Goal: Task Accomplishment & Management: Manage account settings

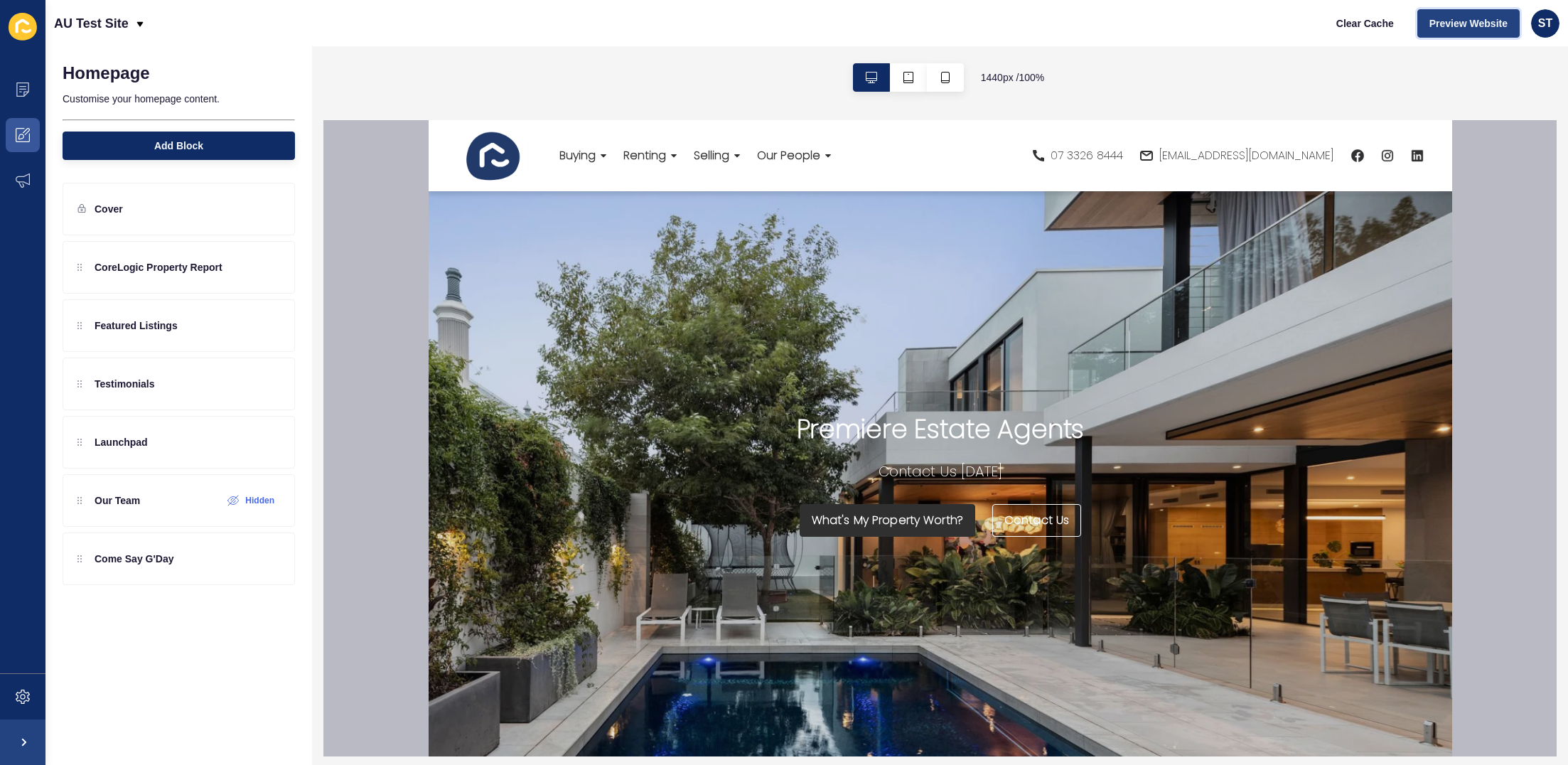
click at [1176, 25] on span "Preview Website" at bounding box center [1468, 23] width 78 height 14
click at [727, 95] on div "1440 px / 100 %" at bounding box center [940, 77] width 1256 height 63
click at [261, 208] on div at bounding box center [268, 208] width 23 height 23
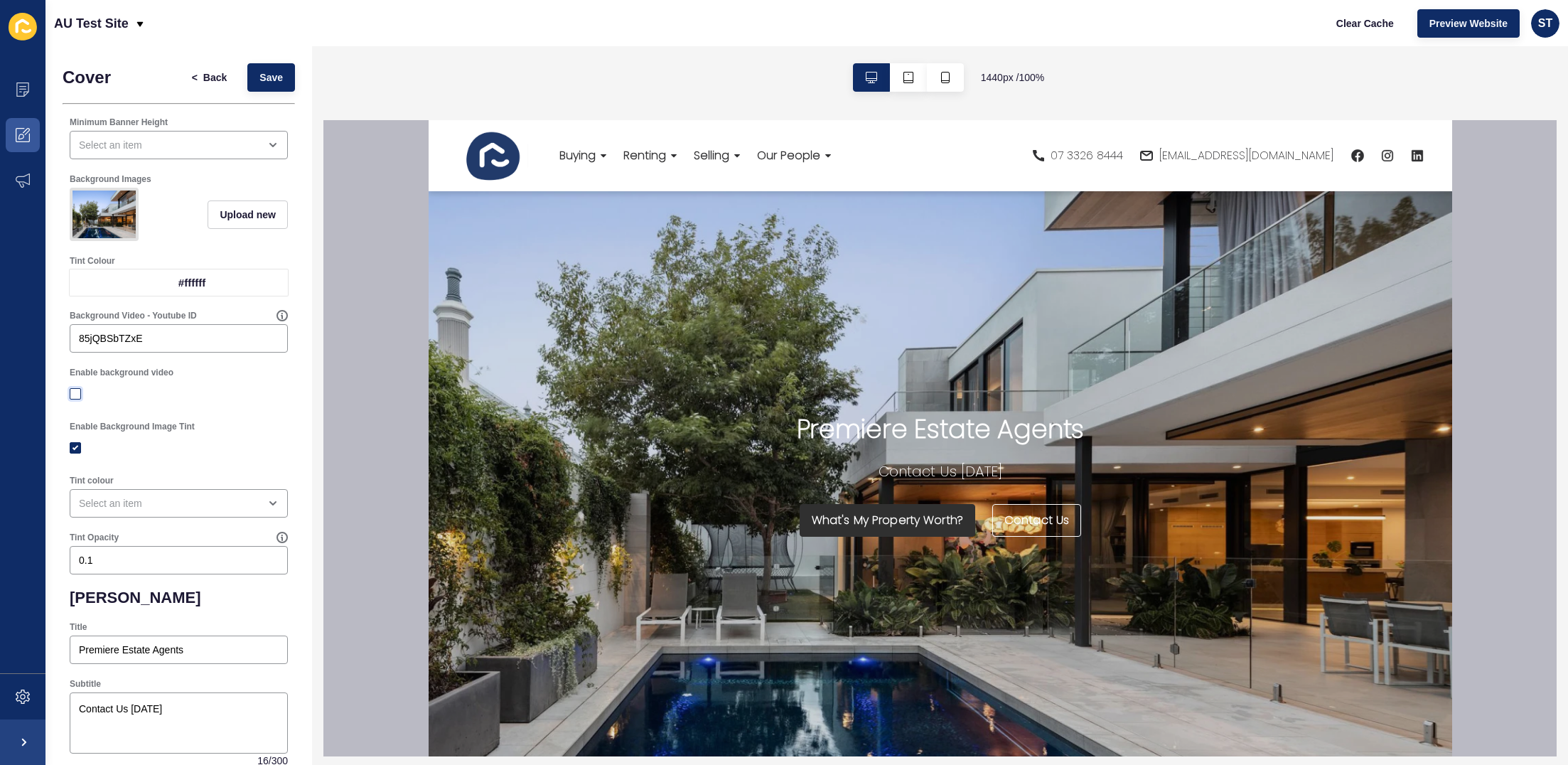
click at [78, 392] on label at bounding box center [75, 394] width 12 height 12
click at [78, 392] on input "Enable background video" at bounding box center [77, 393] width 9 height 9
click at [265, 73] on span "Save" at bounding box center [271, 77] width 23 height 14
click at [73, 392] on label at bounding box center [75, 394] width 12 height 12
click at [73, 392] on input "Enable background video" at bounding box center [77, 393] width 9 height 9
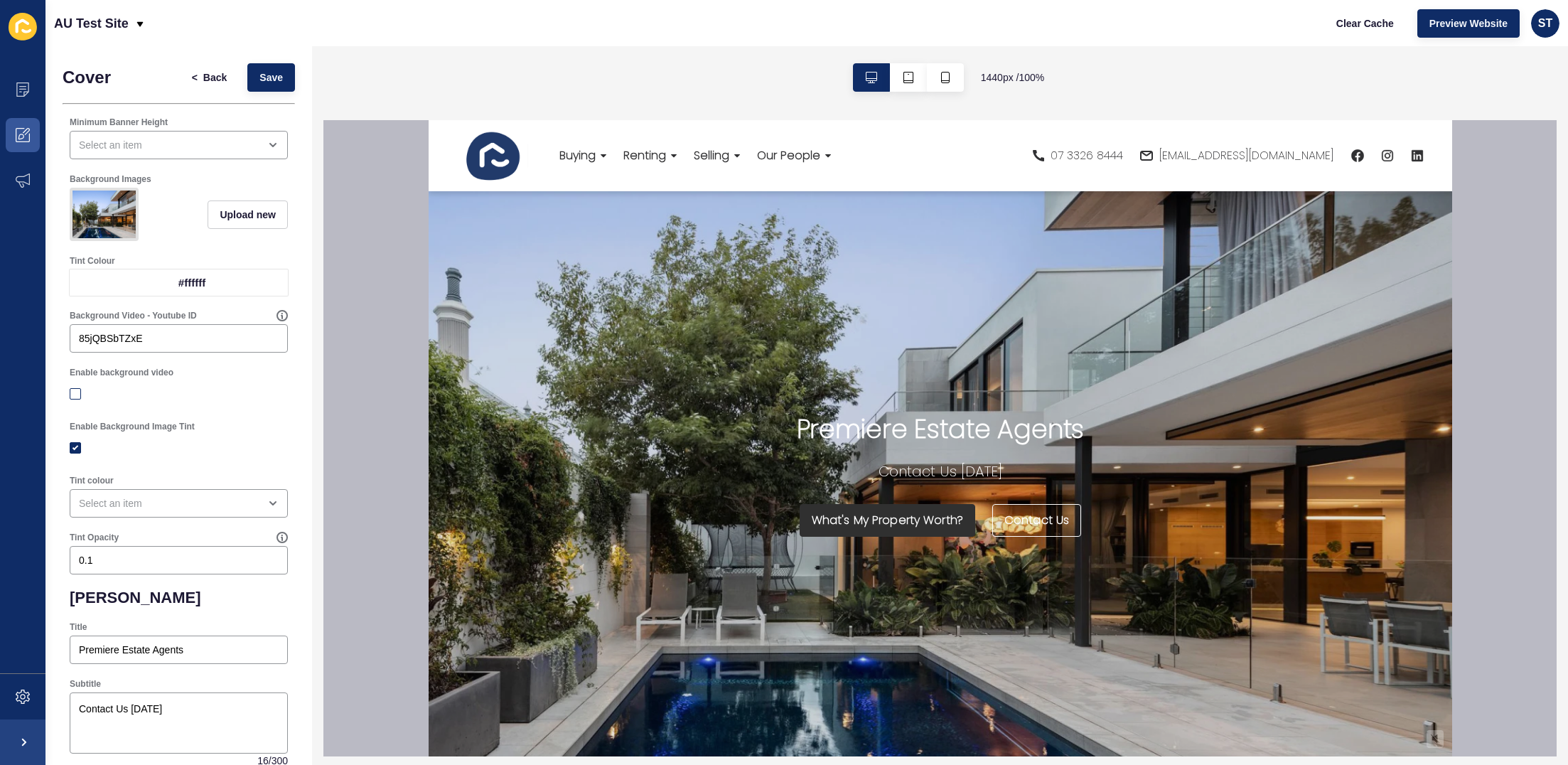
checkbox input "false"
click at [275, 82] on span "Save" at bounding box center [271, 77] width 23 height 14
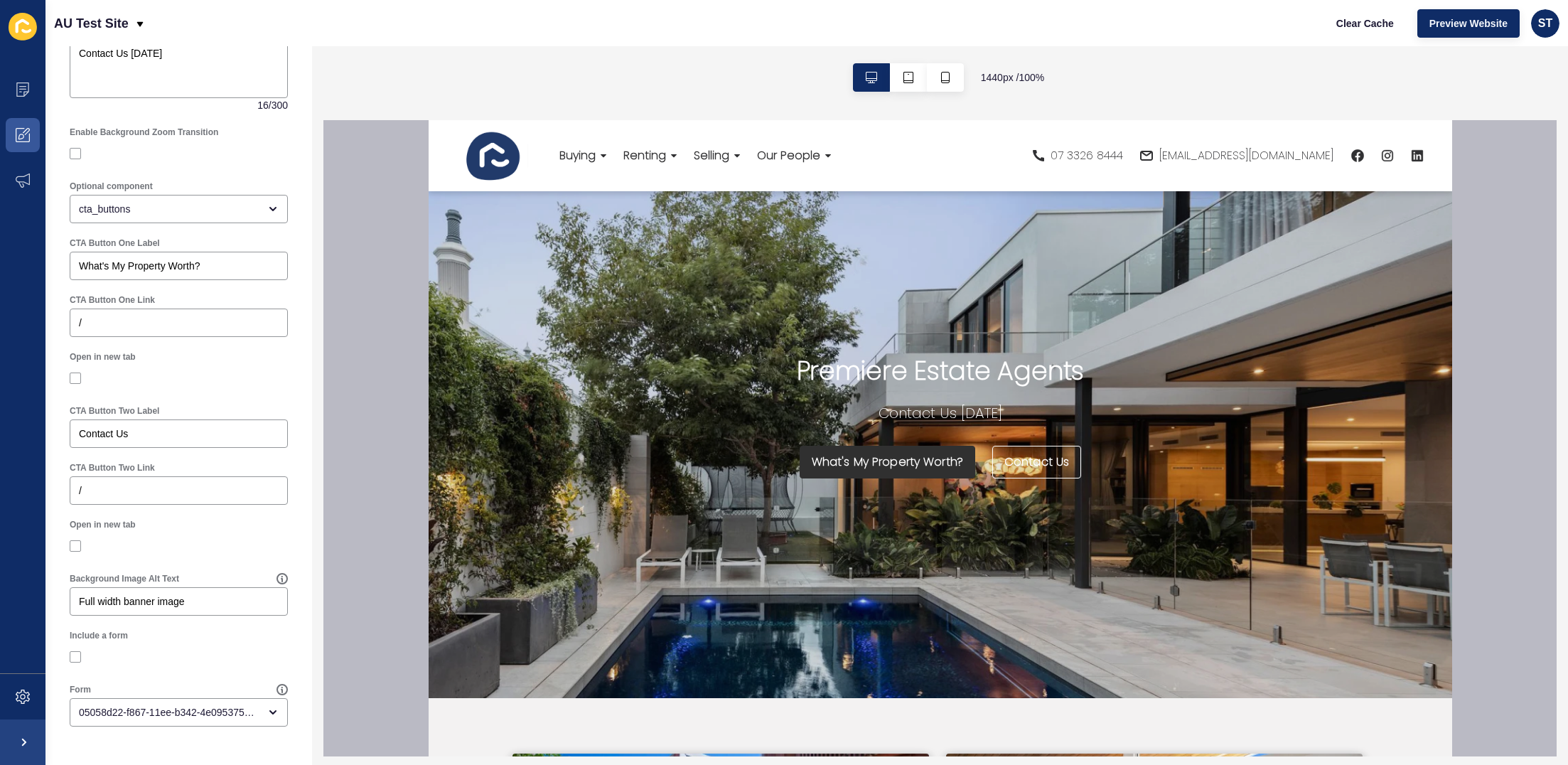
scroll to position [32, 0]
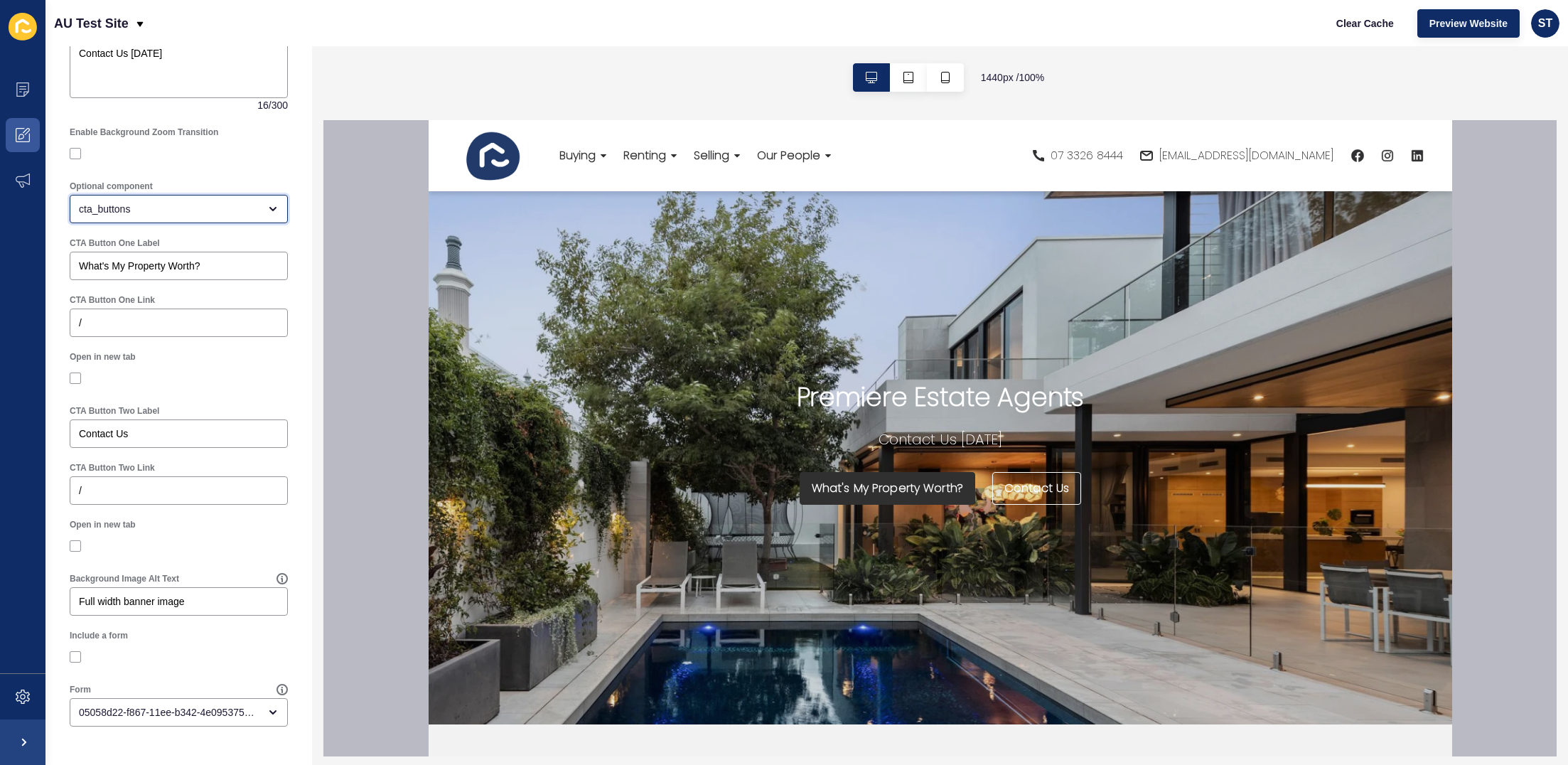
click at [224, 214] on div "cta_buttons" at bounding box center [168, 208] width 180 height 14
click at [153, 244] on span "Property Search Bar" at bounding box center [178, 244] width 195 height 14
type input "Property Search Bar"
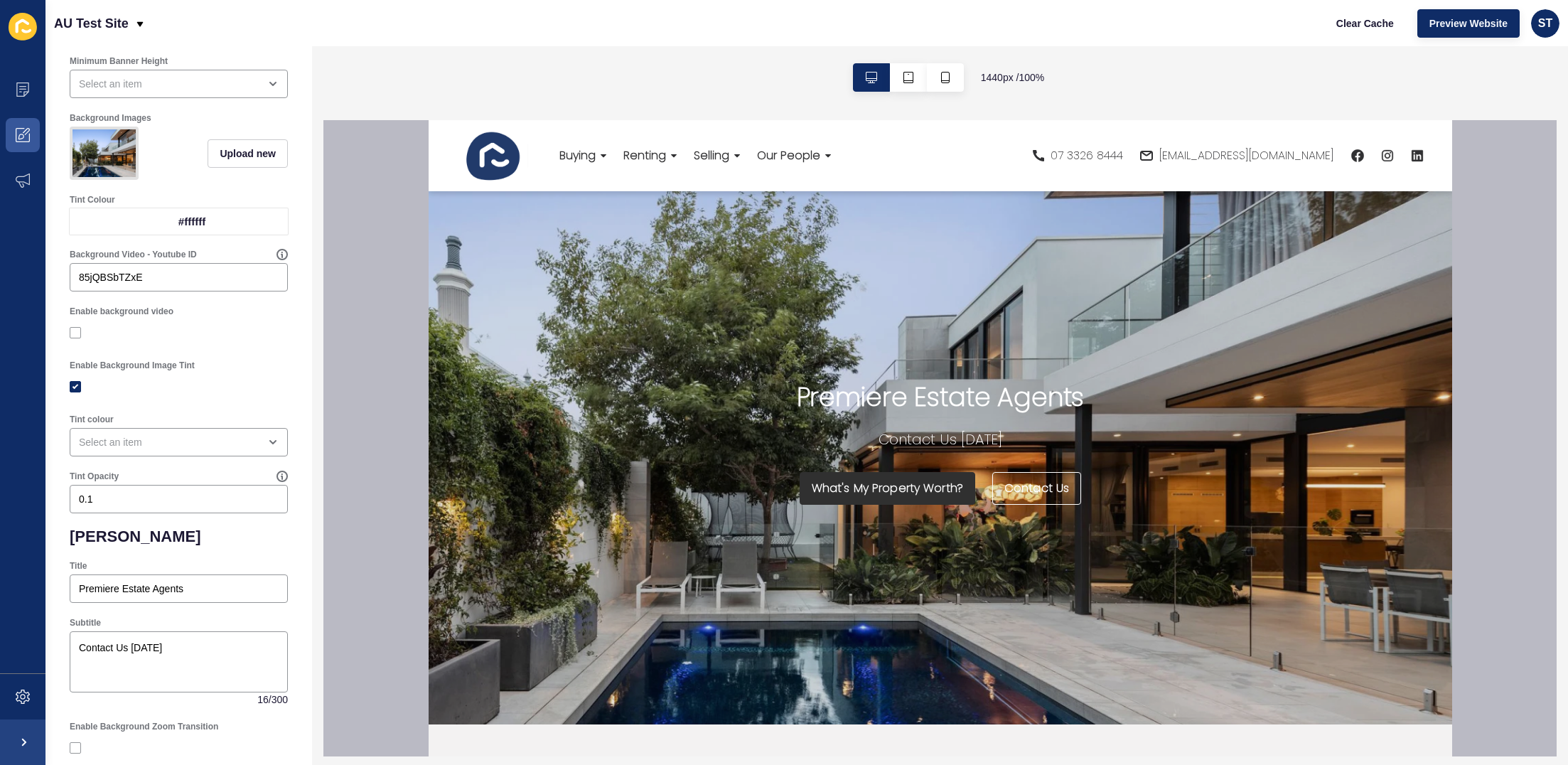
scroll to position [0, 0]
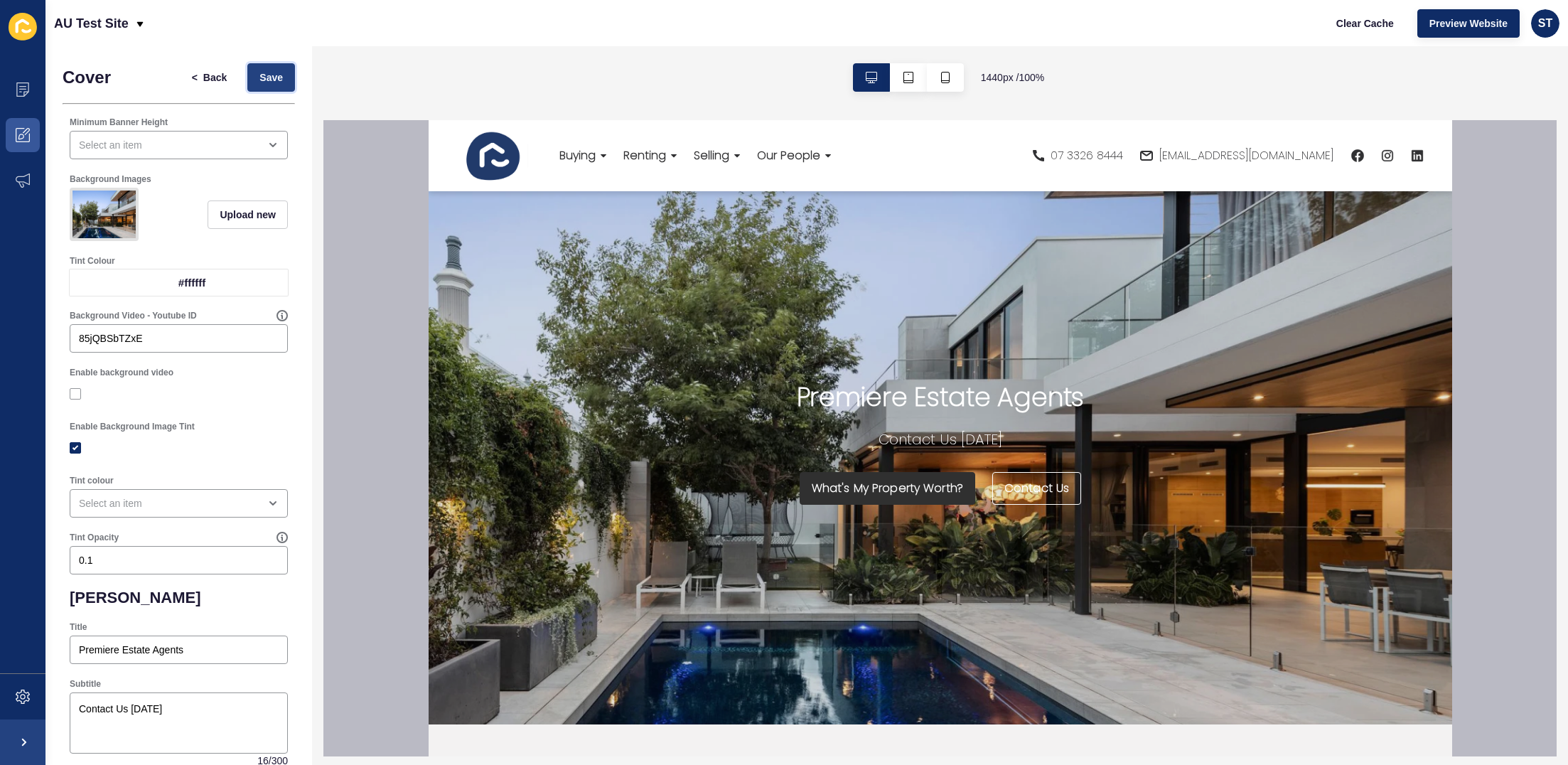
click at [261, 78] on span "Save" at bounding box center [271, 77] width 23 height 14
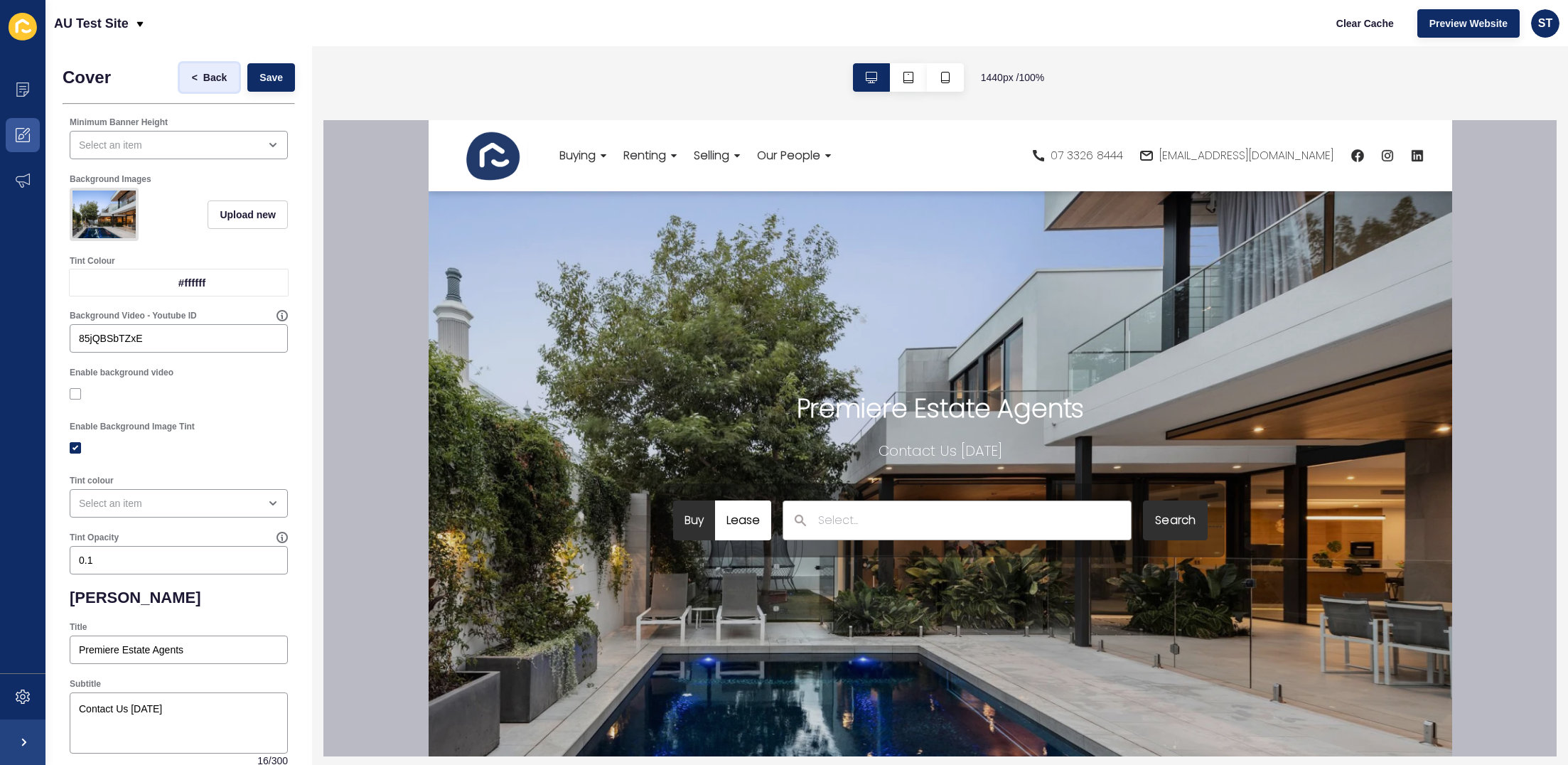
click at [194, 79] on span "<" at bounding box center [194, 77] width 6 height 14
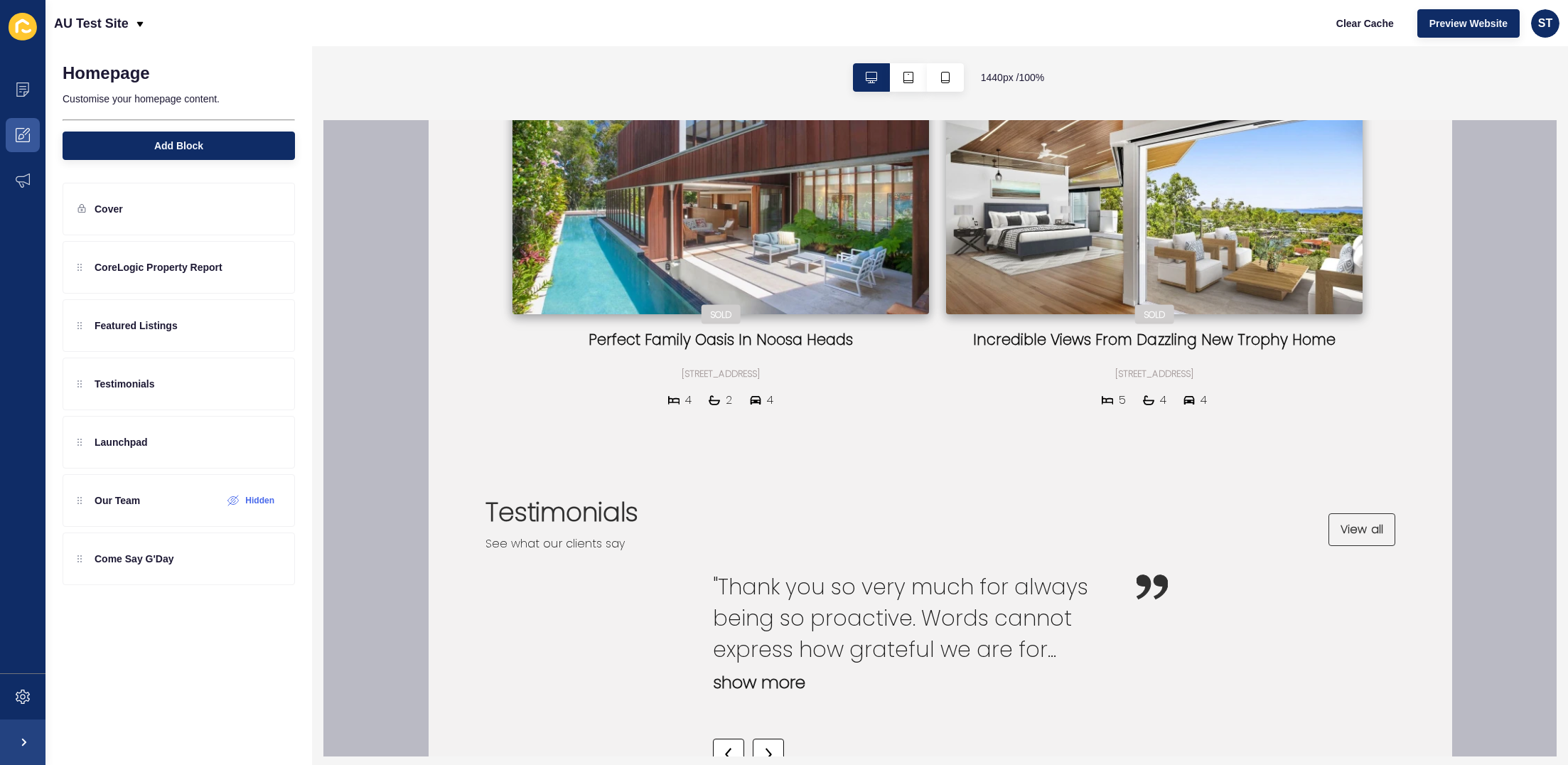
scroll to position [737, 0]
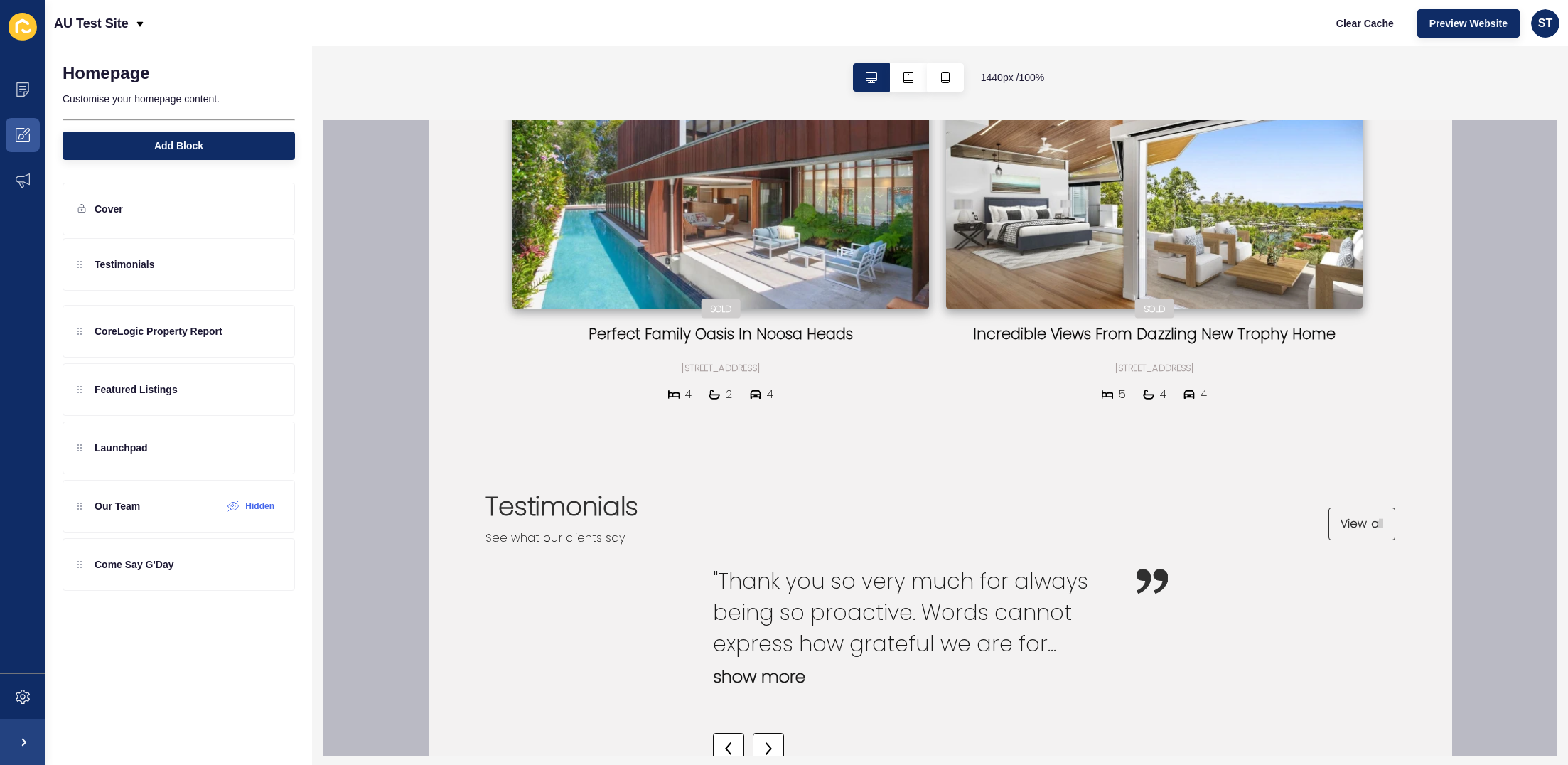
drag, startPoint x: 78, startPoint y: 390, endPoint x: 88, endPoint y: 259, distance: 131.4
click at [88, 259] on div "CoreLogic Property Report Featured Listings Testimonials Launchpad Our Team Hid…" at bounding box center [179, 383] width 233 height 285
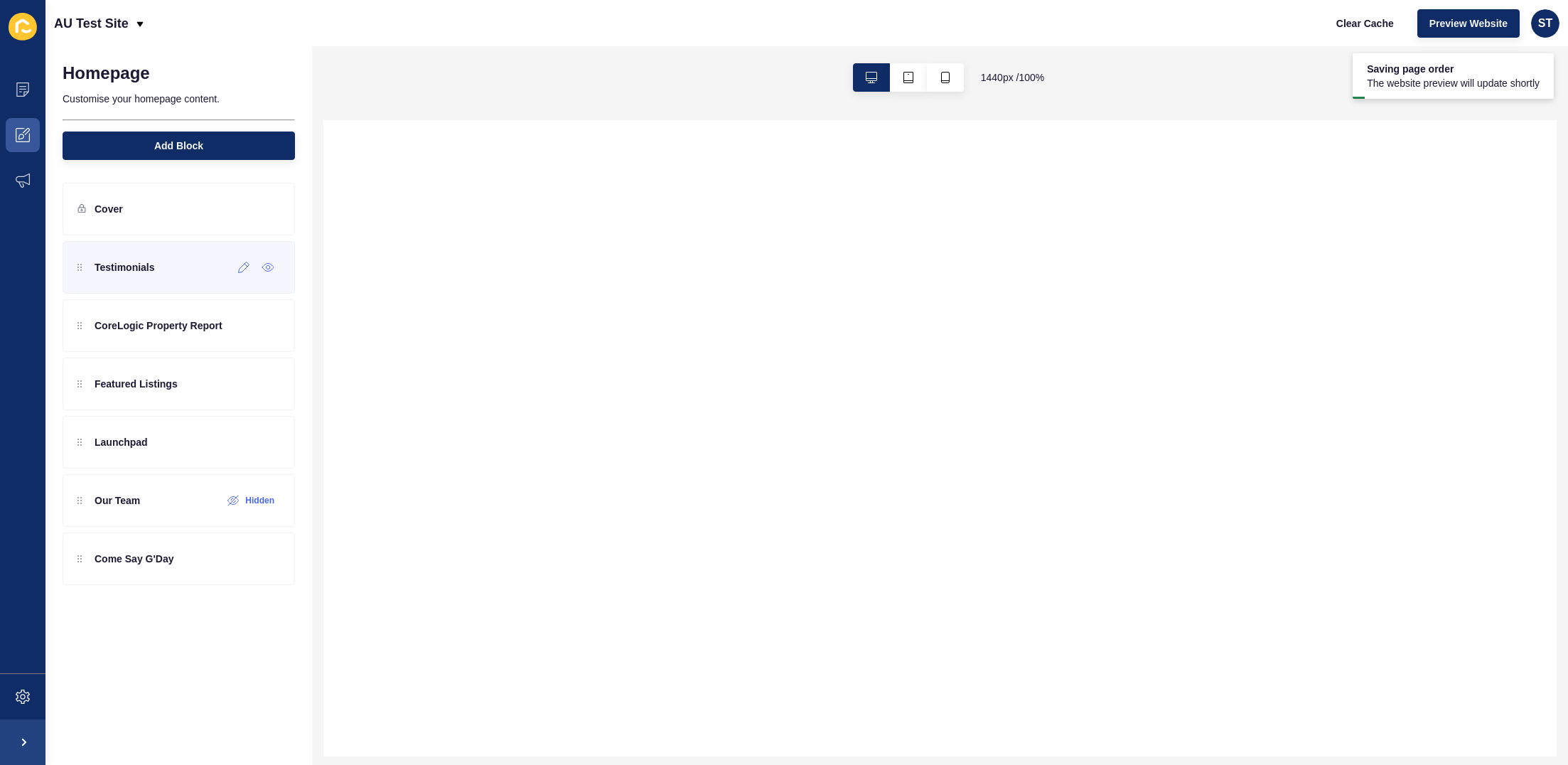
select select
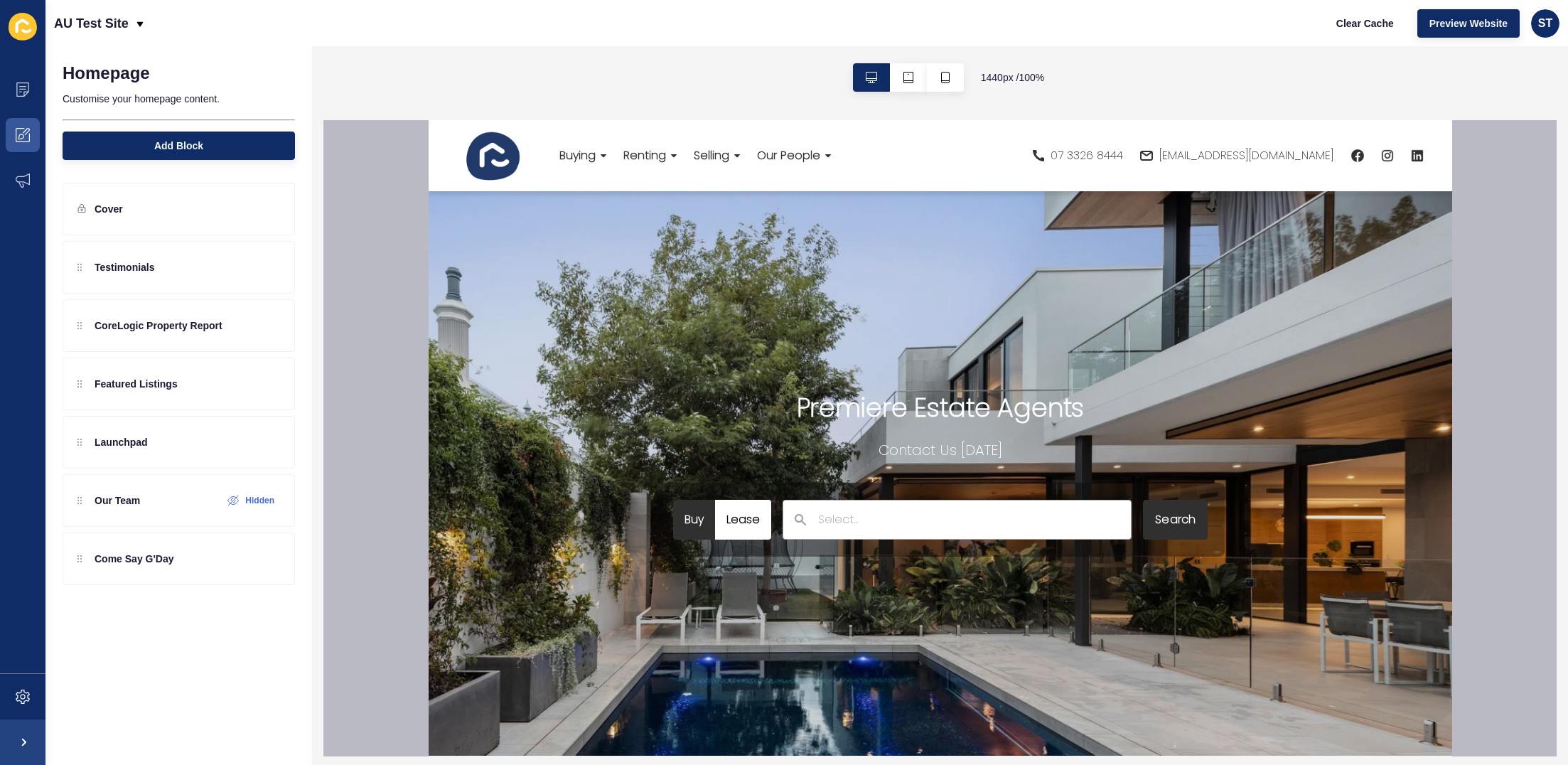
scroll to position [0, 0]
click at [902, 76] on icon "button" at bounding box center [908, 78] width 12 height 12
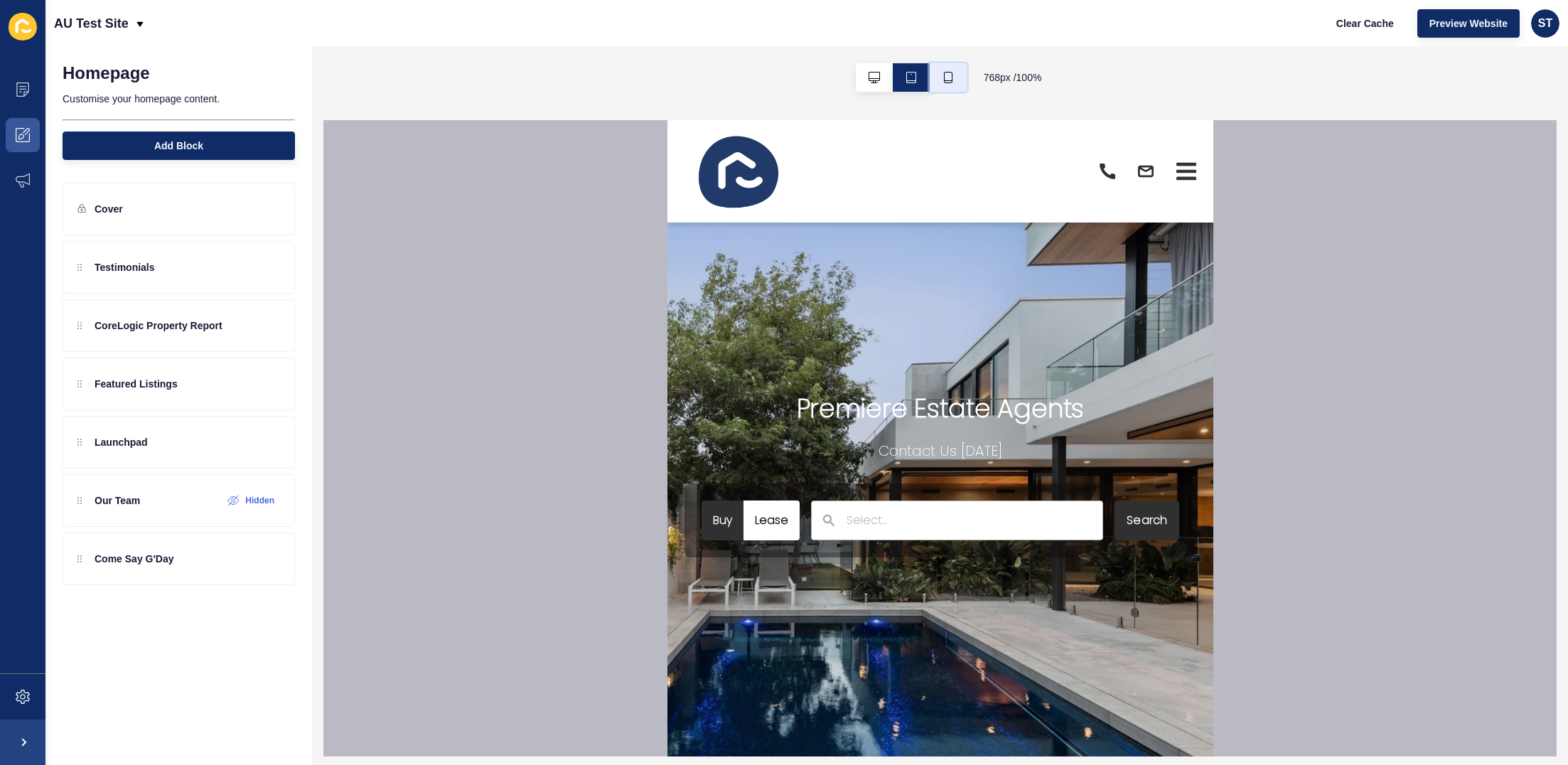
click at [943, 74] on icon "button" at bounding box center [948, 78] width 8 height 12
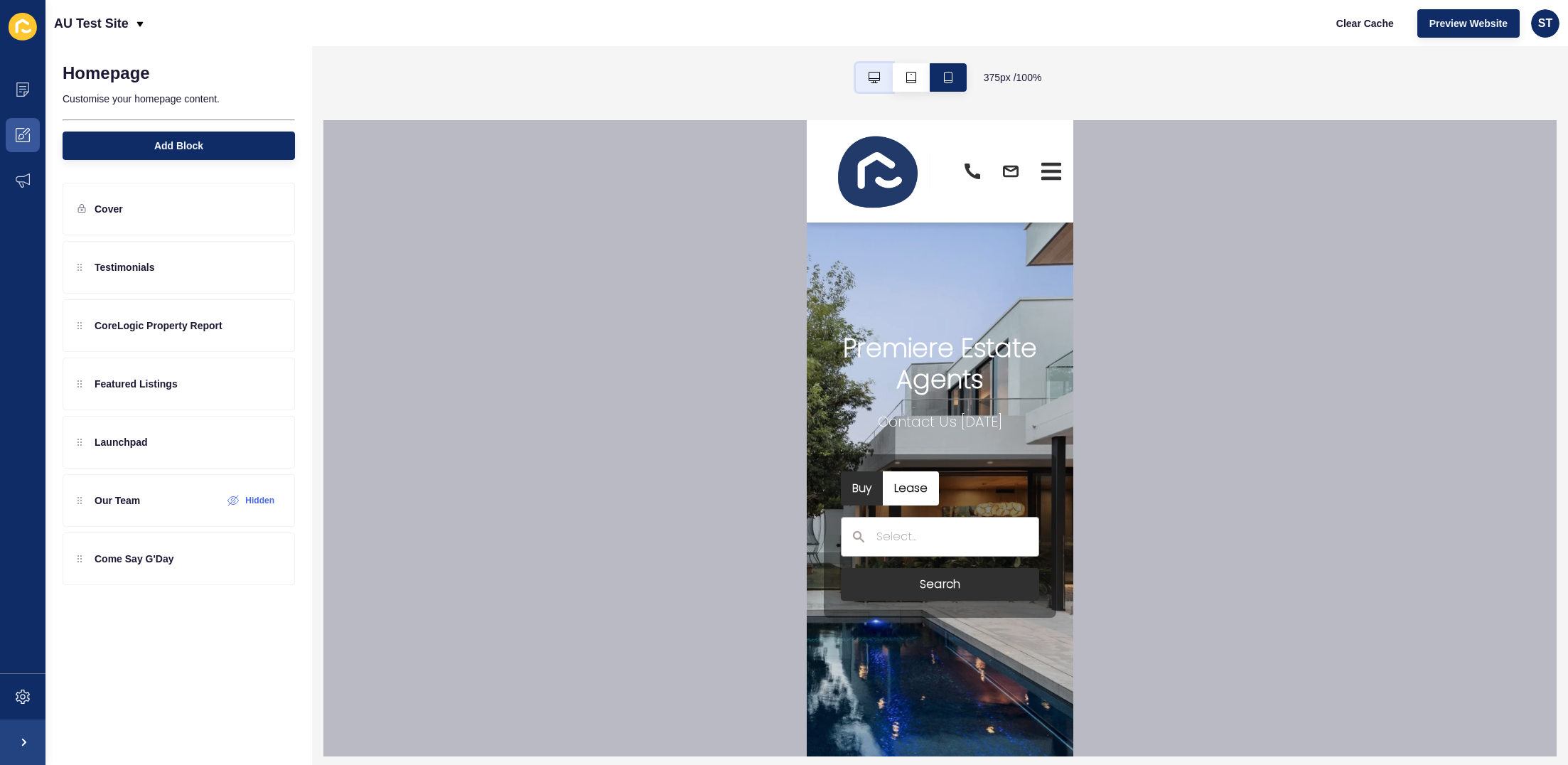
click at [871, 75] on icon "button" at bounding box center [874, 78] width 12 height 12
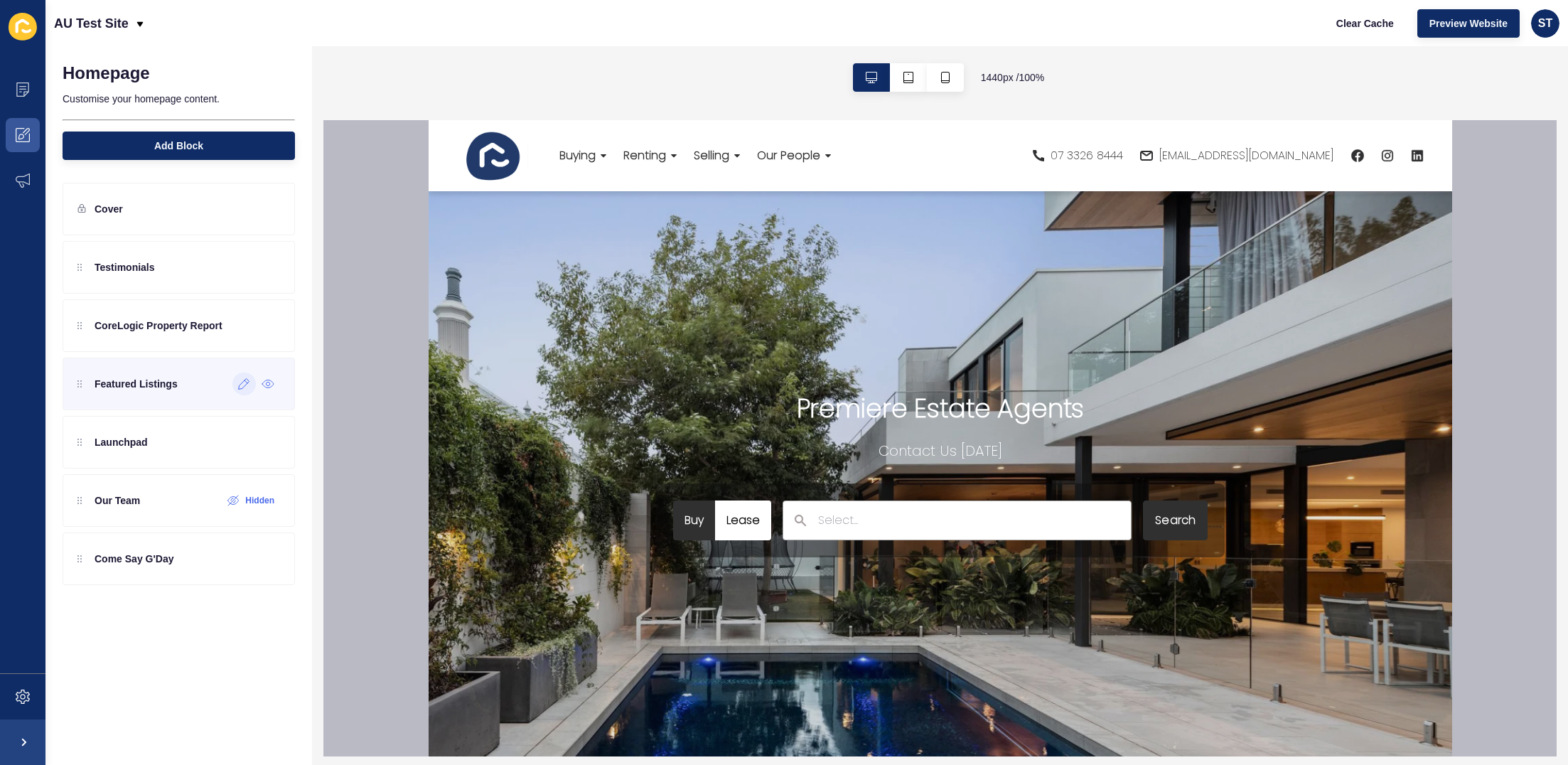
click at [239, 384] on icon at bounding box center [244, 384] width 12 height 12
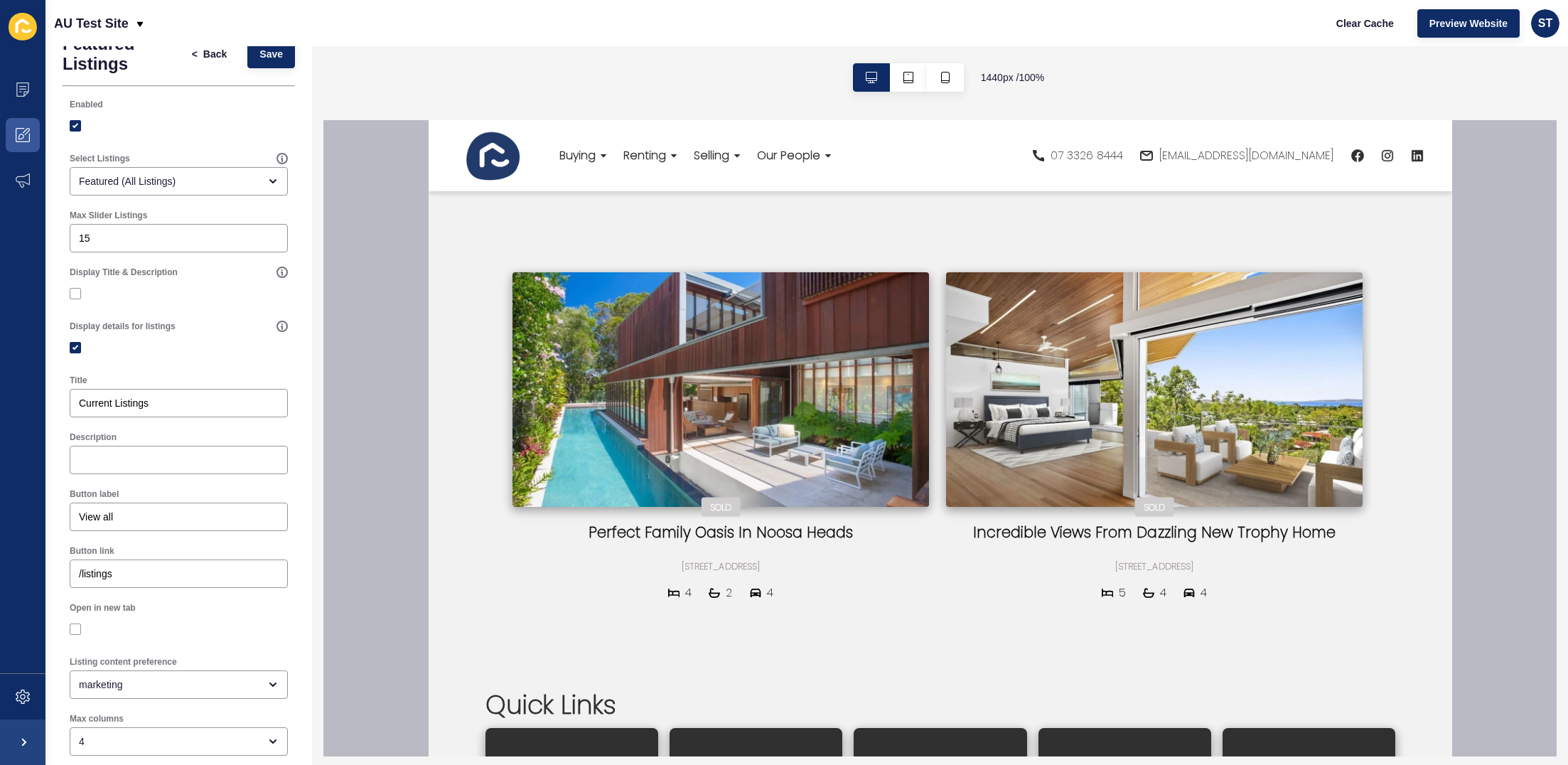
scroll to position [30, 0]
drag, startPoint x: 75, startPoint y: 345, endPoint x: 89, endPoint y: 336, distance: 16.6
click at [75, 344] on label at bounding box center [75, 347] width 12 height 12
click at [75, 344] on input "Display details for listings" at bounding box center [77, 347] width 9 height 9
checkbox input "false"
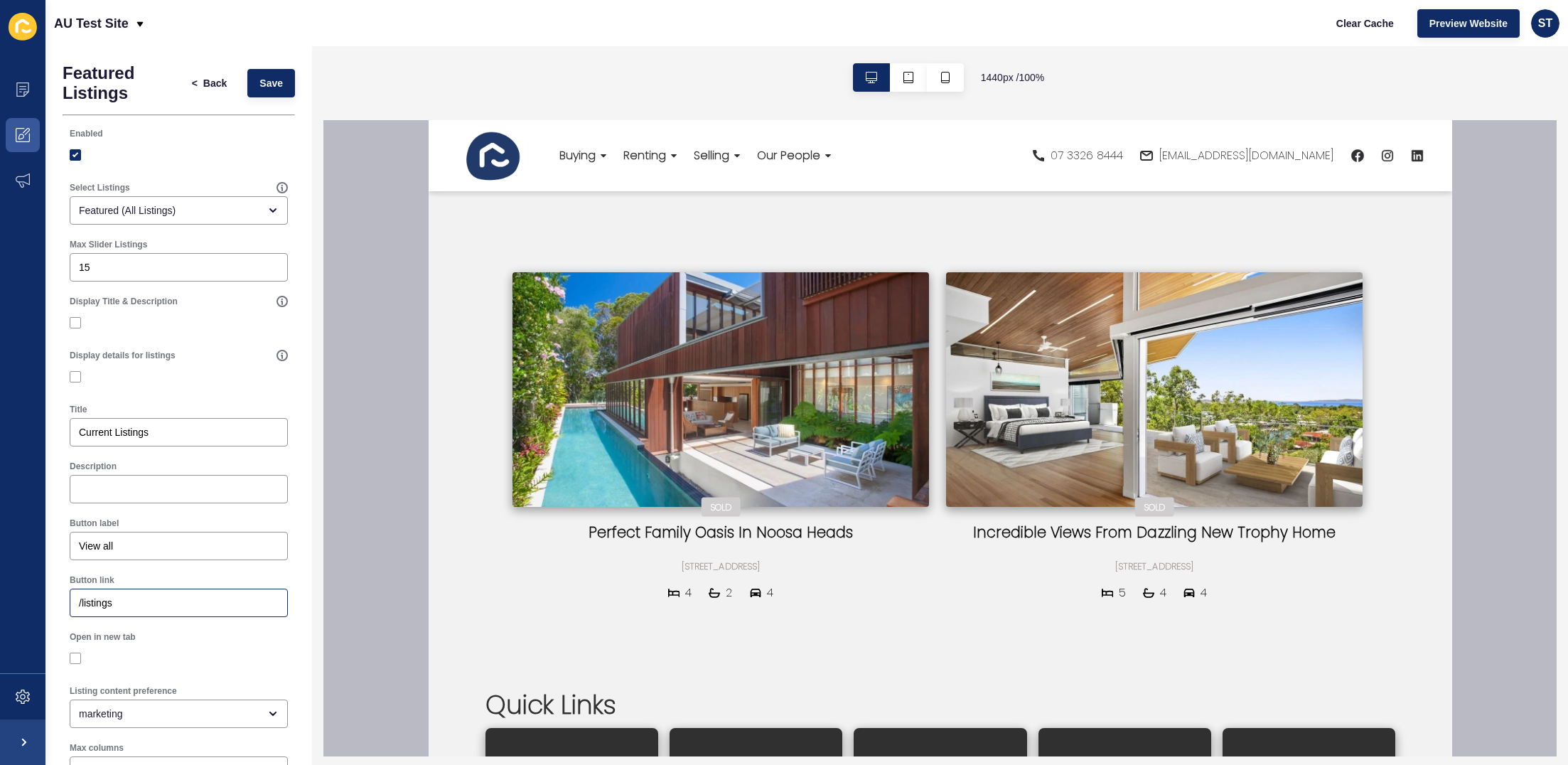
scroll to position [144, 0]
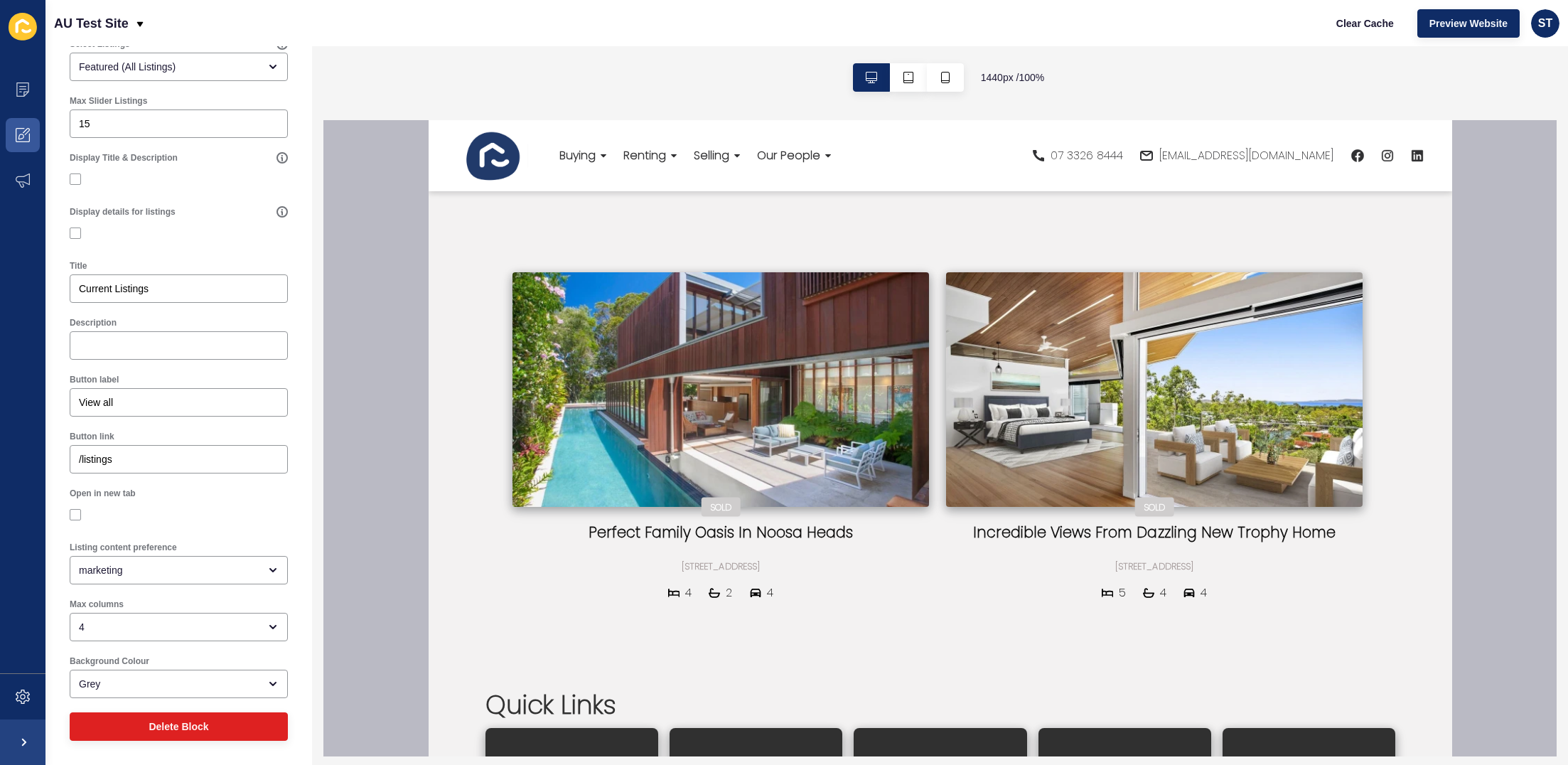
click at [166, 380] on div "Button label" at bounding box center [178, 380] width 218 height 12
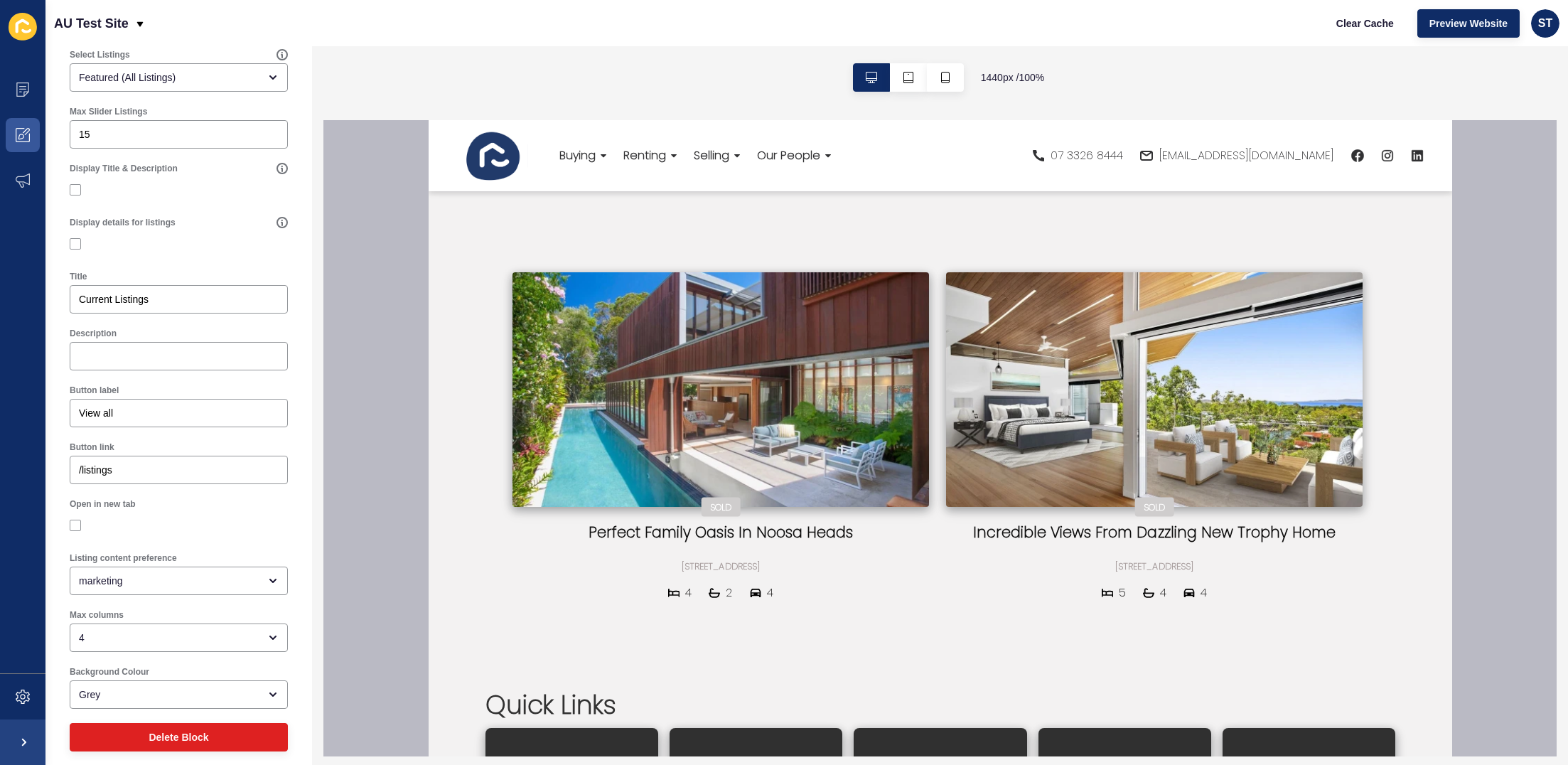
scroll to position [0, 0]
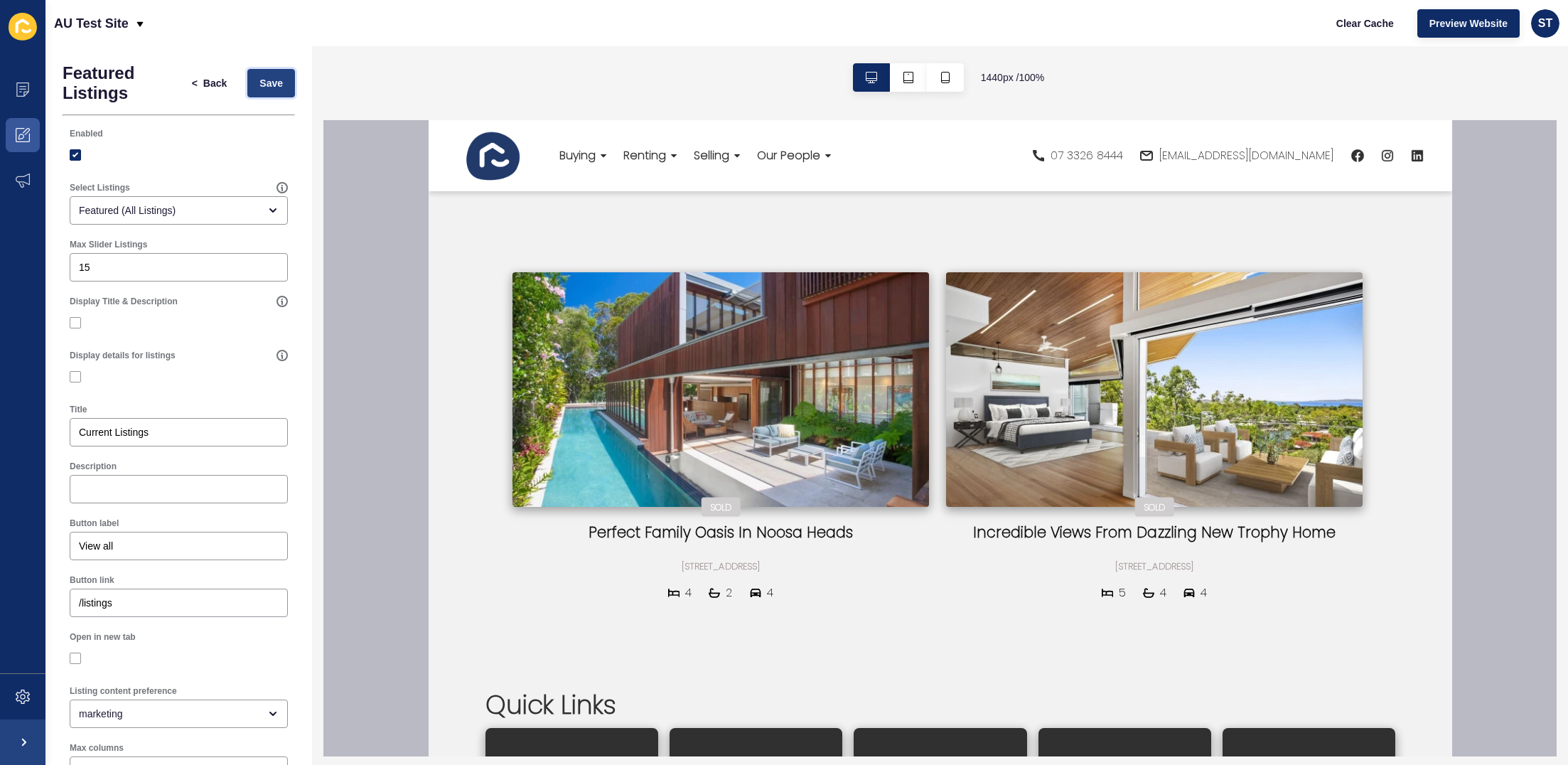
click at [275, 86] on span "Save" at bounding box center [271, 83] width 23 height 14
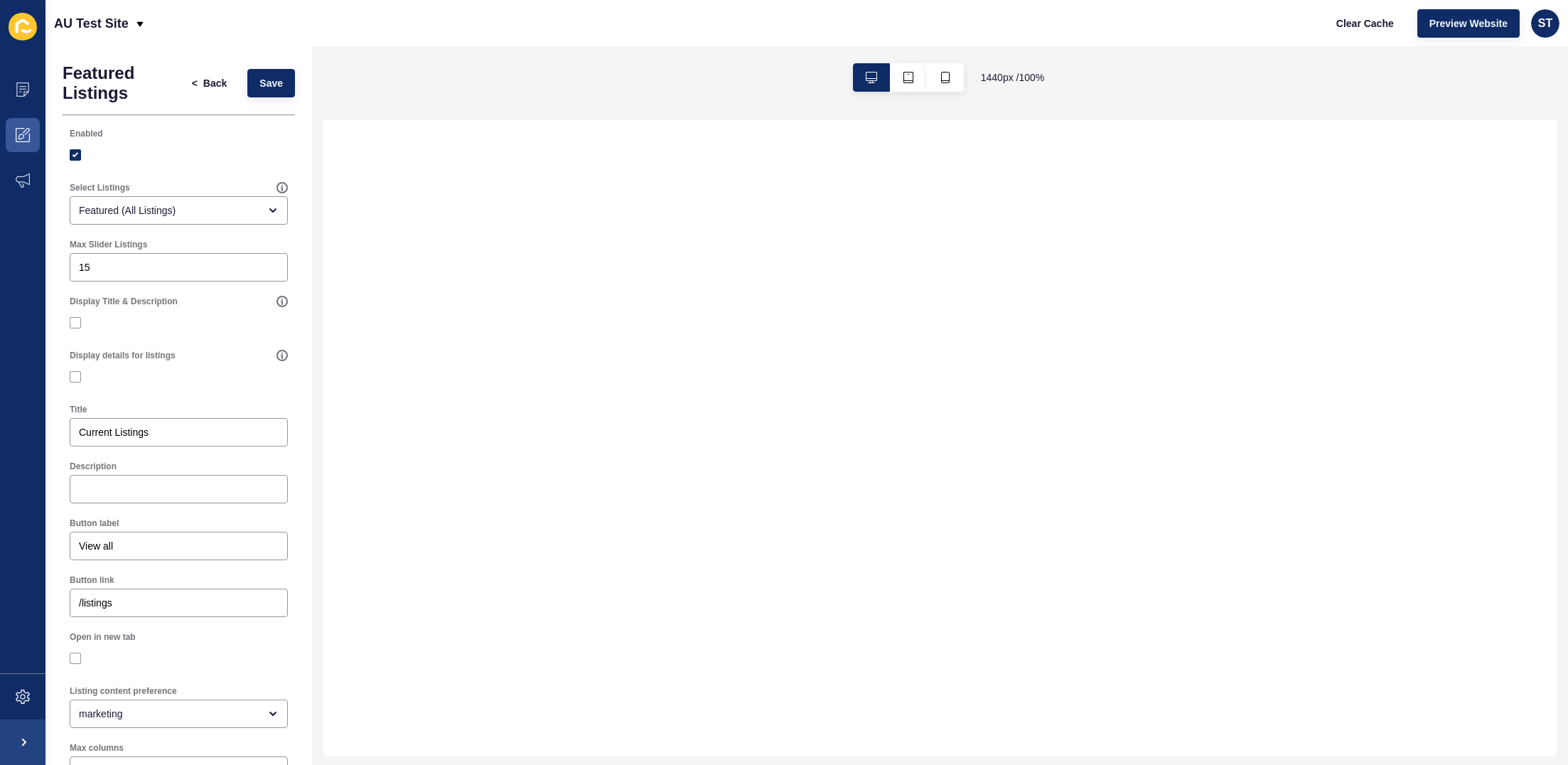
select select
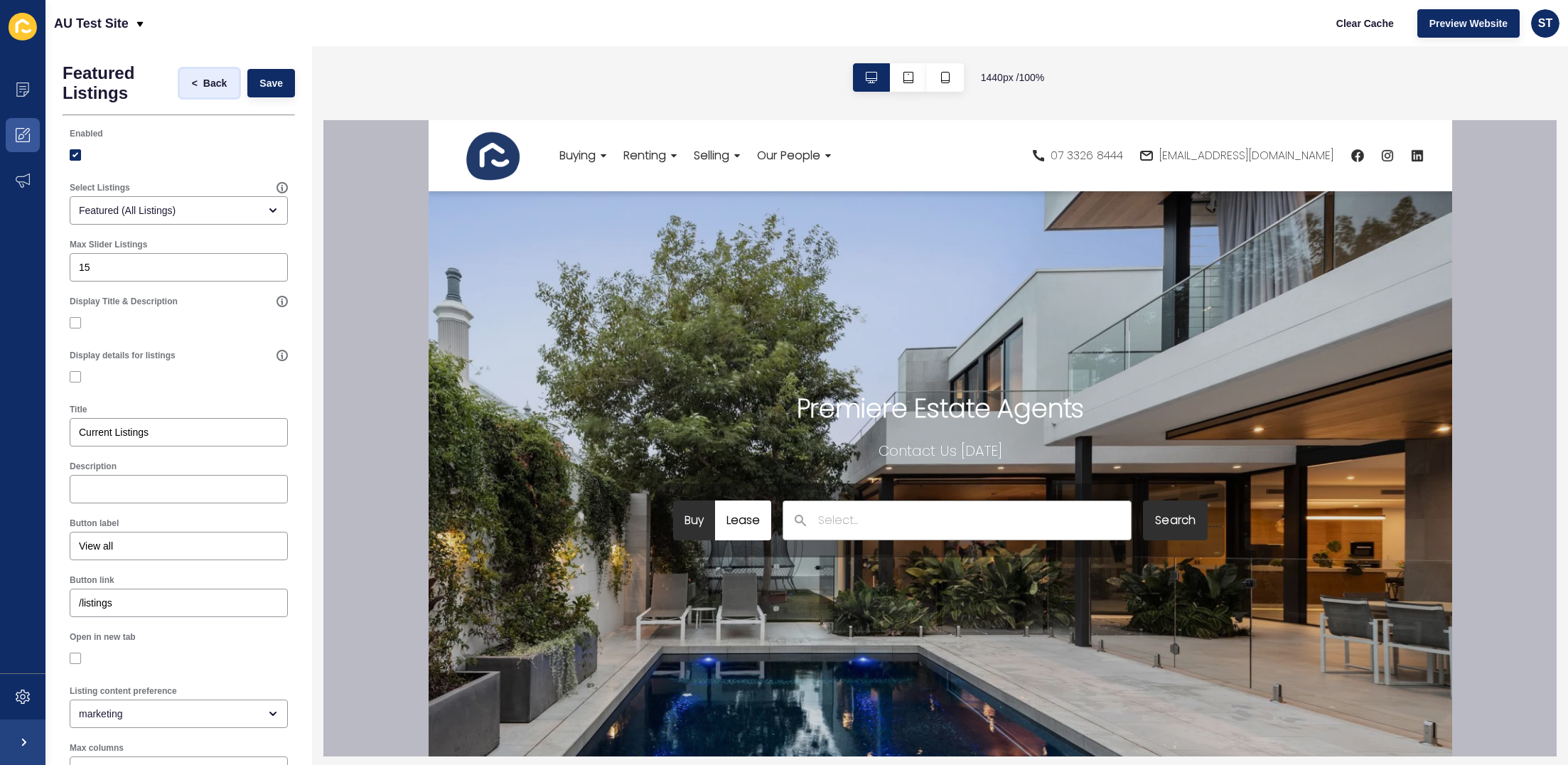
click at [200, 82] on span "<" at bounding box center [198, 83] width 12 height 14
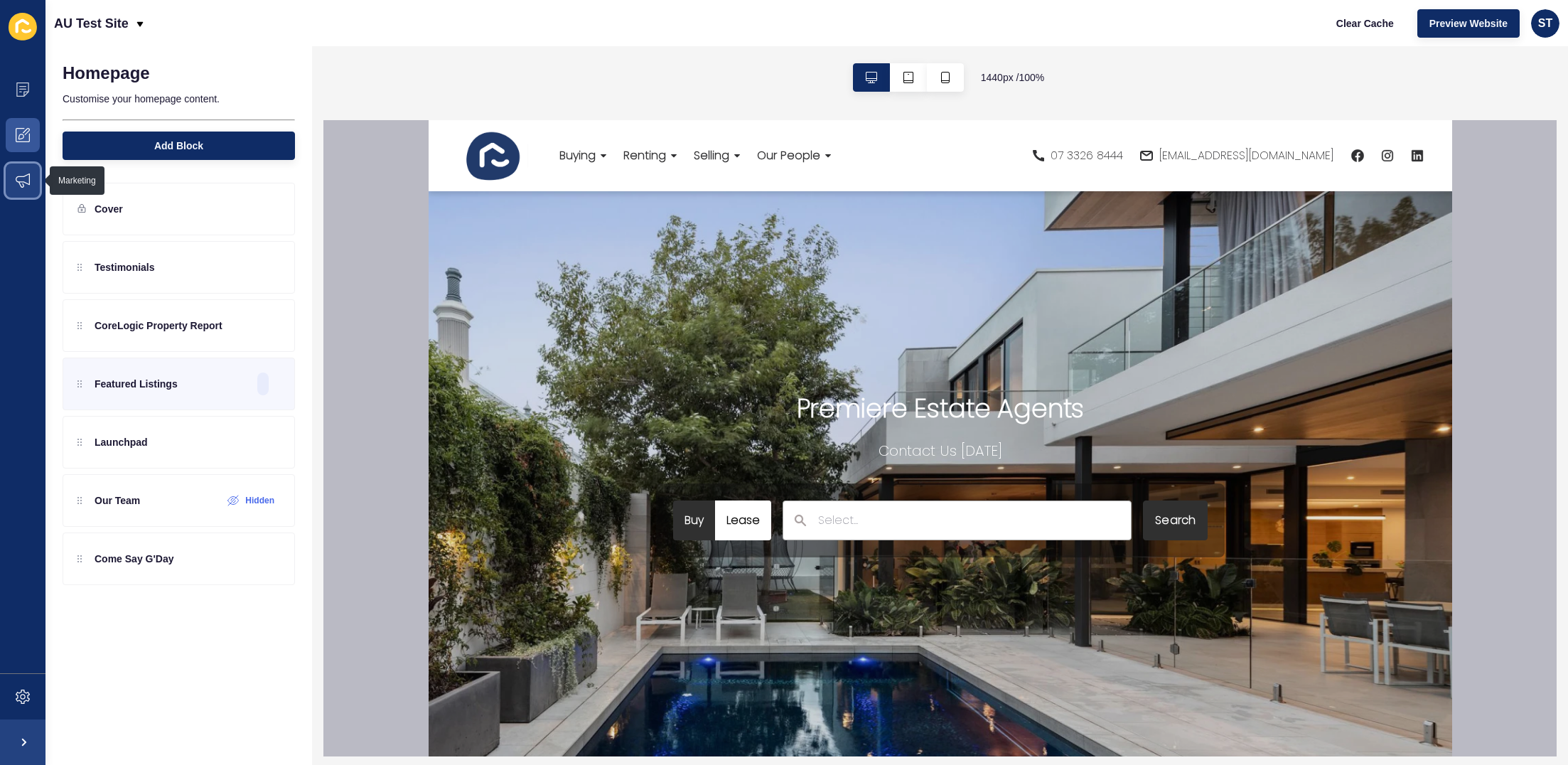
click at [26, 173] on icon at bounding box center [23, 180] width 14 height 14
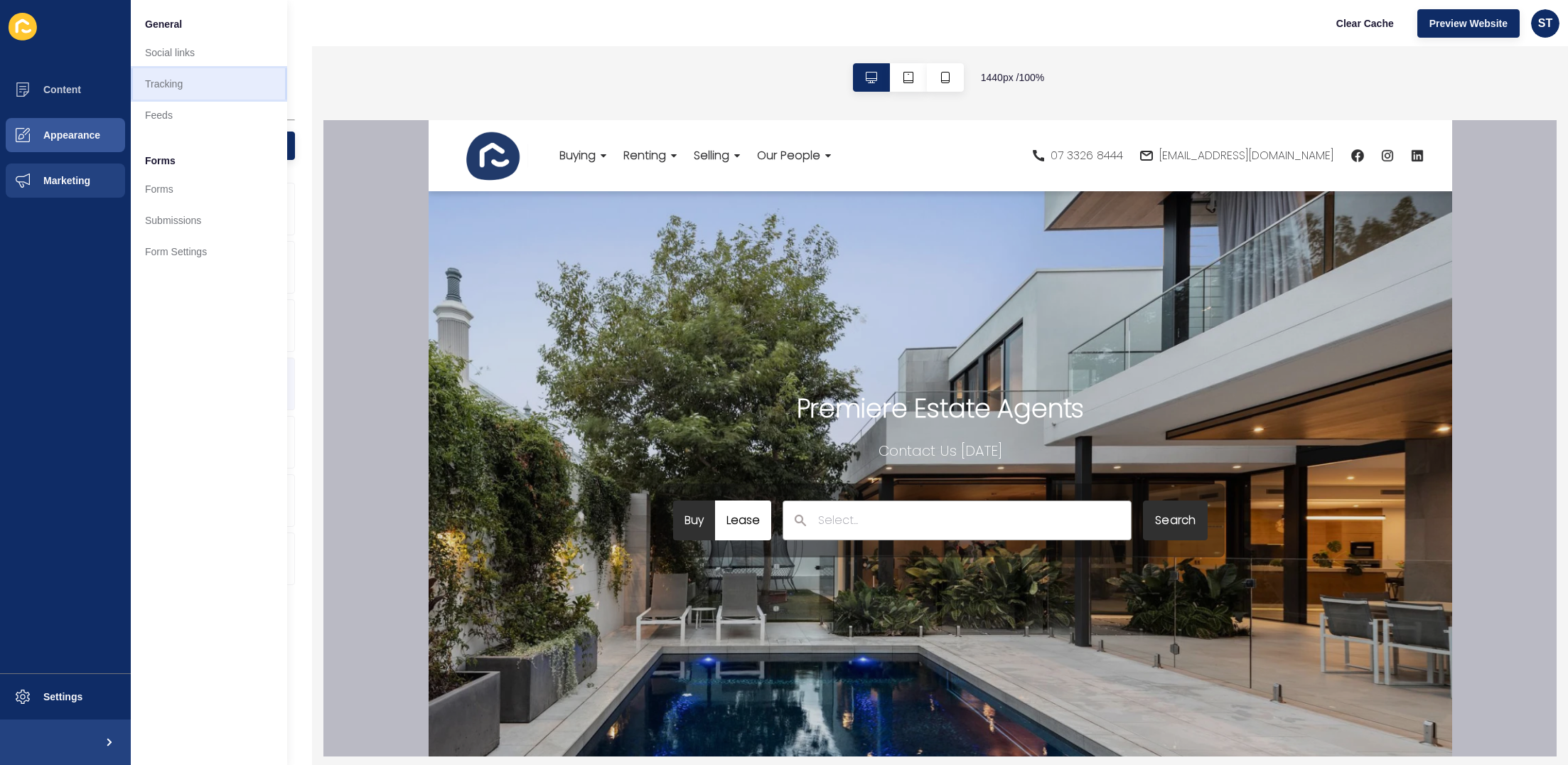
click at [179, 86] on link "Tracking" at bounding box center [208, 84] width 157 height 31
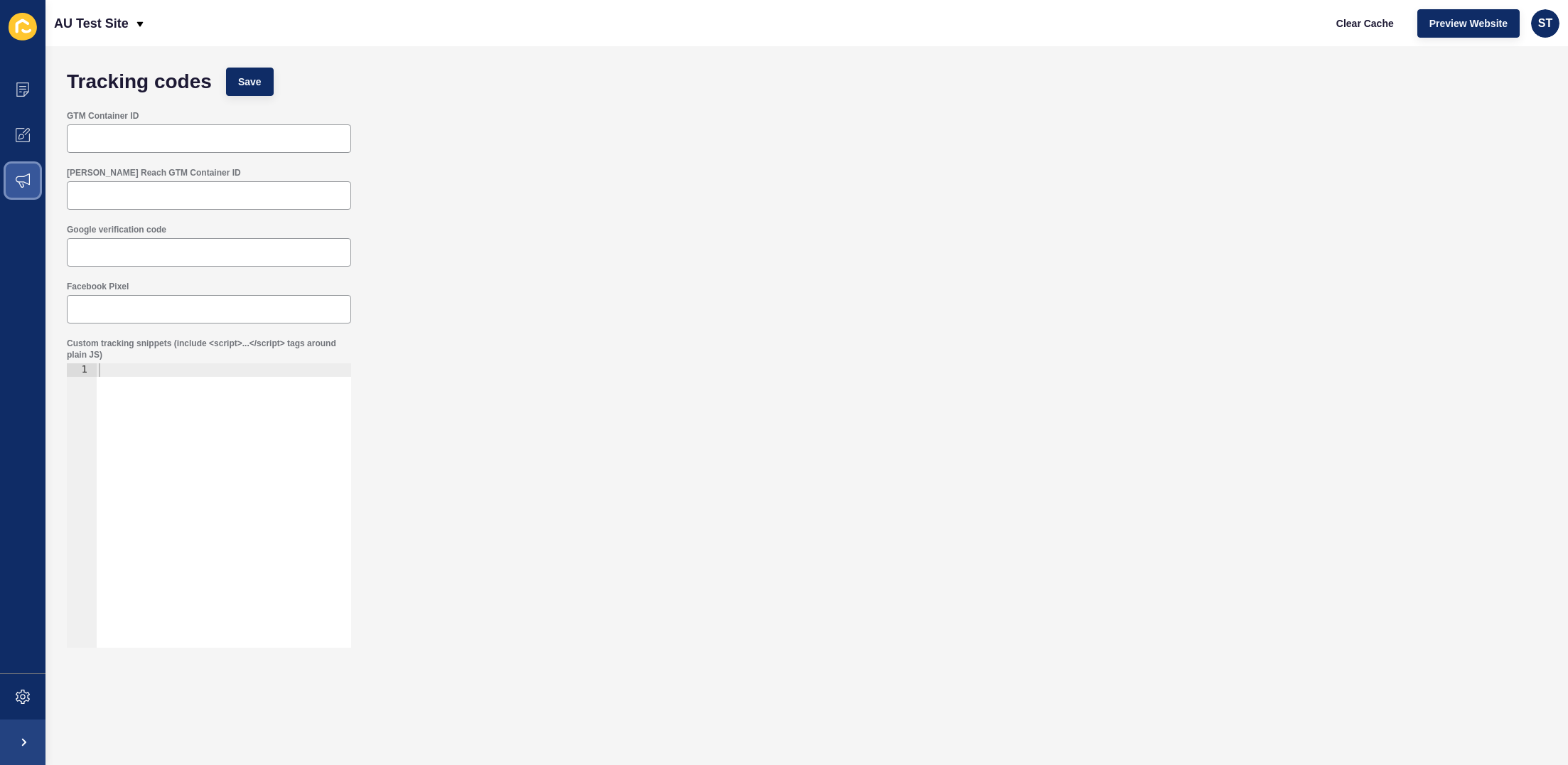
click at [30, 184] on span at bounding box center [23, 180] width 45 height 45
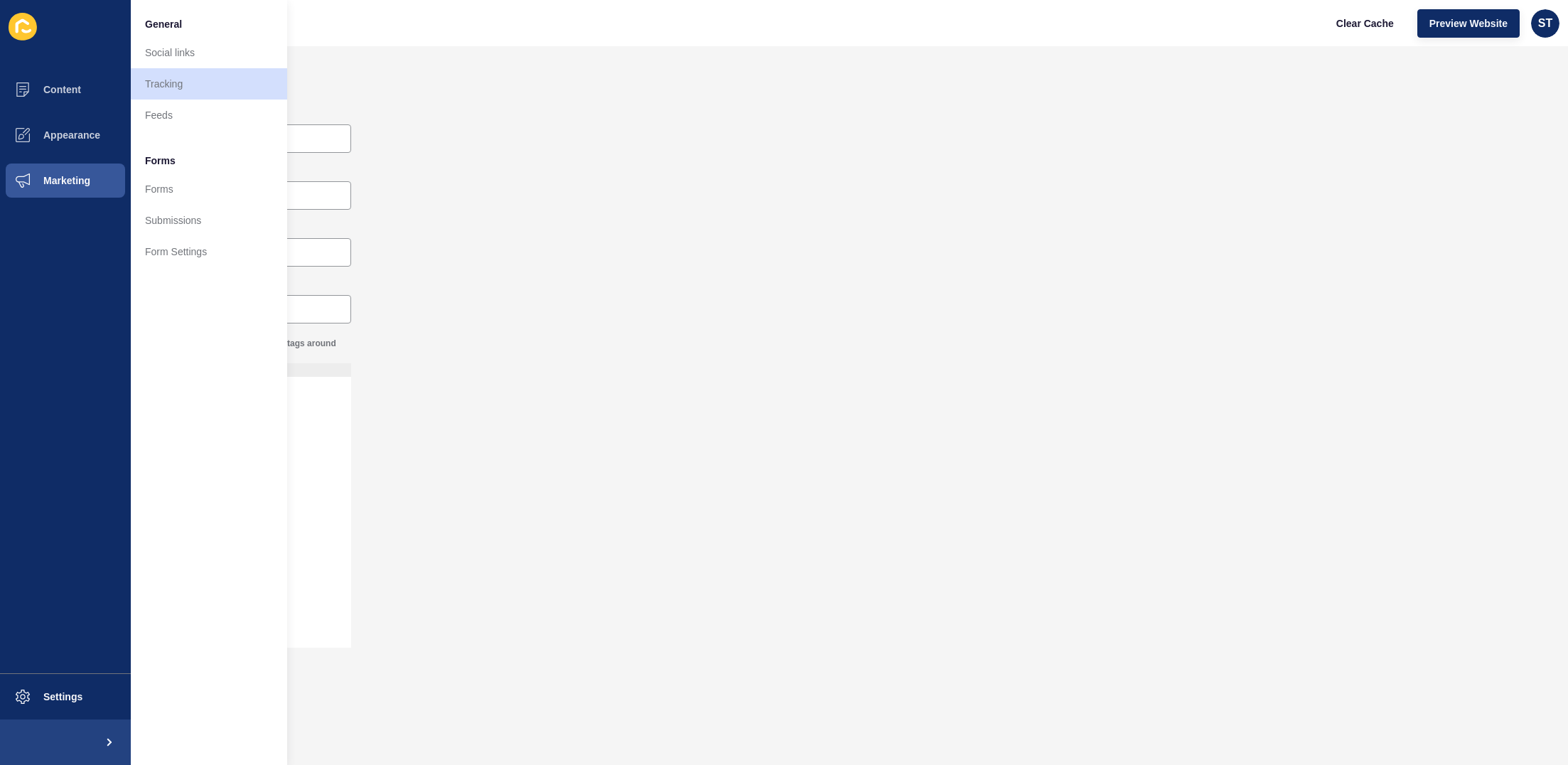
drag, startPoint x: 726, startPoint y: 174, endPoint x: 362, endPoint y: 311, distance: 388.9
click at [727, 174] on div "[PERSON_NAME] Reach GTM Container ID" at bounding box center [806, 188] width 1494 height 57
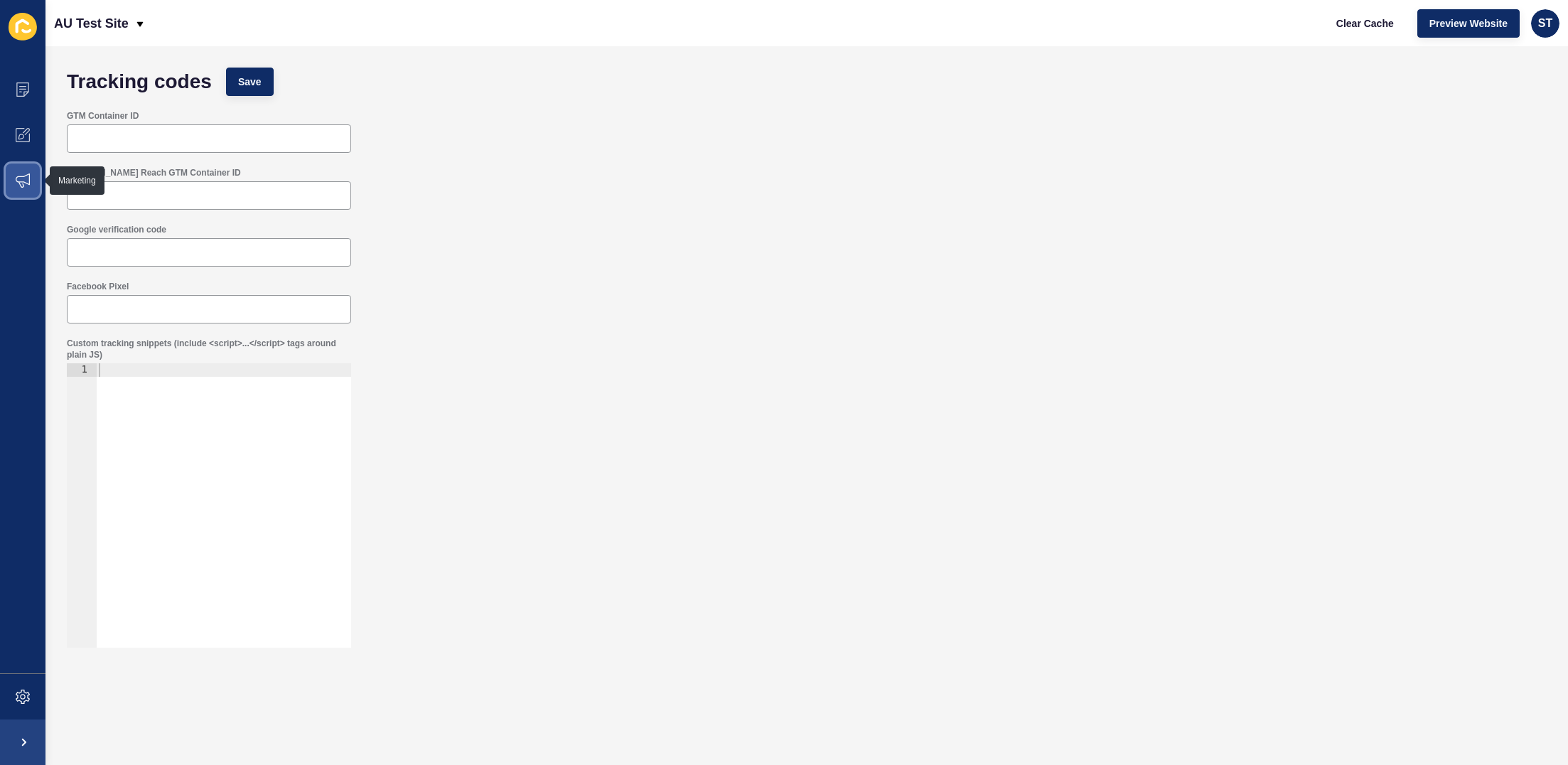
drag, startPoint x: 35, startPoint y: 179, endPoint x: 71, endPoint y: 169, distance: 37.4
click at [35, 179] on span at bounding box center [23, 180] width 45 height 45
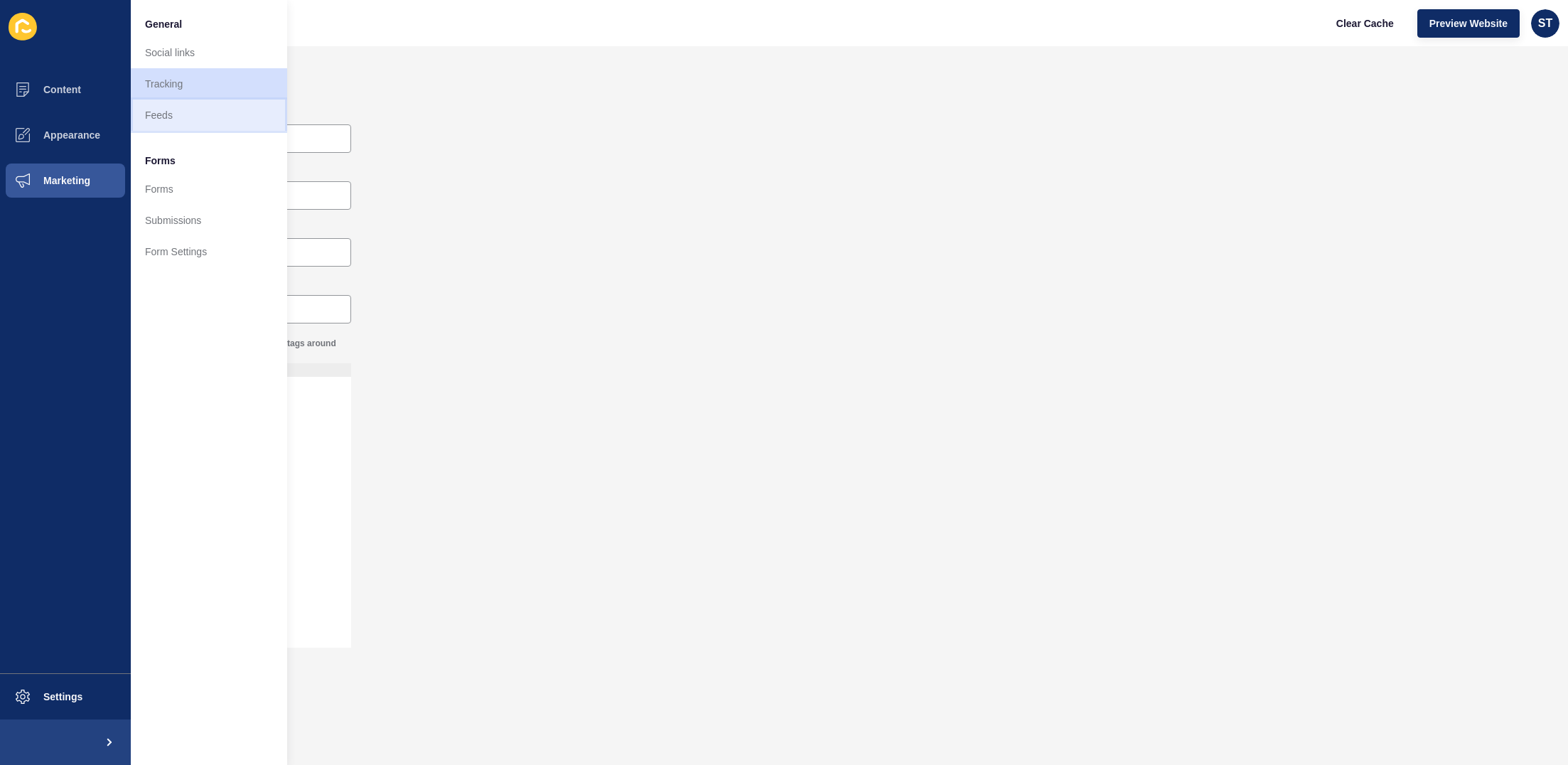
click at [157, 118] on link "Feeds" at bounding box center [208, 115] width 157 height 31
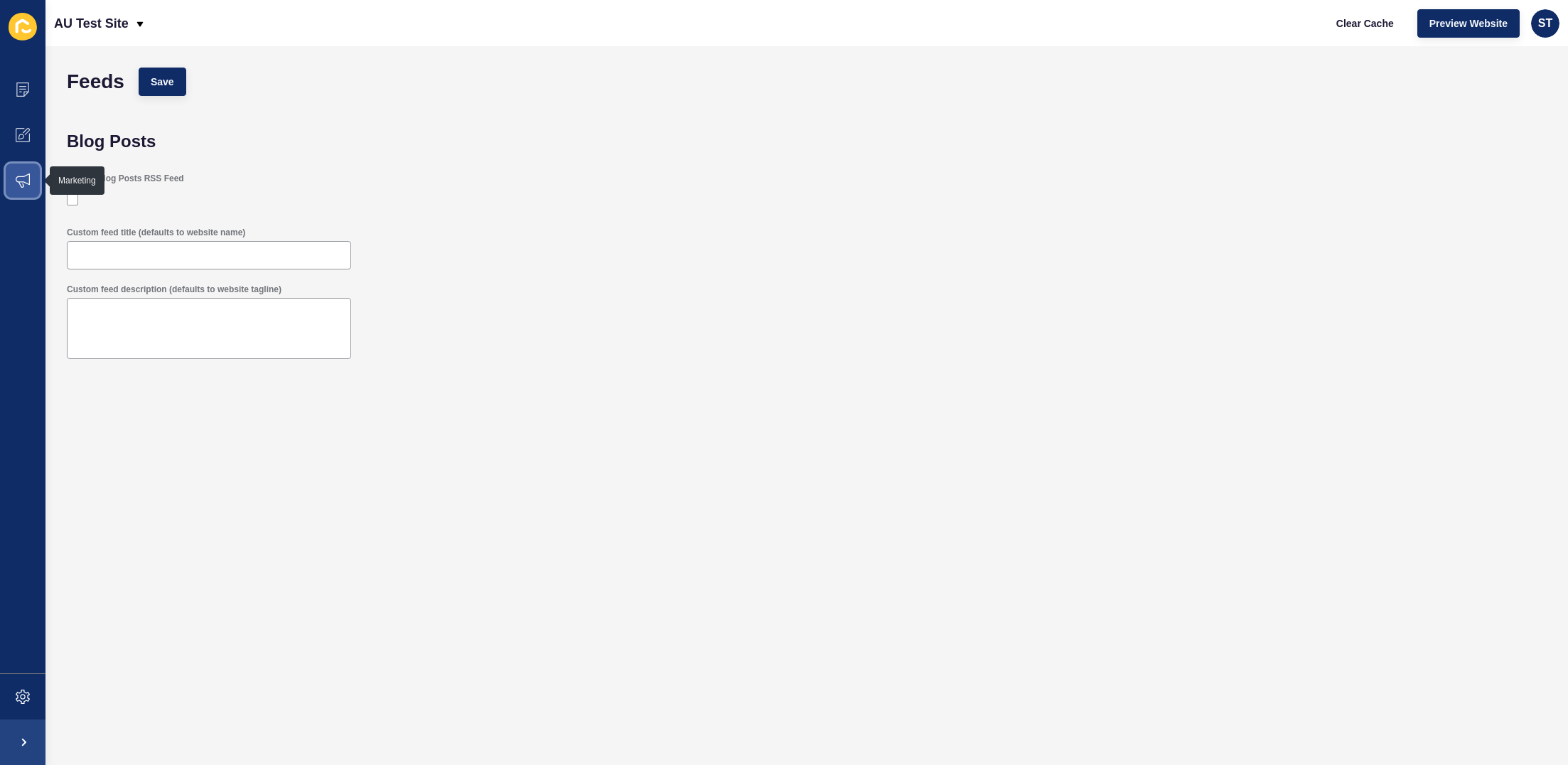
click at [21, 173] on icon at bounding box center [23, 180] width 14 height 14
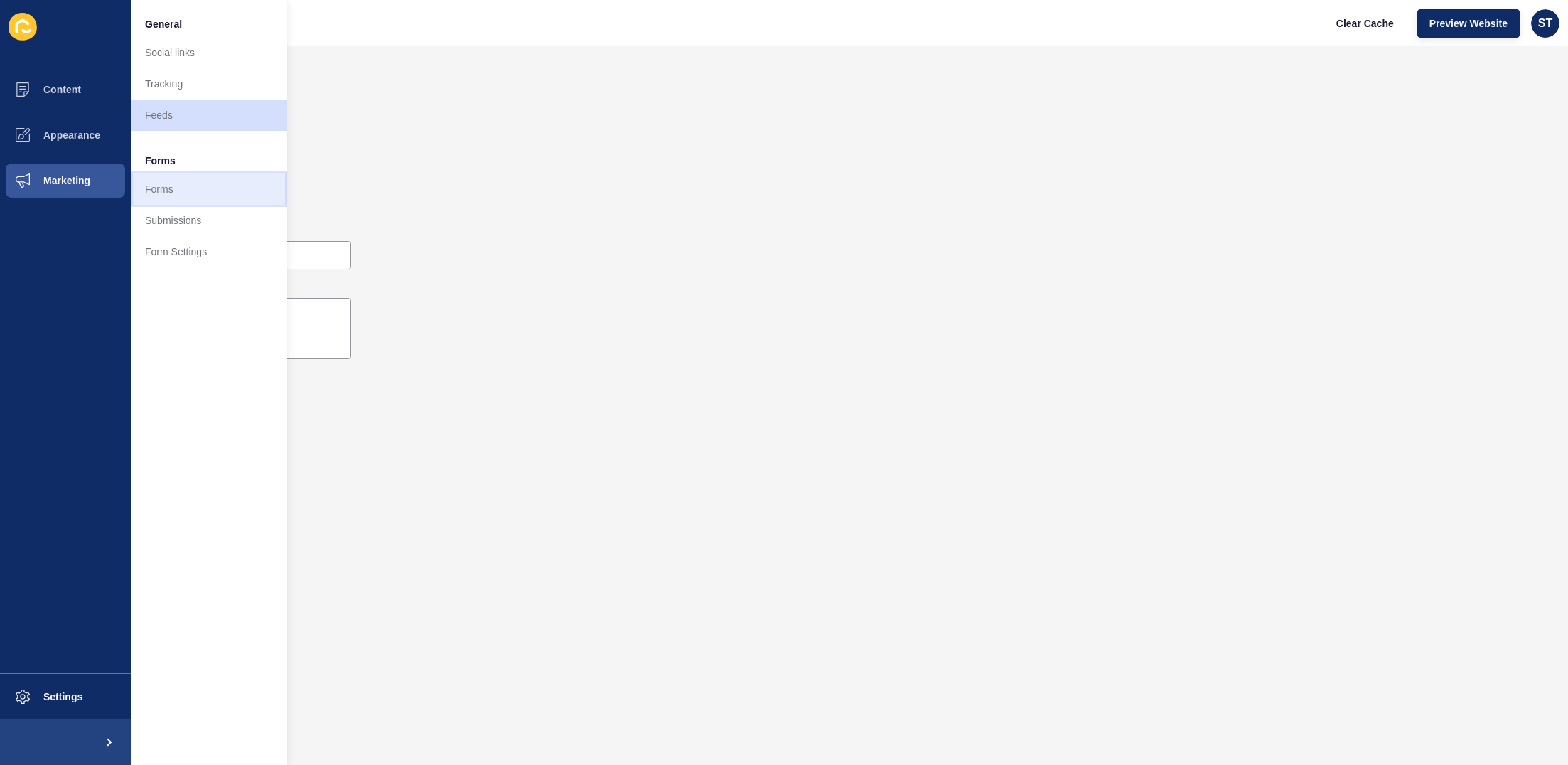
click at [185, 193] on link "Forms" at bounding box center [208, 188] width 157 height 31
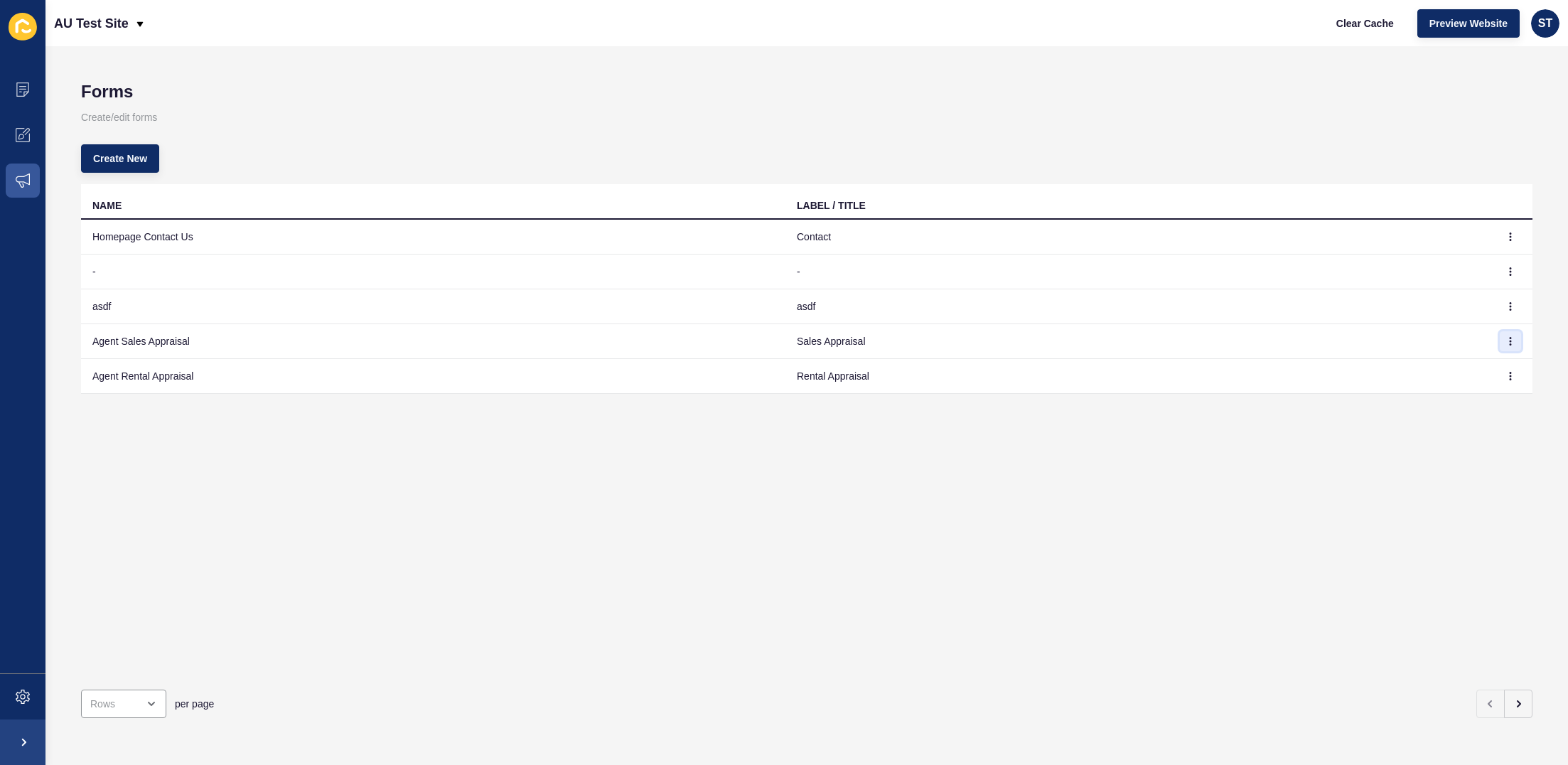
click at [1176, 349] on button "button" at bounding box center [1509, 341] width 21 height 20
click at [1176, 369] on link "Edit" at bounding box center [1471, 369] width 100 height 31
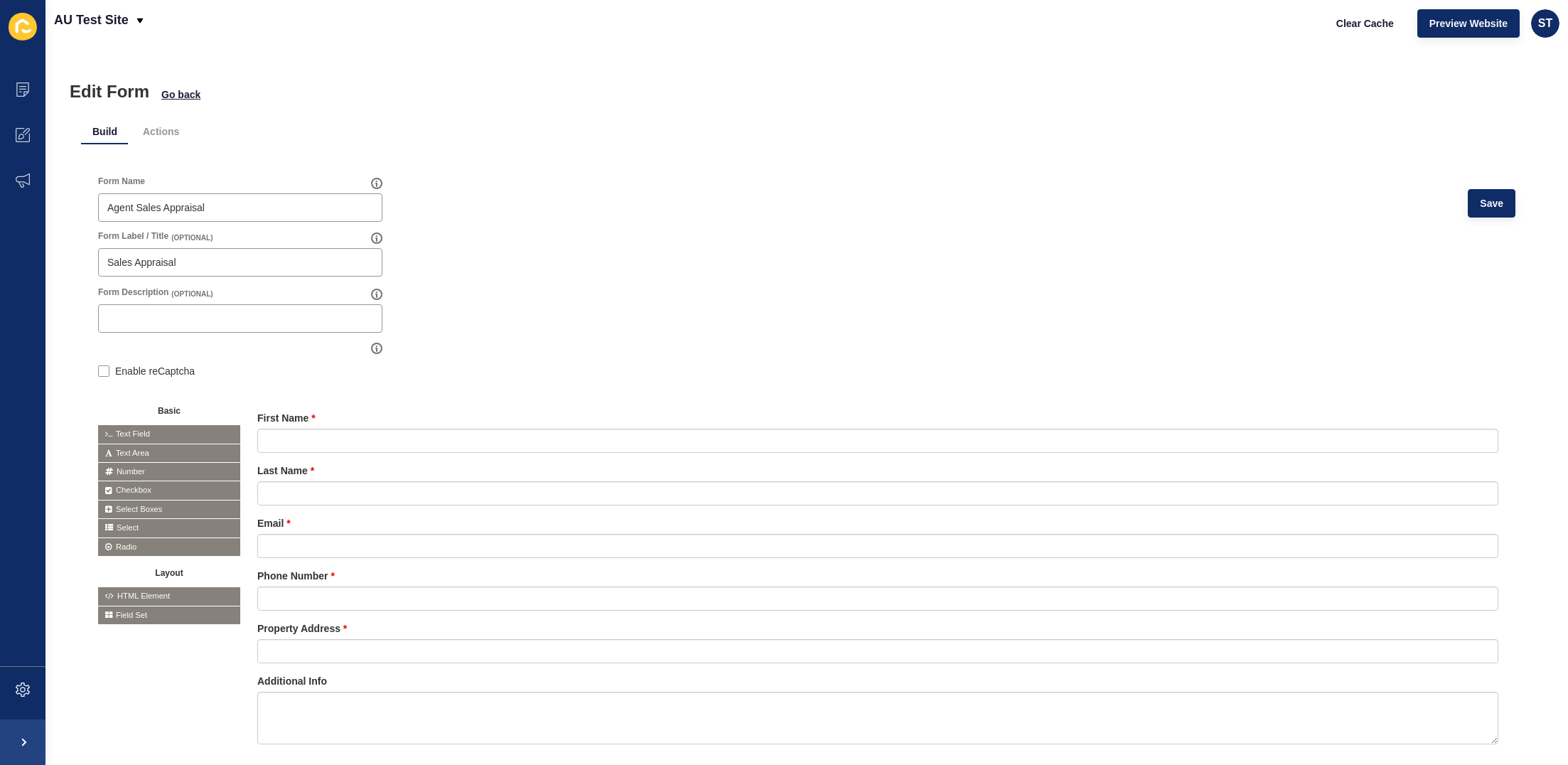
scroll to position [67, 0]
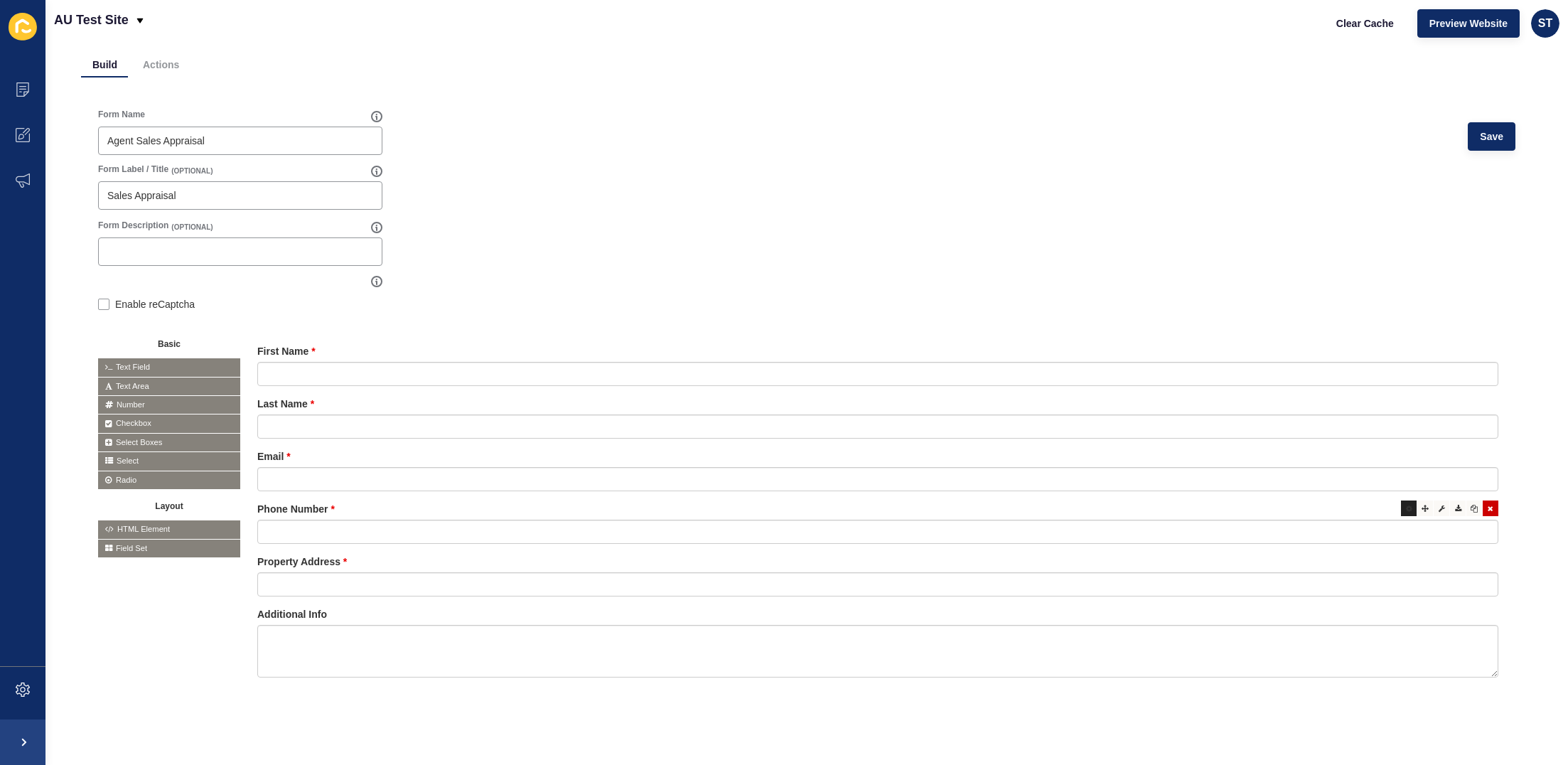
click at [1176, 512] on div at bounding box center [1408, 508] width 16 height 16
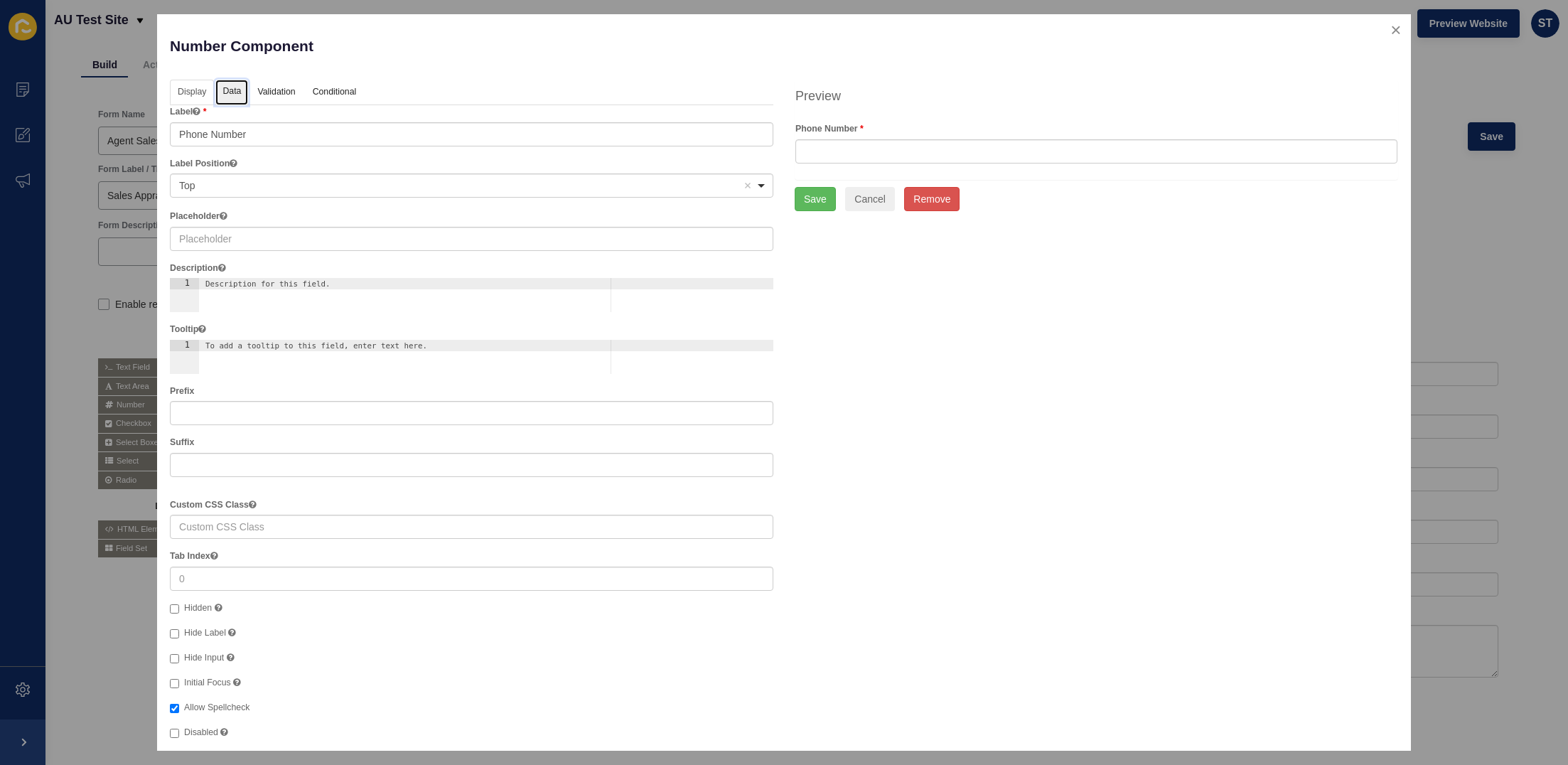
click at [229, 92] on link "Data" at bounding box center [231, 92] width 33 height 26
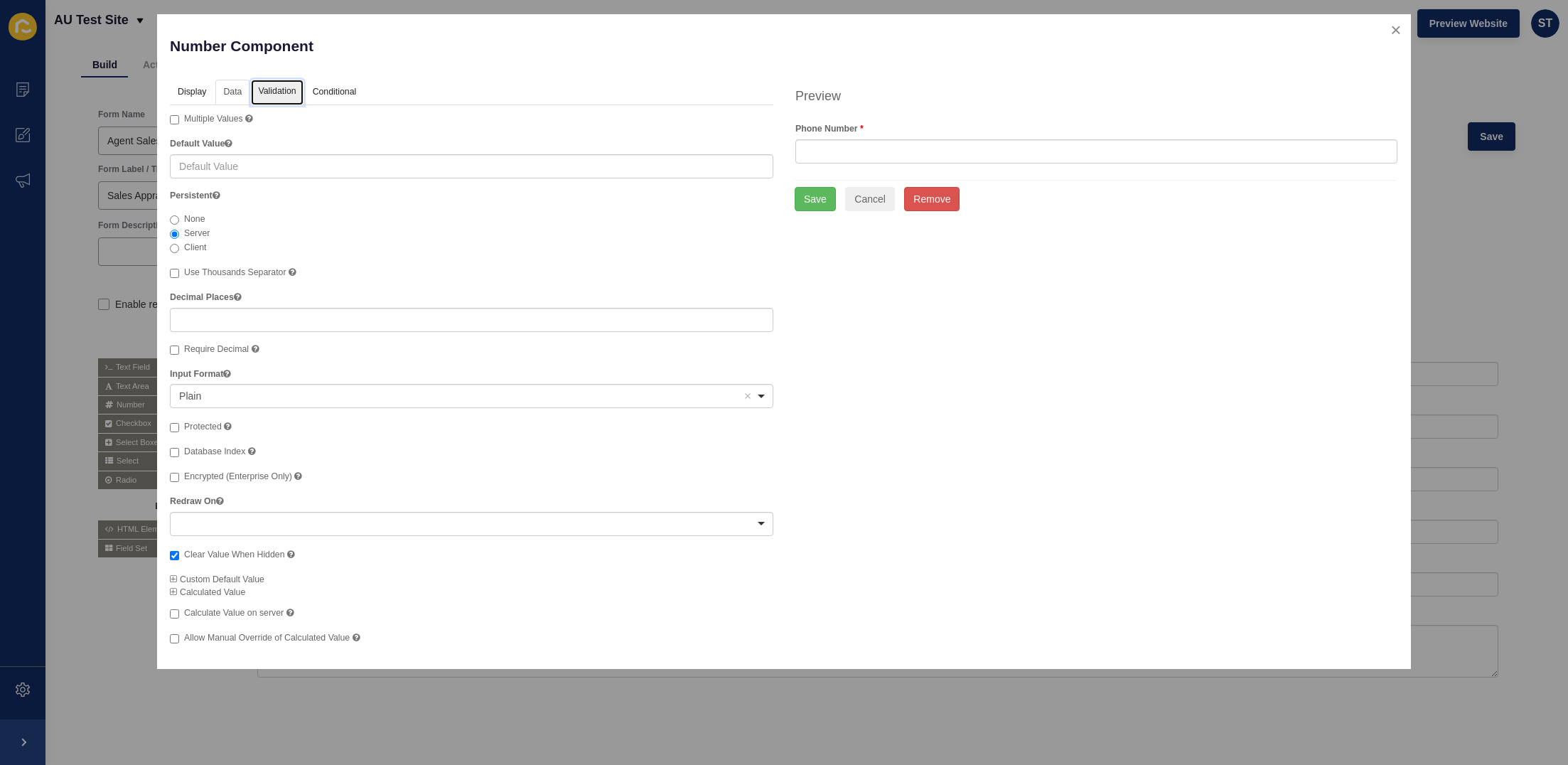
click at [266, 90] on link "Validation" at bounding box center [277, 92] width 52 height 26
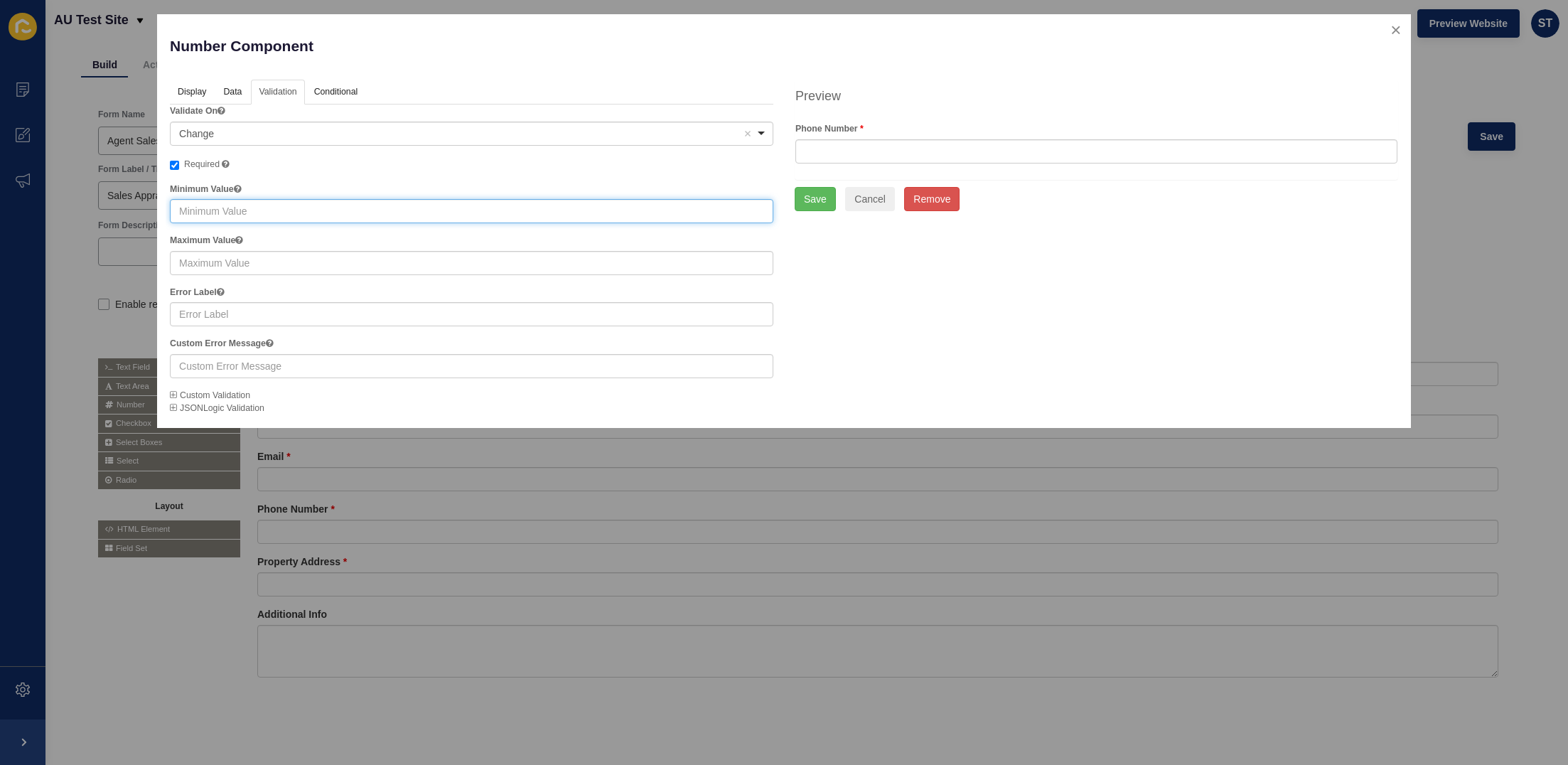
click at [354, 209] on input "text" at bounding box center [471, 211] width 604 height 24
type input "8"
click at [172, 405] on icon at bounding box center [173, 408] width 7 height 8
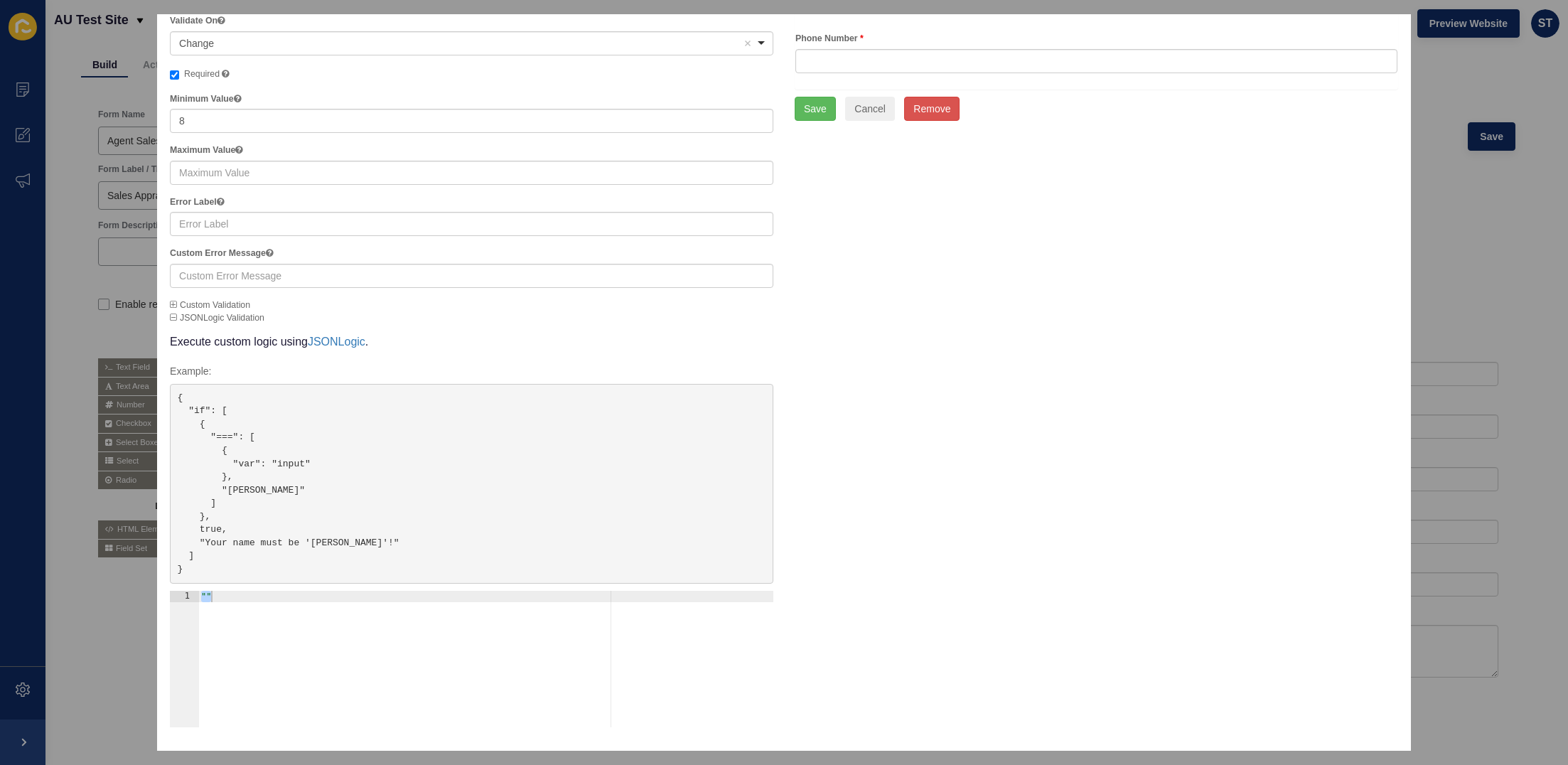
scroll to position [0, 0]
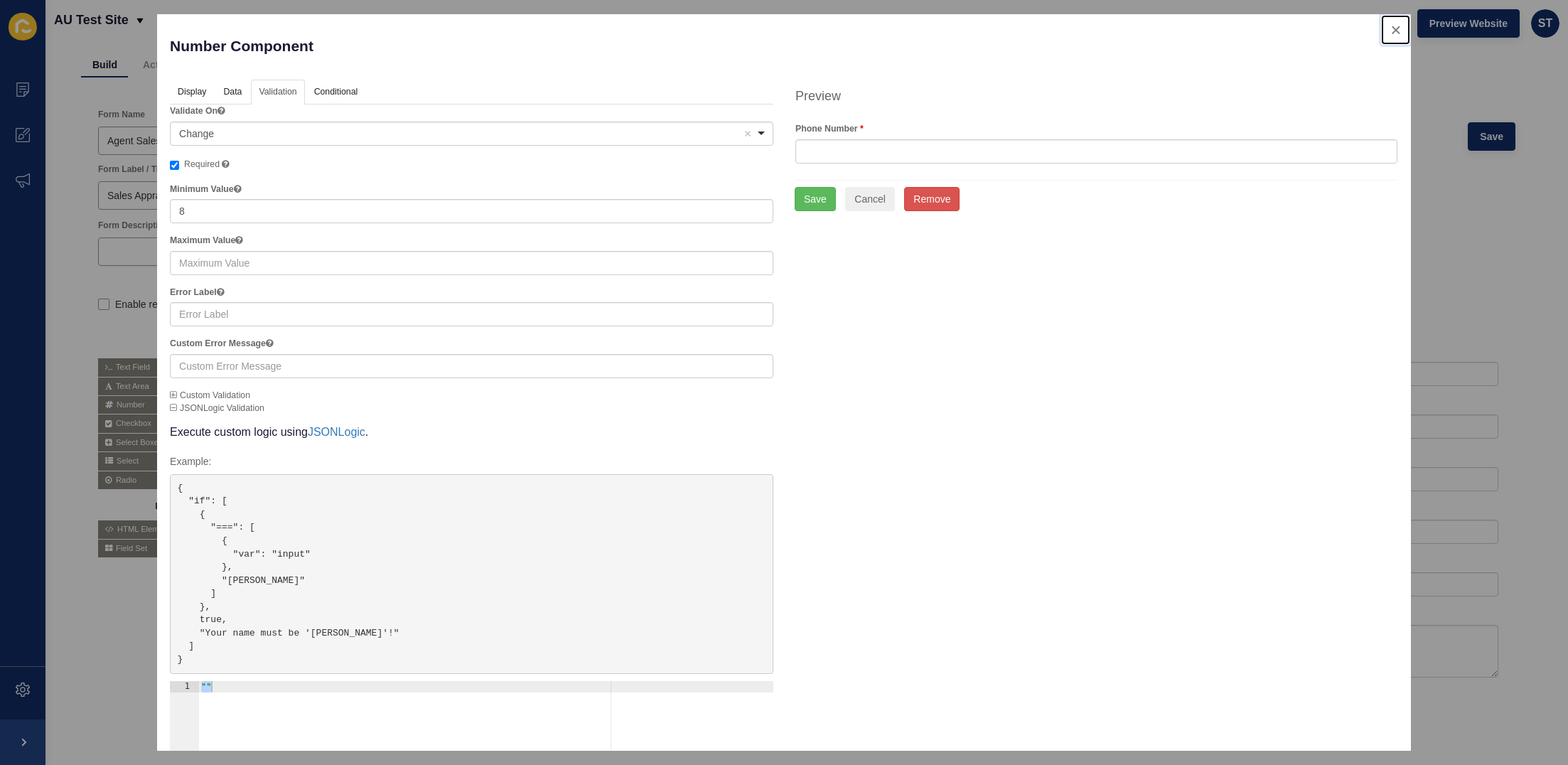
click at [1176, 29] on button "close" at bounding box center [1396, 30] width 29 height 30
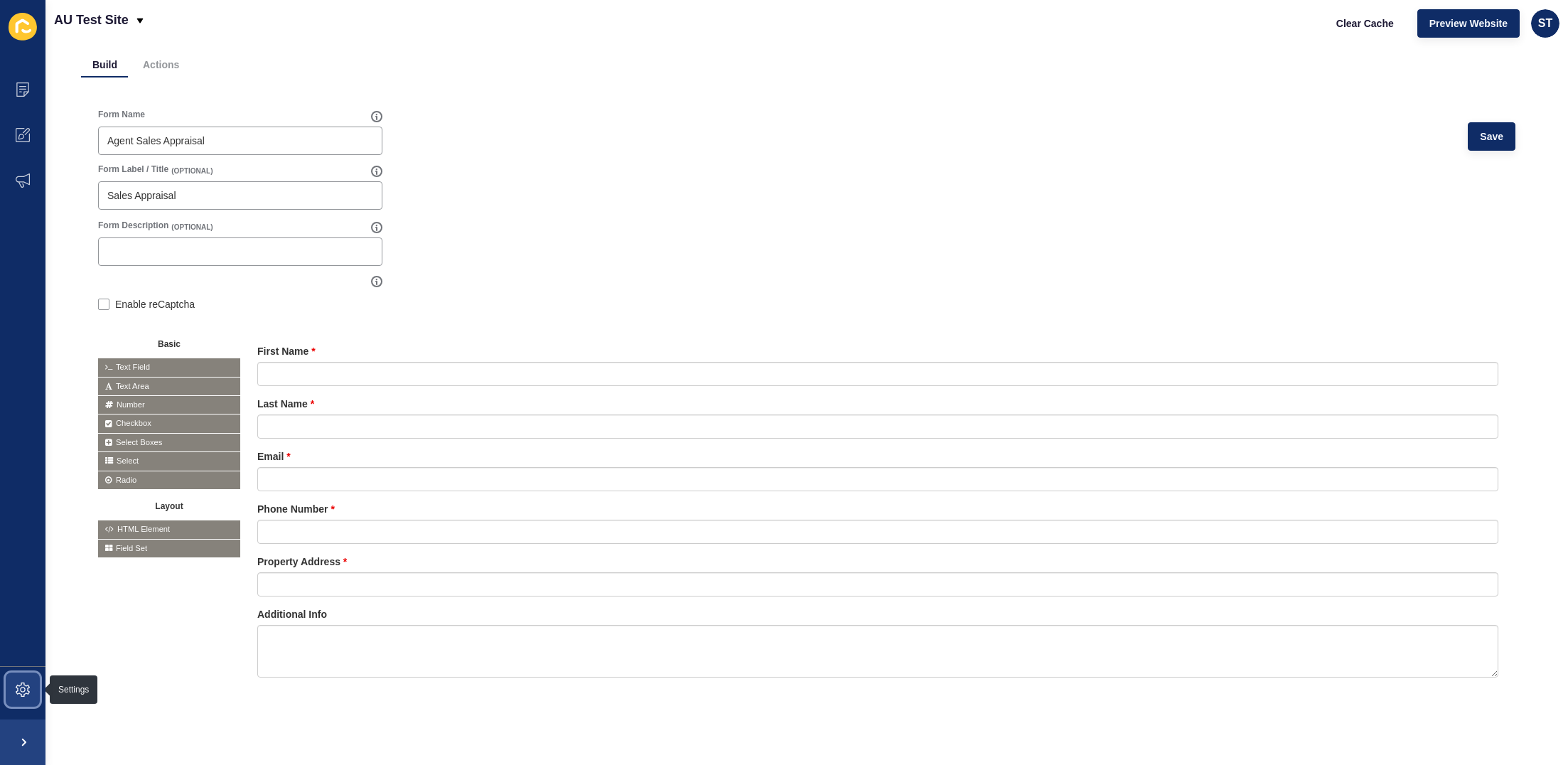
click at [21, 603] on icon at bounding box center [23, 689] width 14 height 14
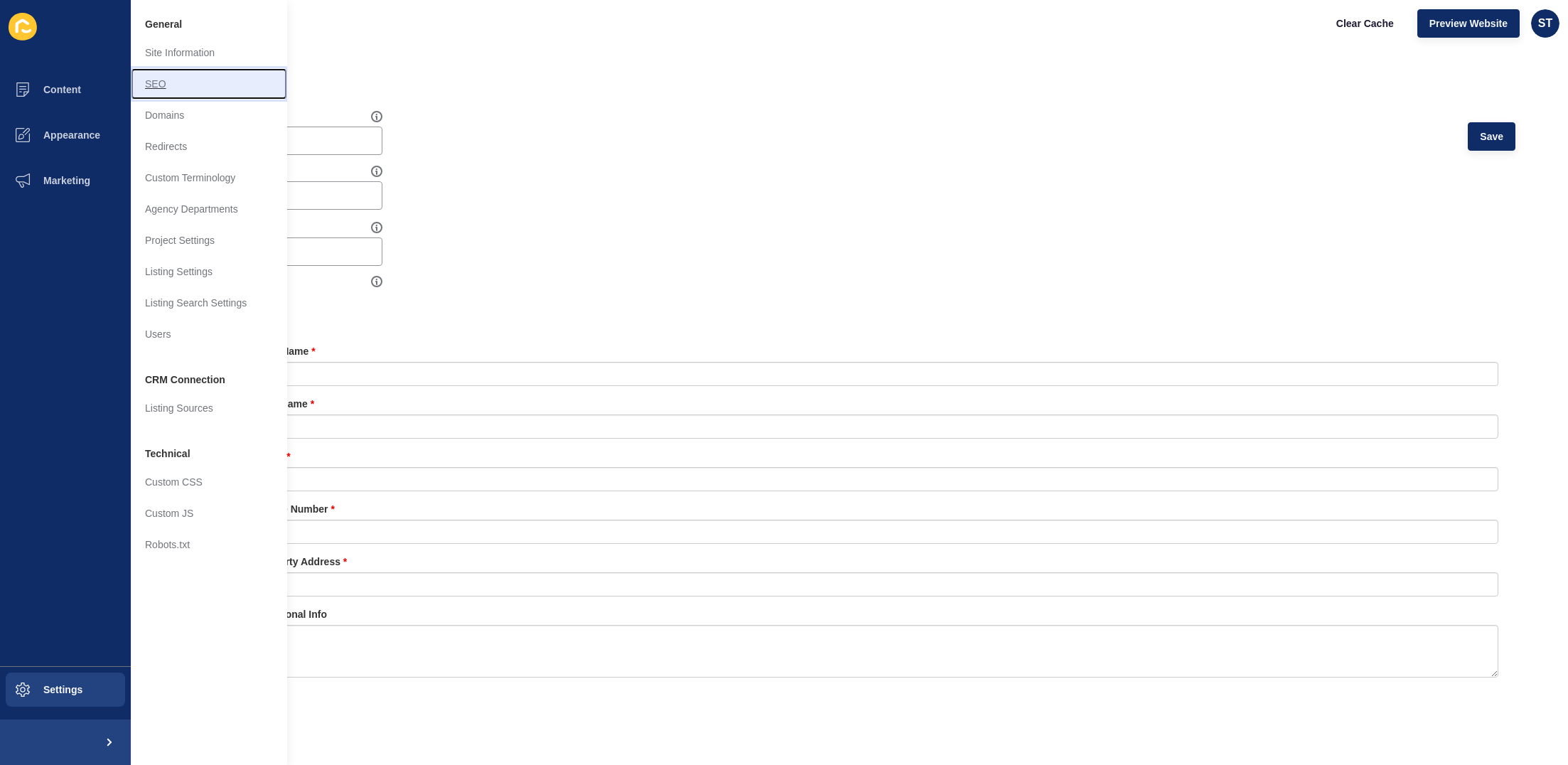
click at [222, 85] on link "SEO" at bounding box center [208, 84] width 157 height 31
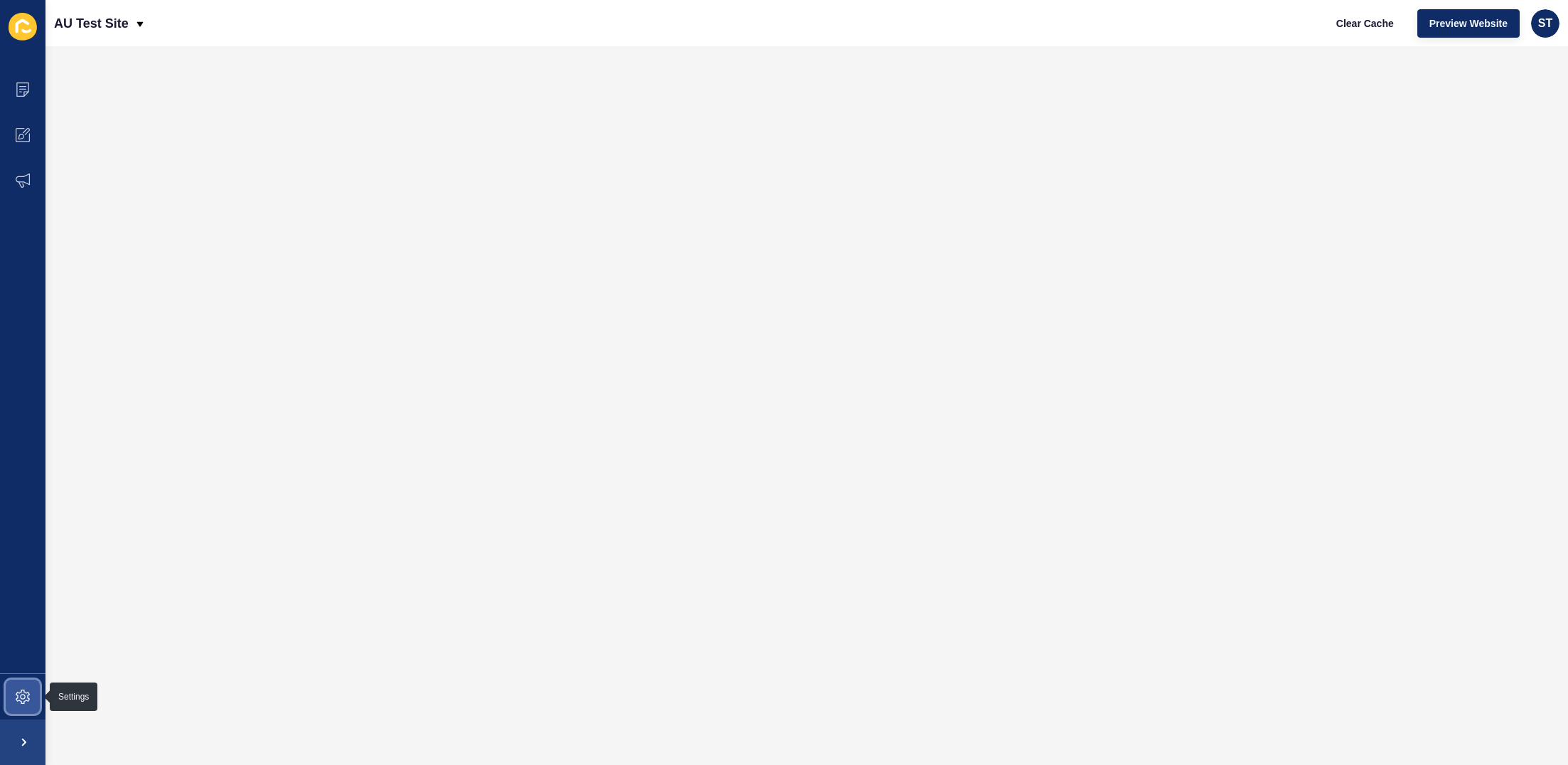
click at [16, 603] on span at bounding box center [23, 696] width 45 height 45
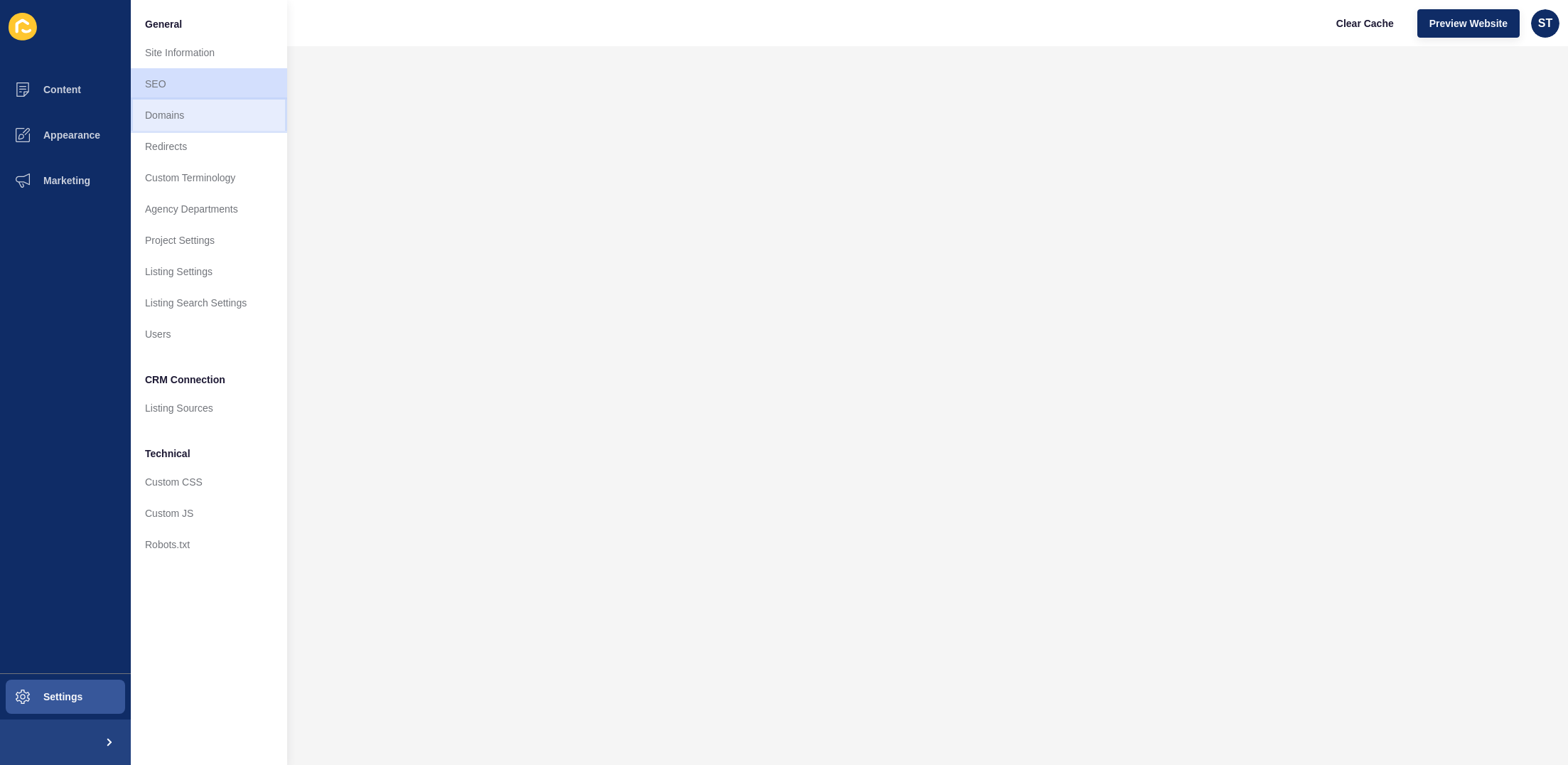
click at [167, 121] on link "Domains" at bounding box center [208, 115] width 157 height 31
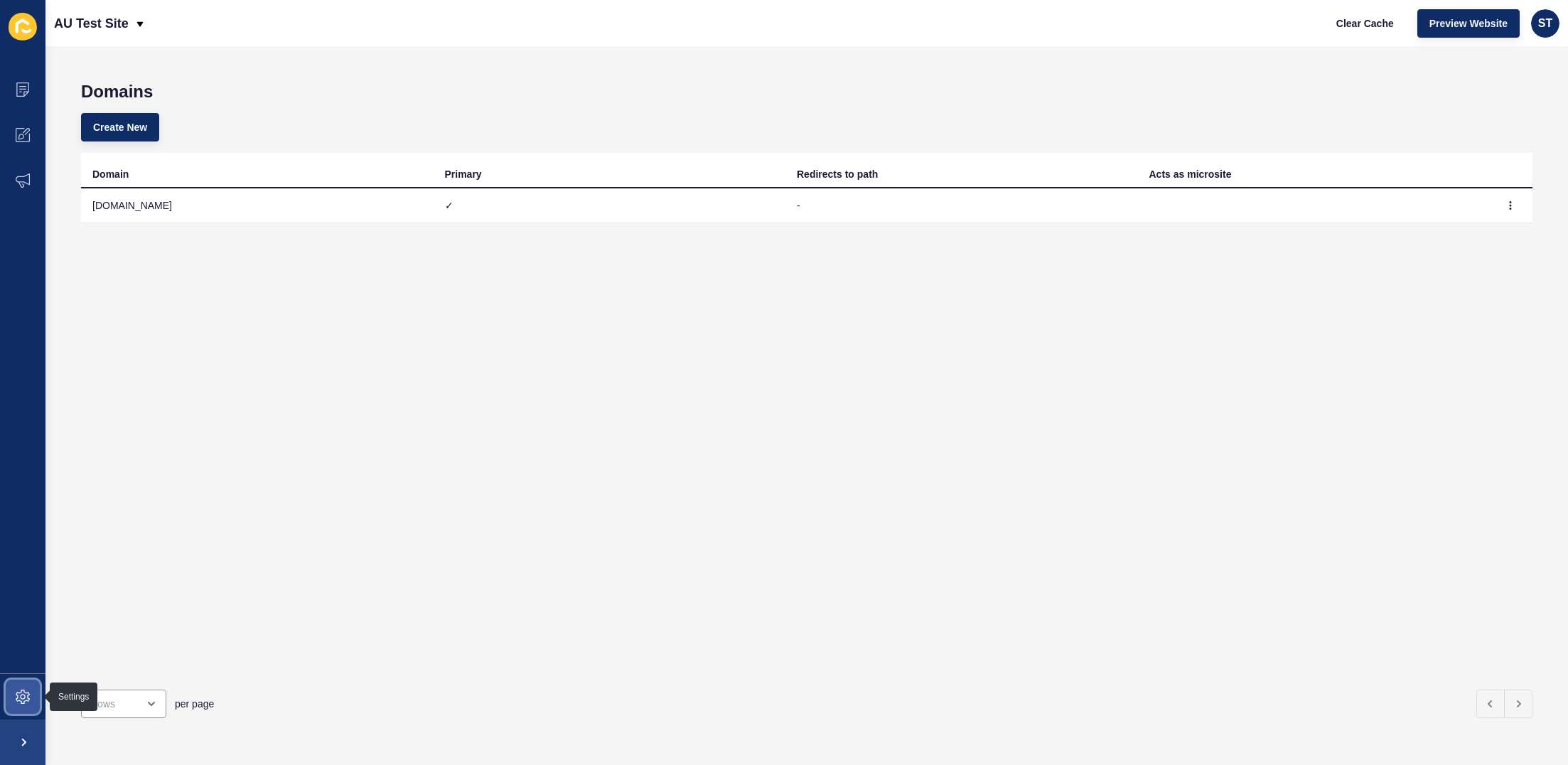
click at [15, 603] on span at bounding box center [23, 696] width 45 height 45
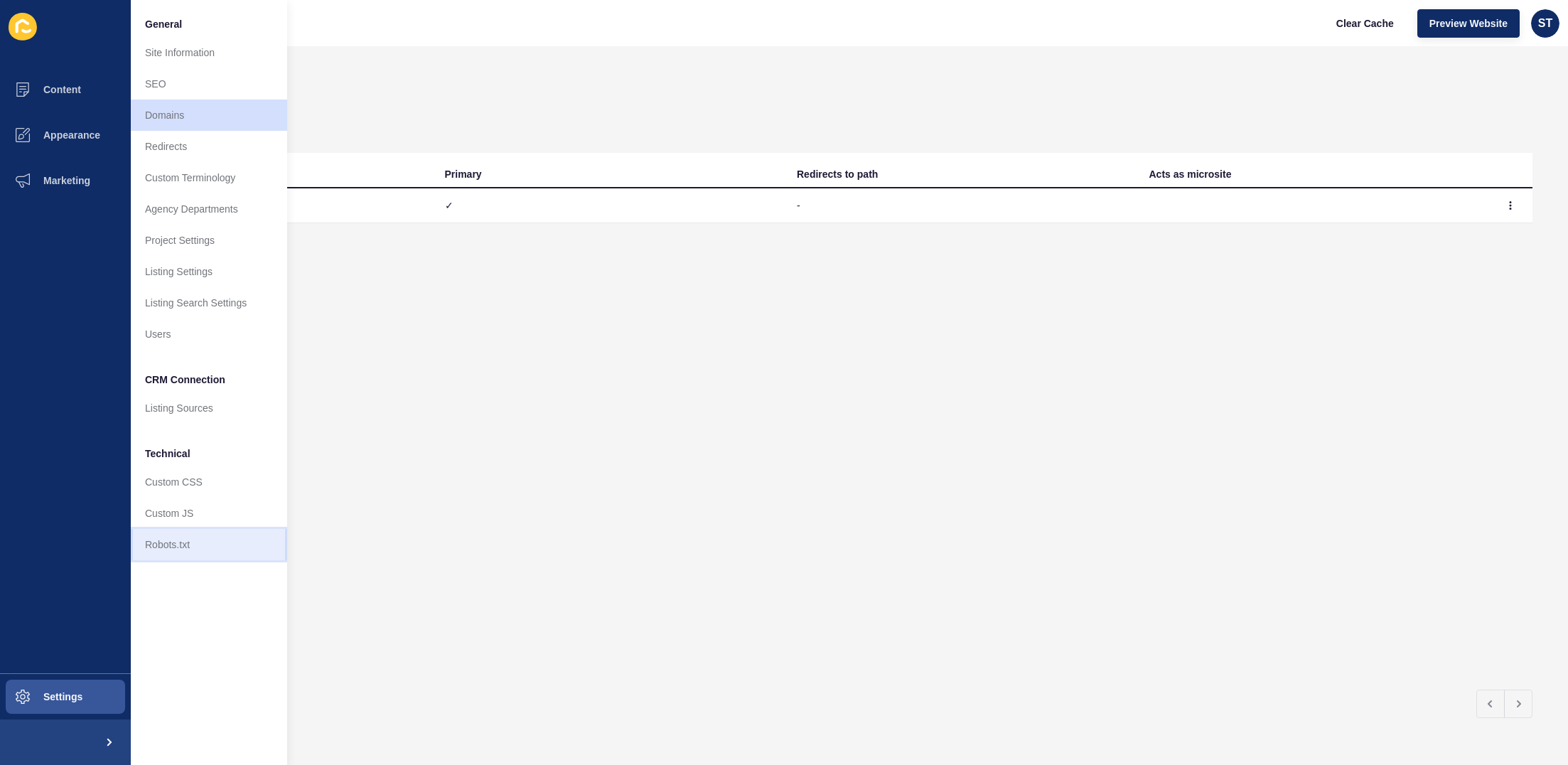
click at [181, 545] on link "Robots.txt" at bounding box center [208, 544] width 157 height 31
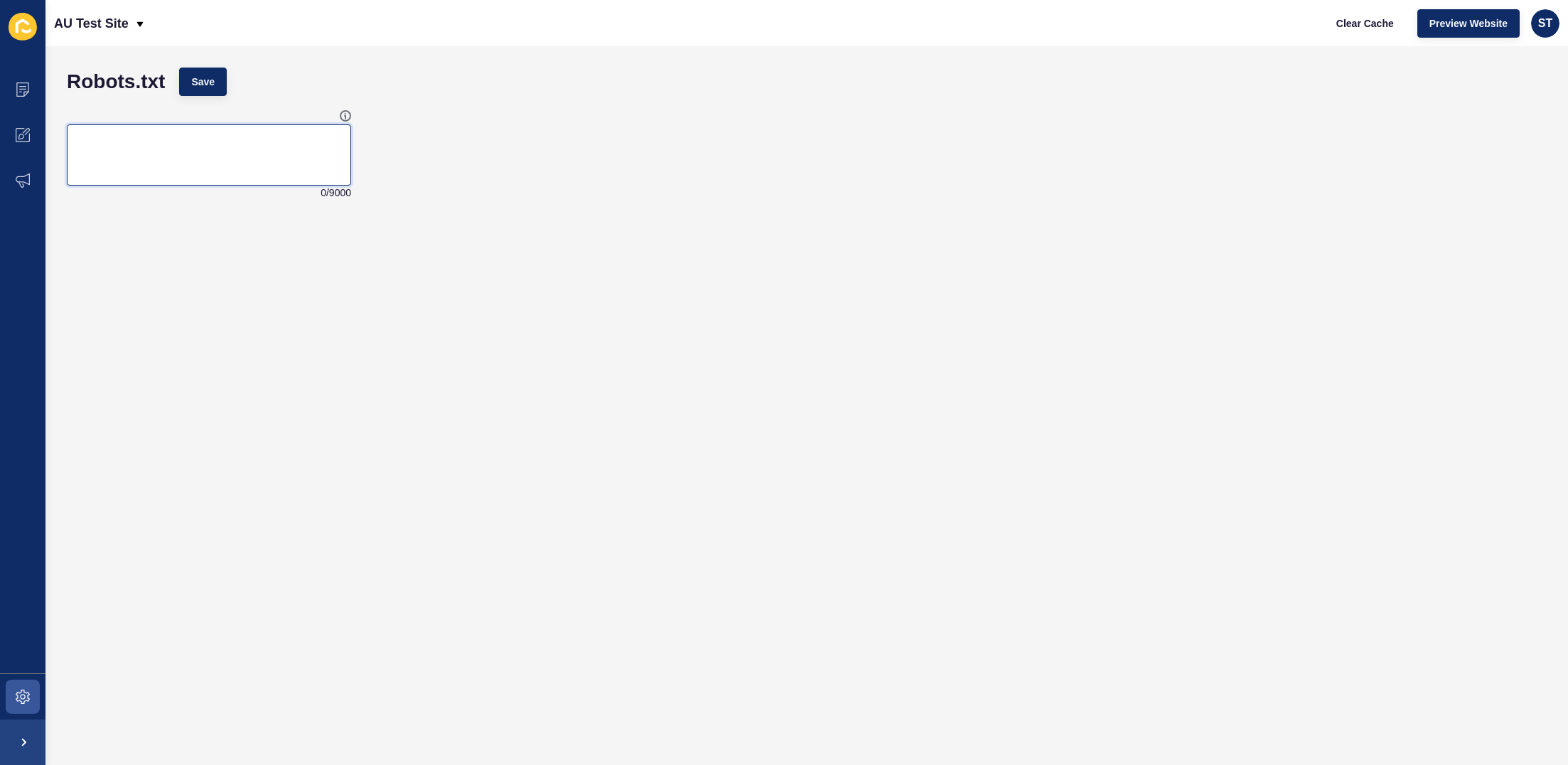
click at [233, 164] on textarea at bounding box center [208, 155] width 280 height 57
drag, startPoint x: 31, startPoint y: 690, endPoint x: 38, endPoint y: 685, distance: 8.6
click at [32, 603] on span at bounding box center [23, 696] width 45 height 45
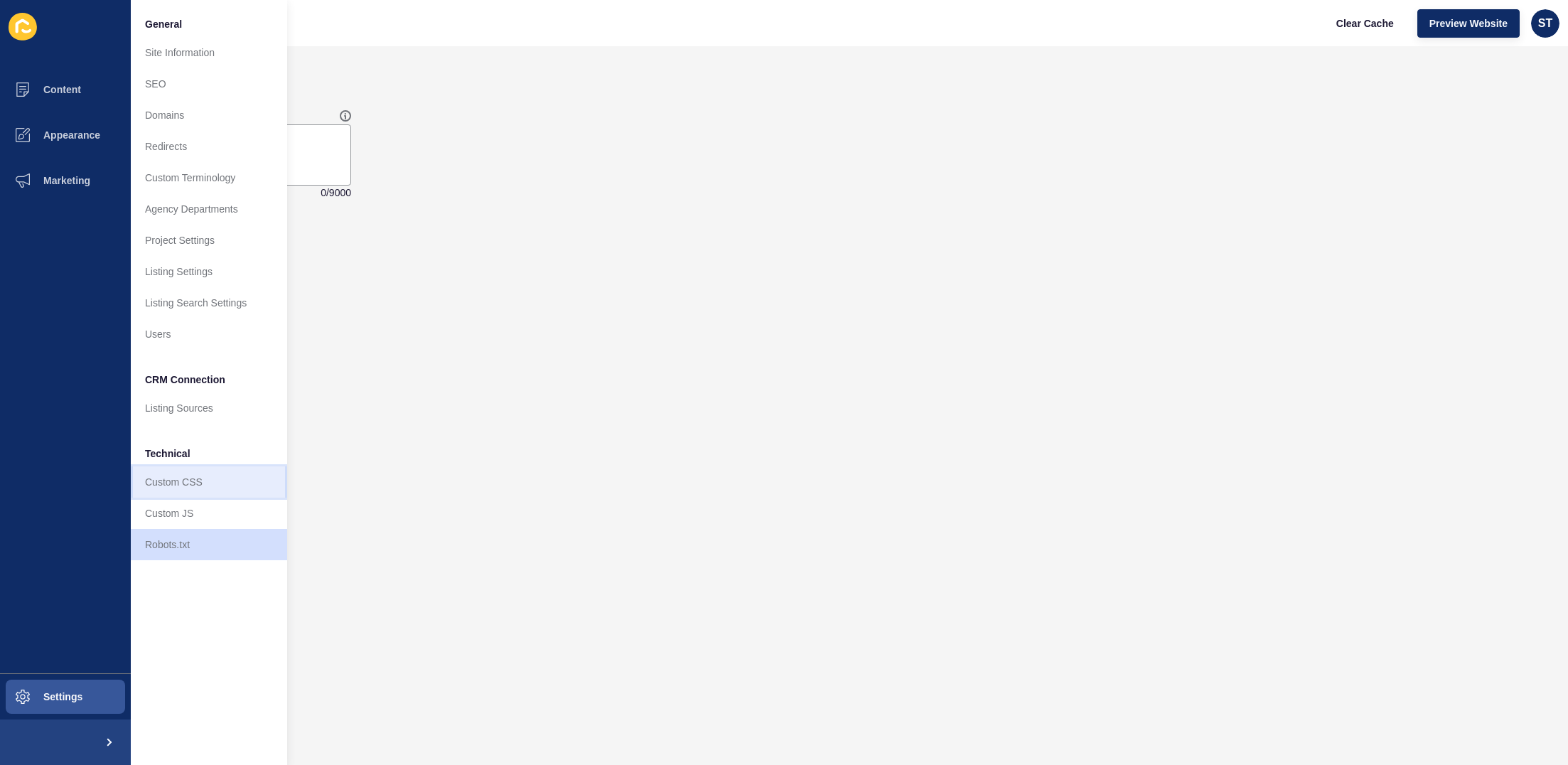
click at [209, 473] on link "Custom CSS" at bounding box center [208, 481] width 157 height 31
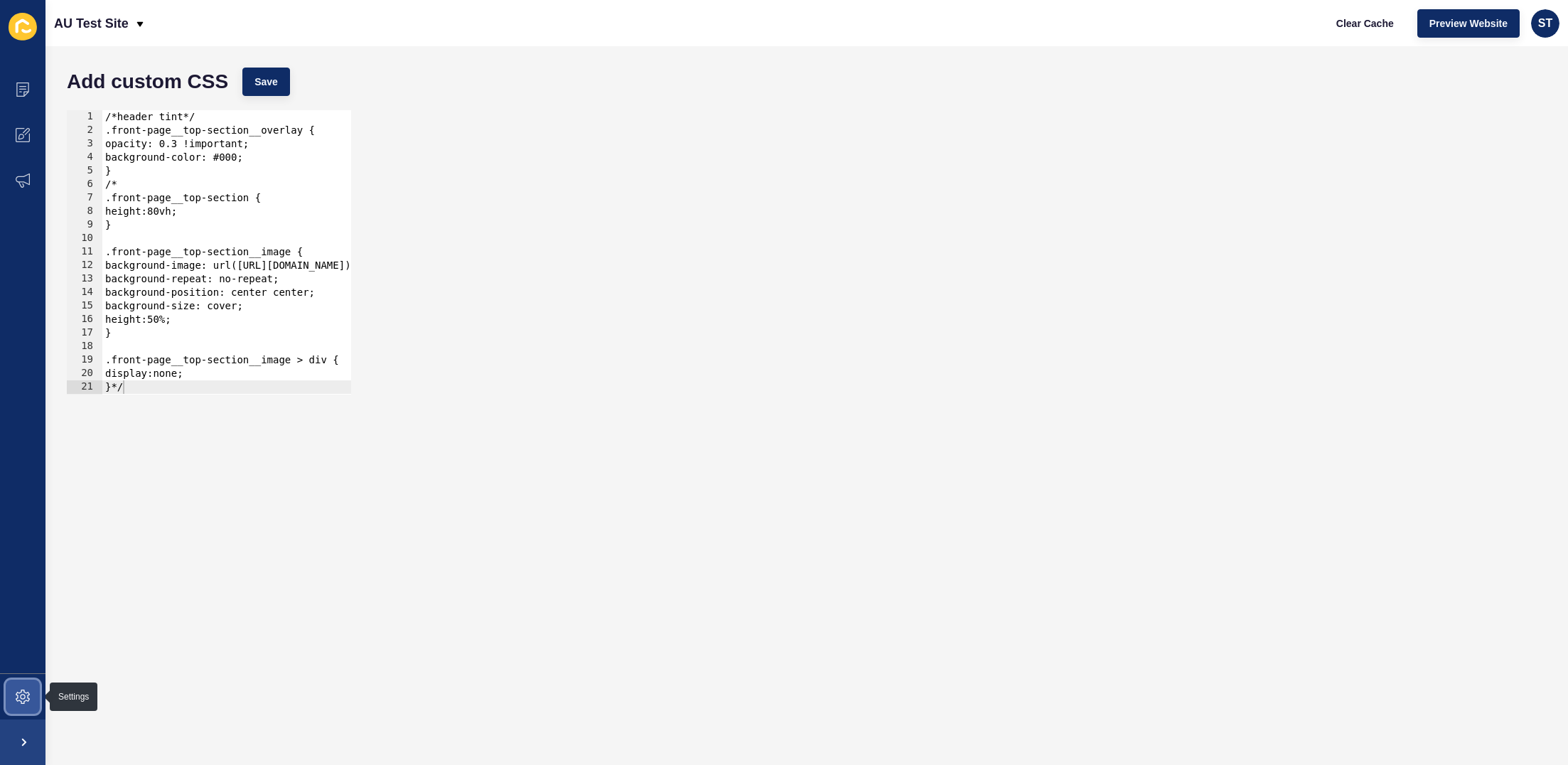
click at [31, 603] on span at bounding box center [23, 696] width 45 height 45
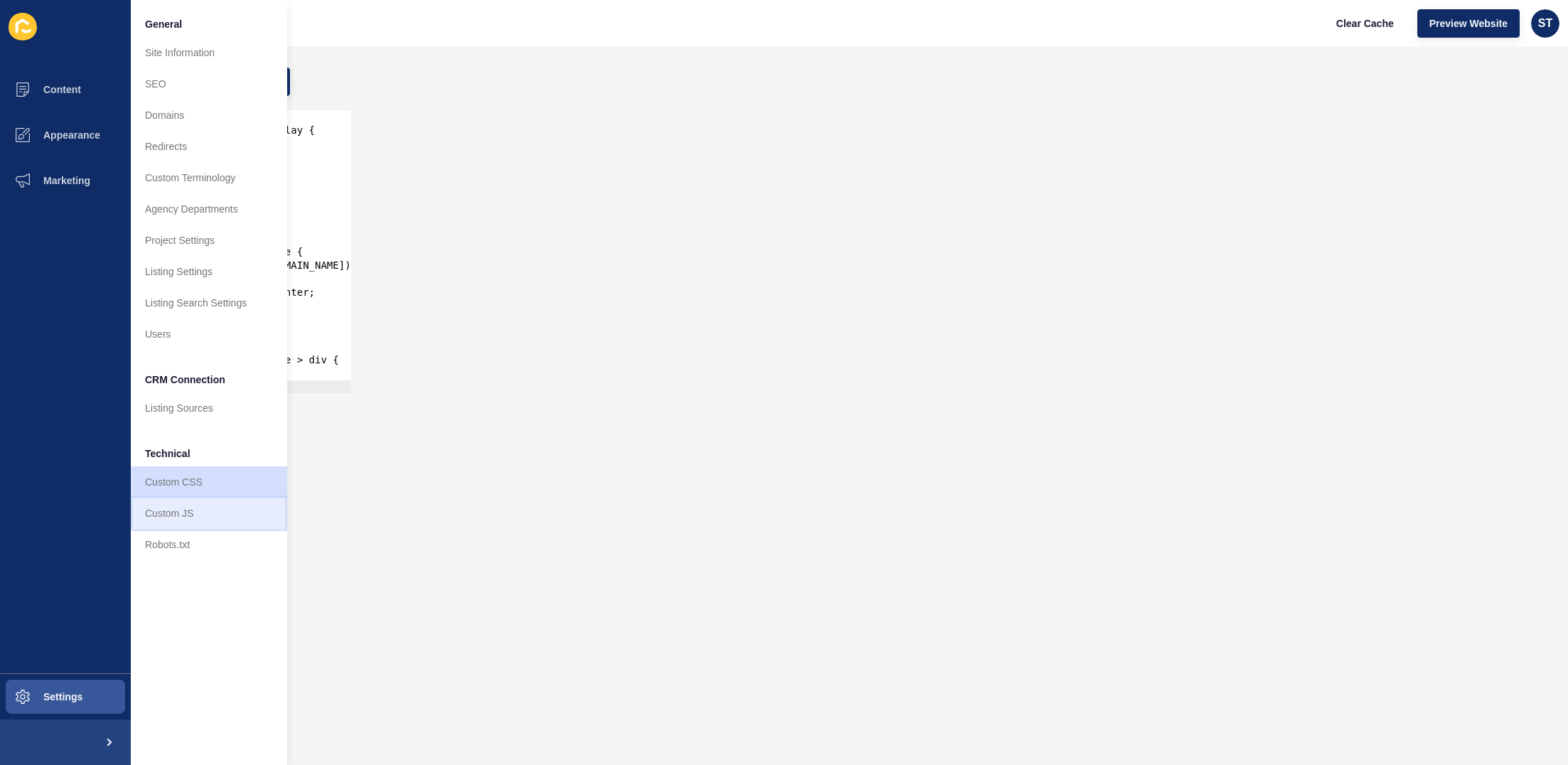
click at [217, 514] on link "Custom JS" at bounding box center [208, 512] width 157 height 31
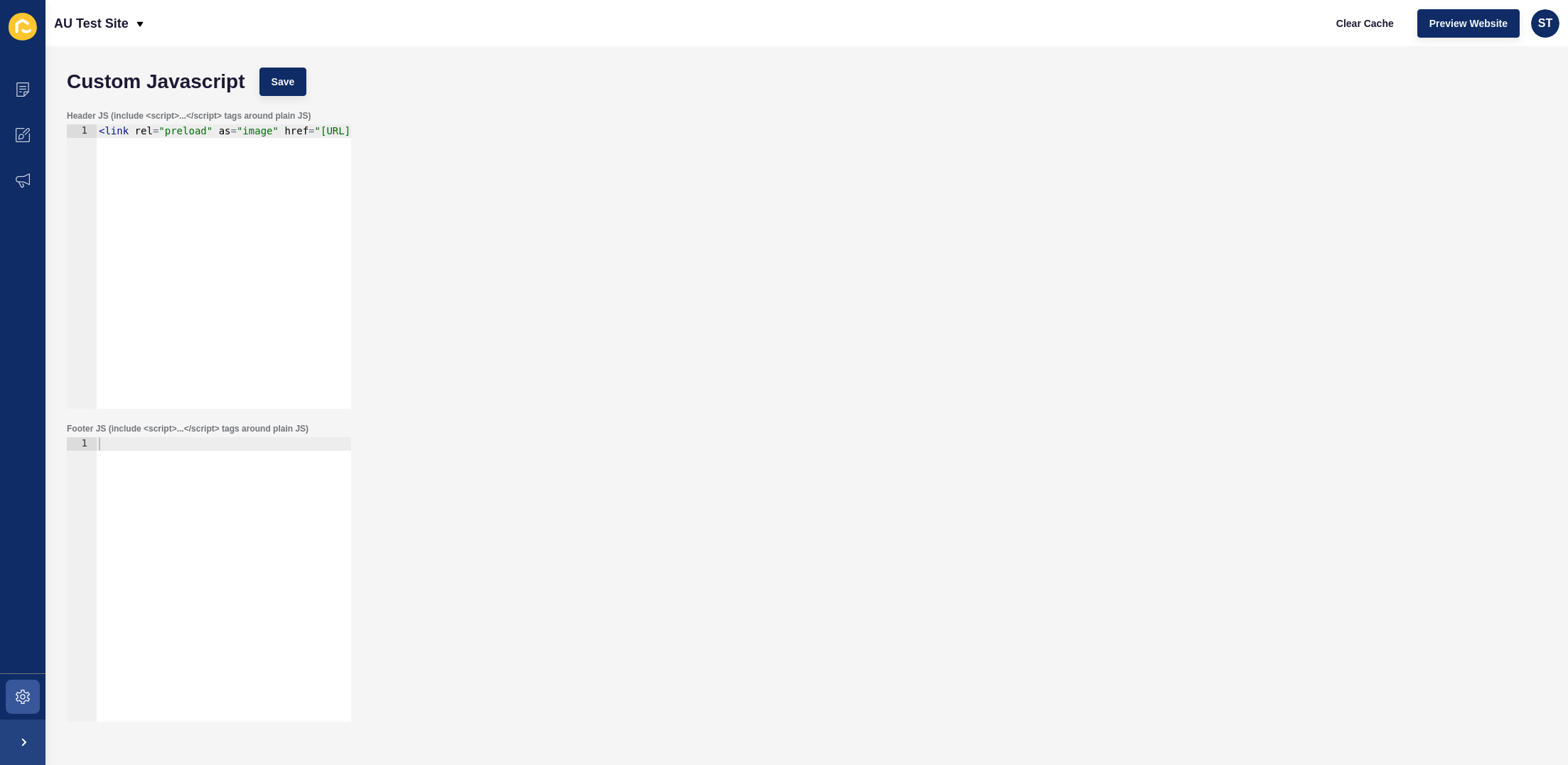
click at [746, 283] on div "Header JS (include <script>...</script> tags around plain JS) 1 < link rel = "p…" at bounding box center [806, 259] width 1494 height 313
click at [19, 136] on icon at bounding box center [21, 136] width 6 height 6
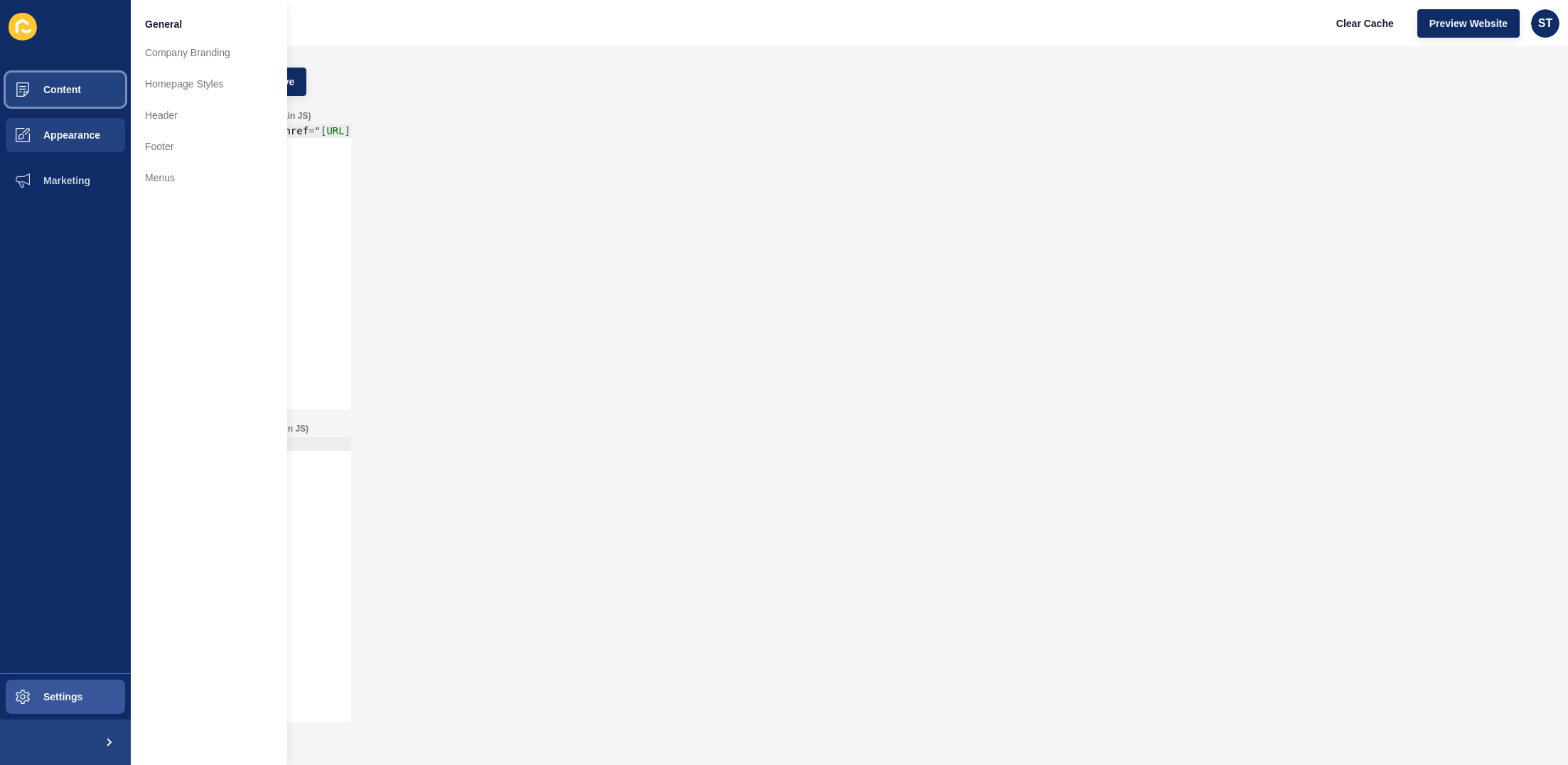
click at [55, 90] on span "Content" at bounding box center [39, 90] width 83 height 12
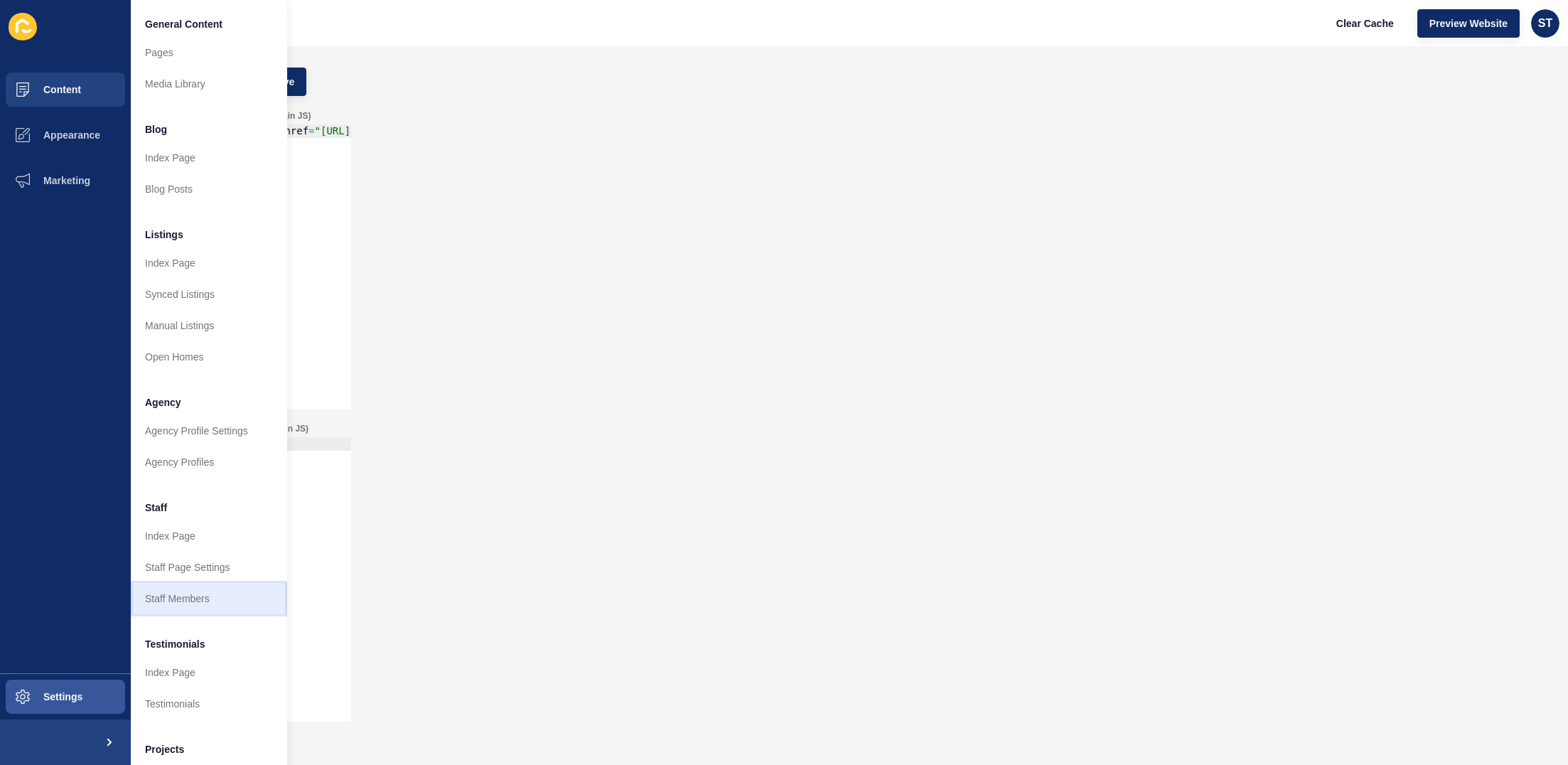
click at [190, 595] on link "Staff Members" at bounding box center [208, 598] width 157 height 31
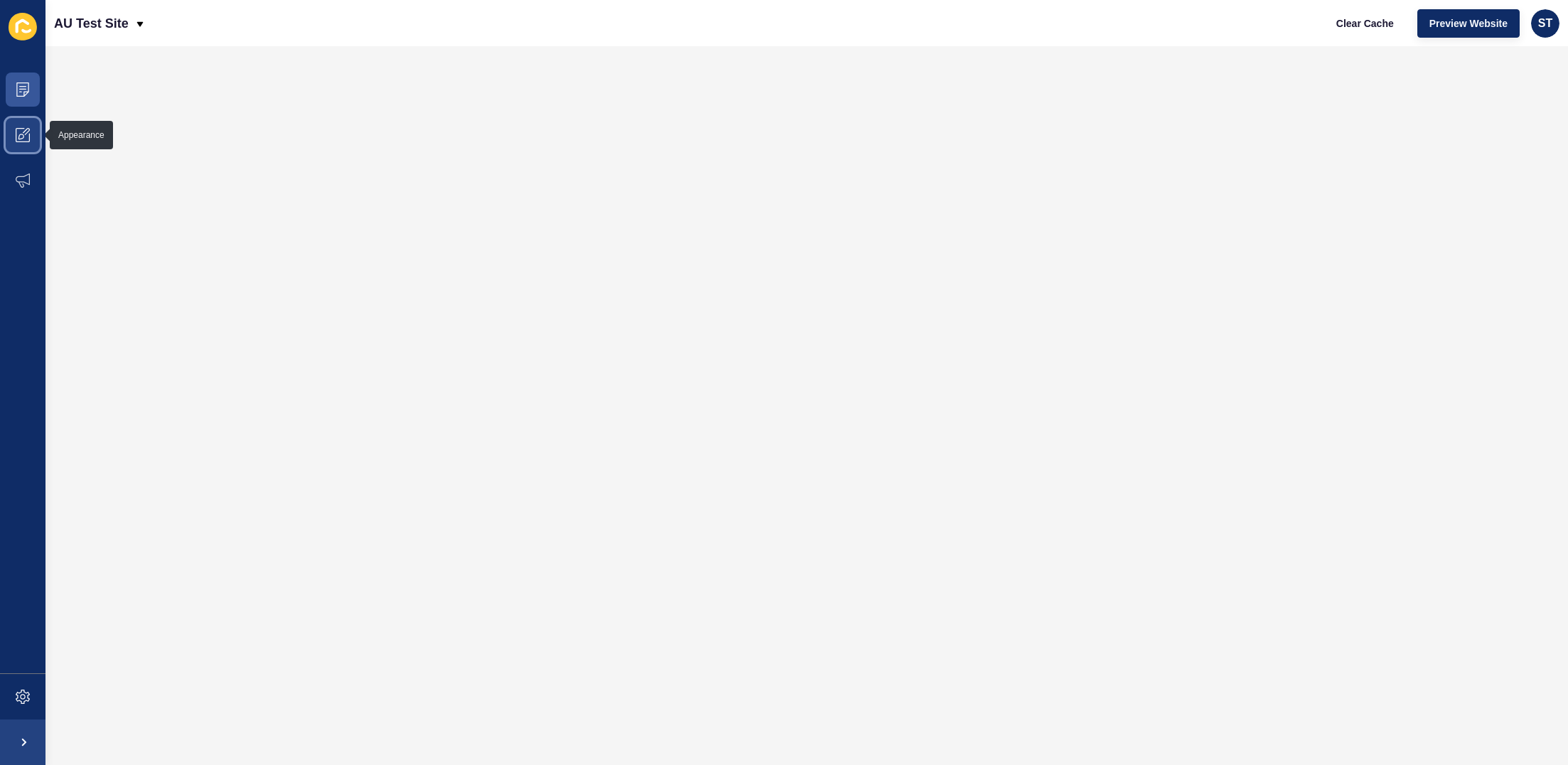
click at [17, 131] on icon at bounding box center [23, 135] width 14 height 14
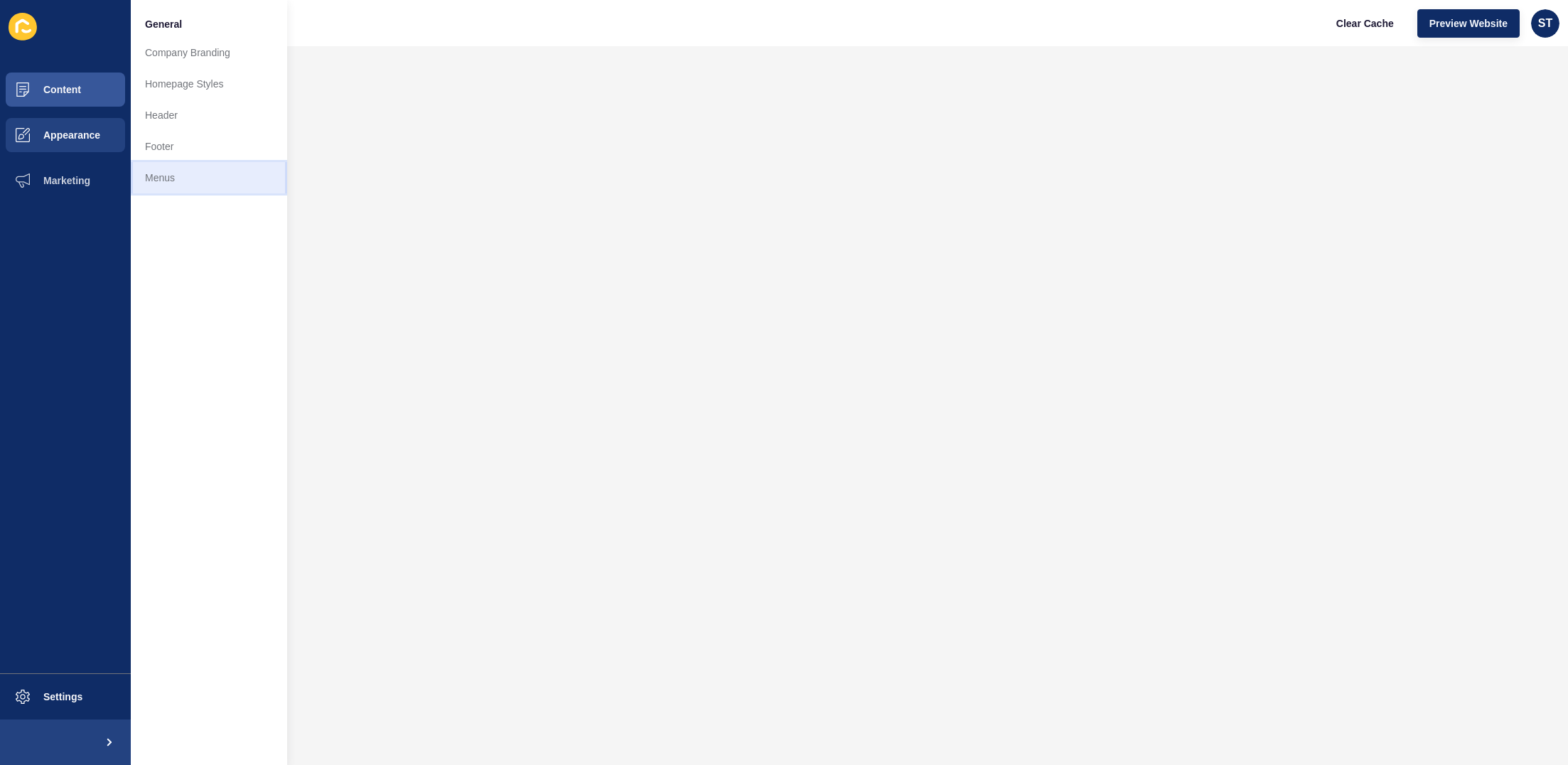
click at [186, 182] on link "Menus" at bounding box center [208, 177] width 157 height 31
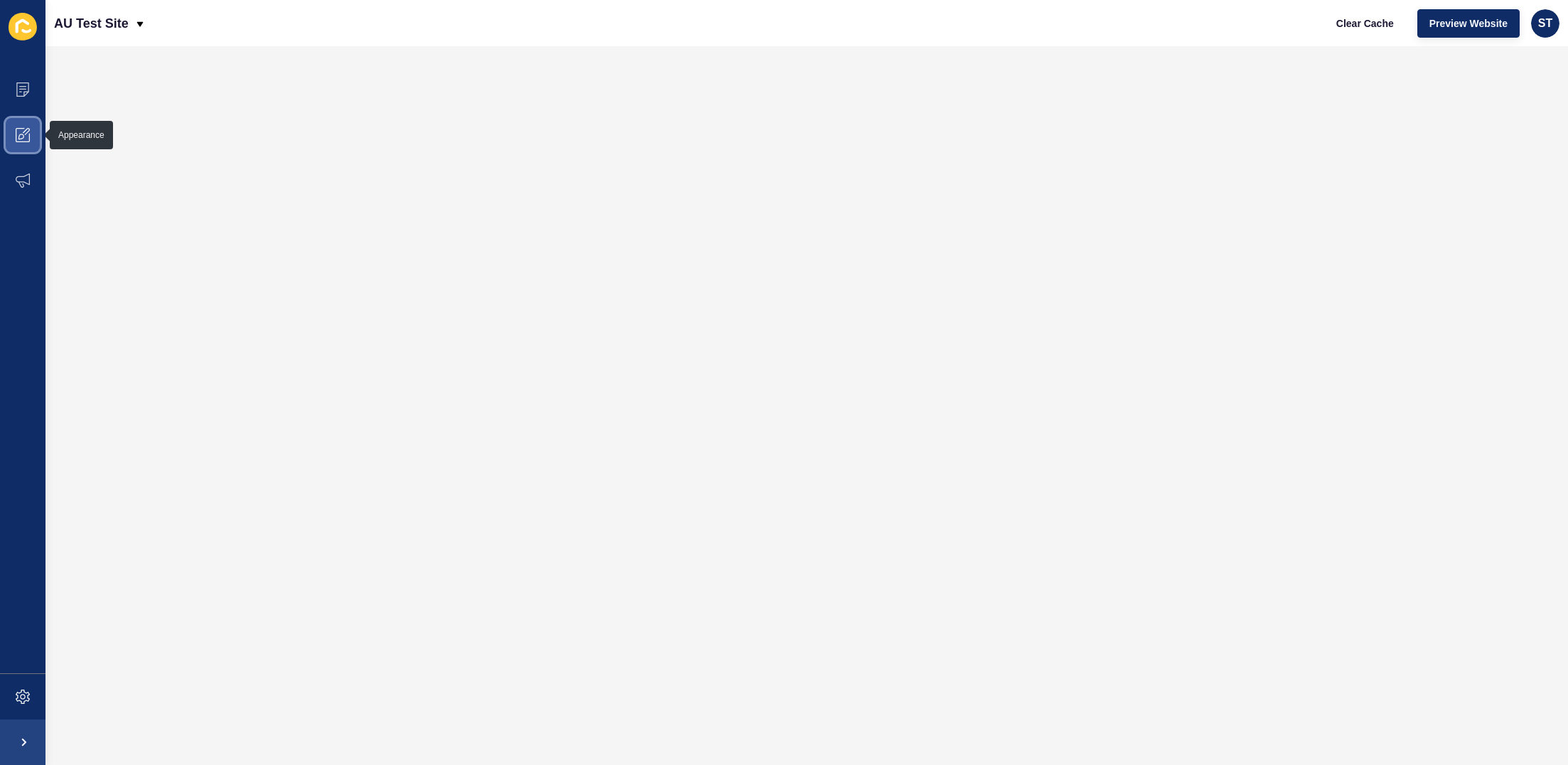
click at [24, 130] on icon at bounding box center [23, 135] width 14 height 14
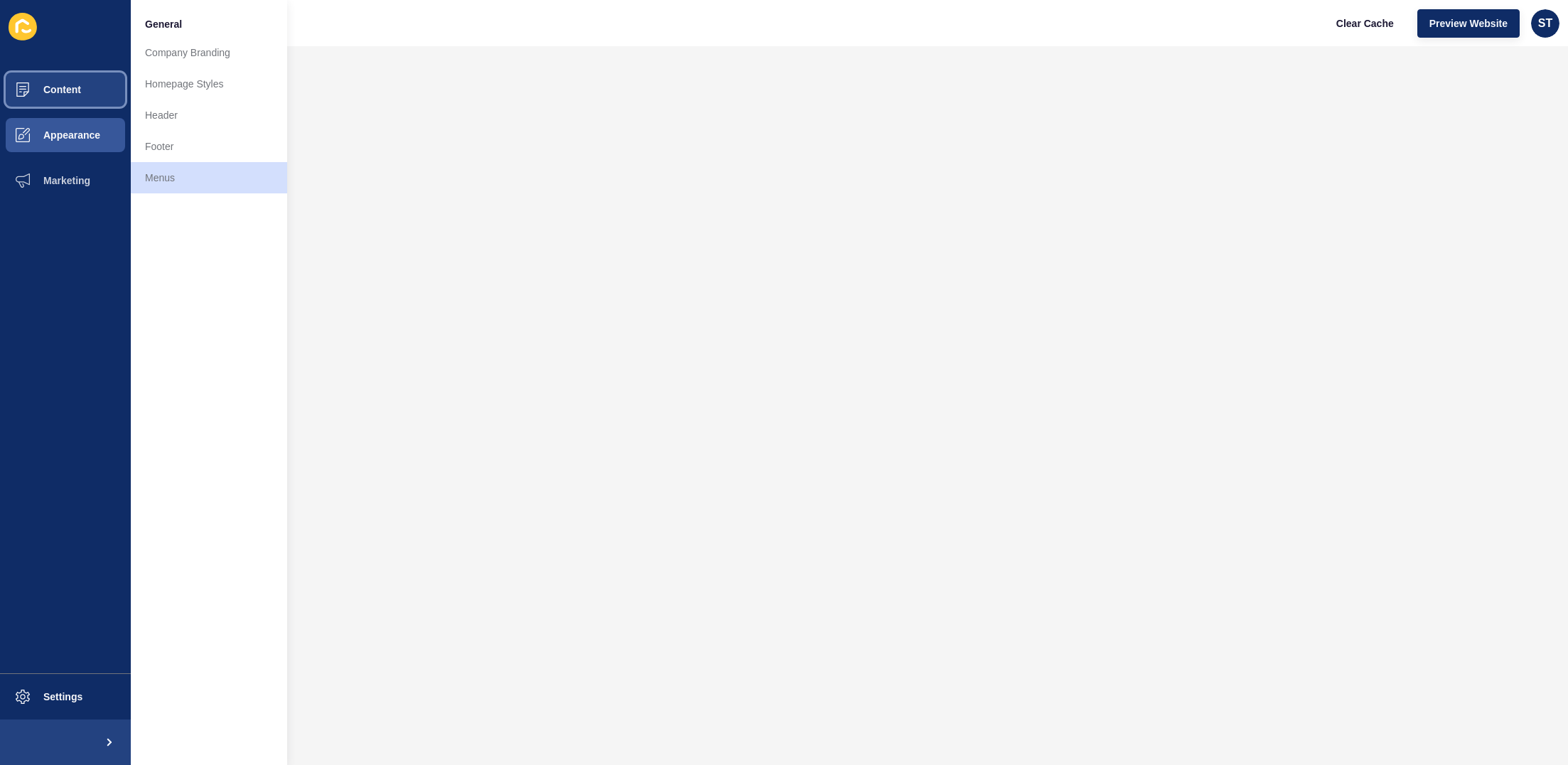
click at [54, 95] on button "Content" at bounding box center [65, 90] width 131 height 45
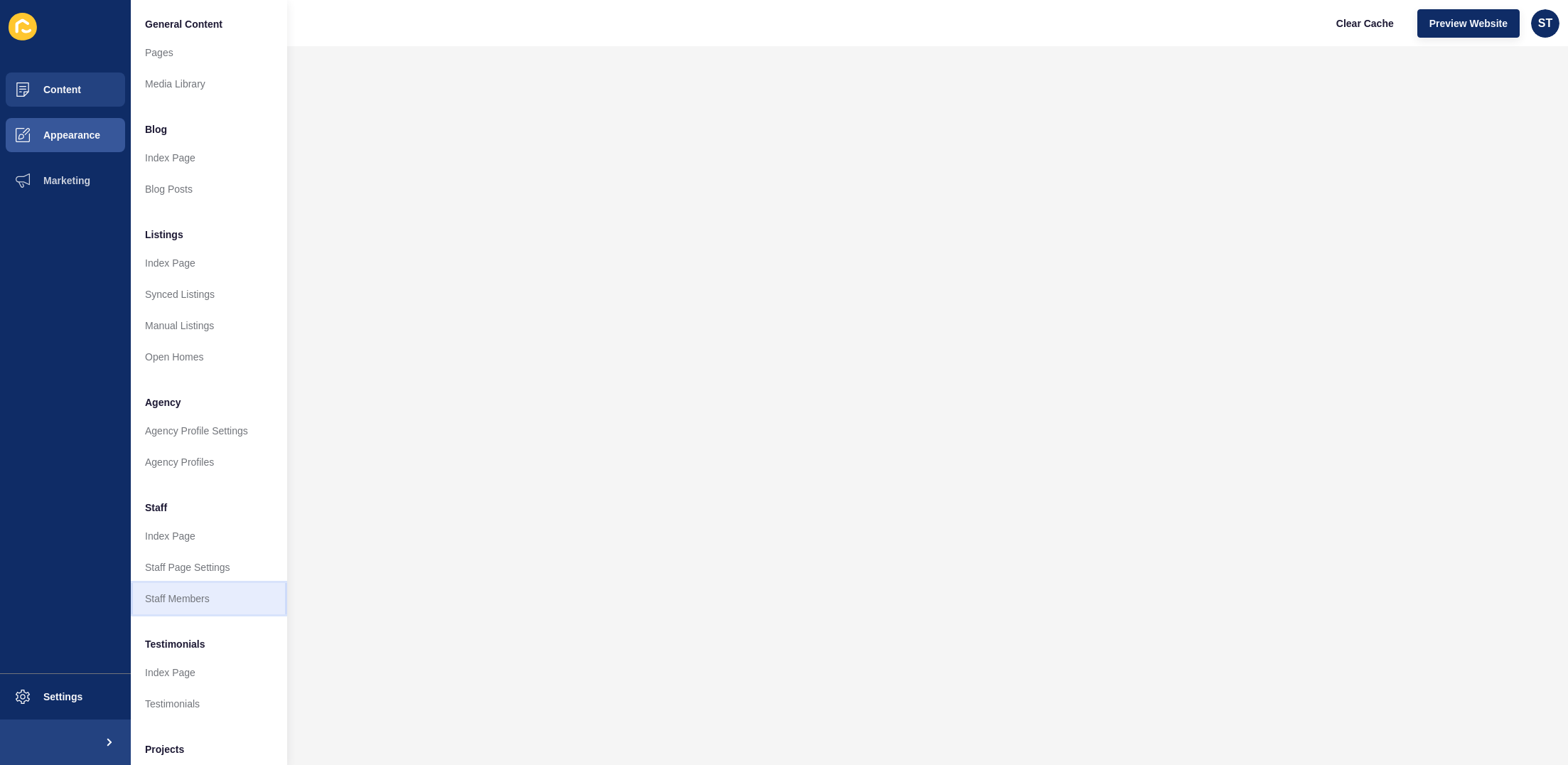
click at [197, 588] on link "Staff Members" at bounding box center [208, 598] width 157 height 31
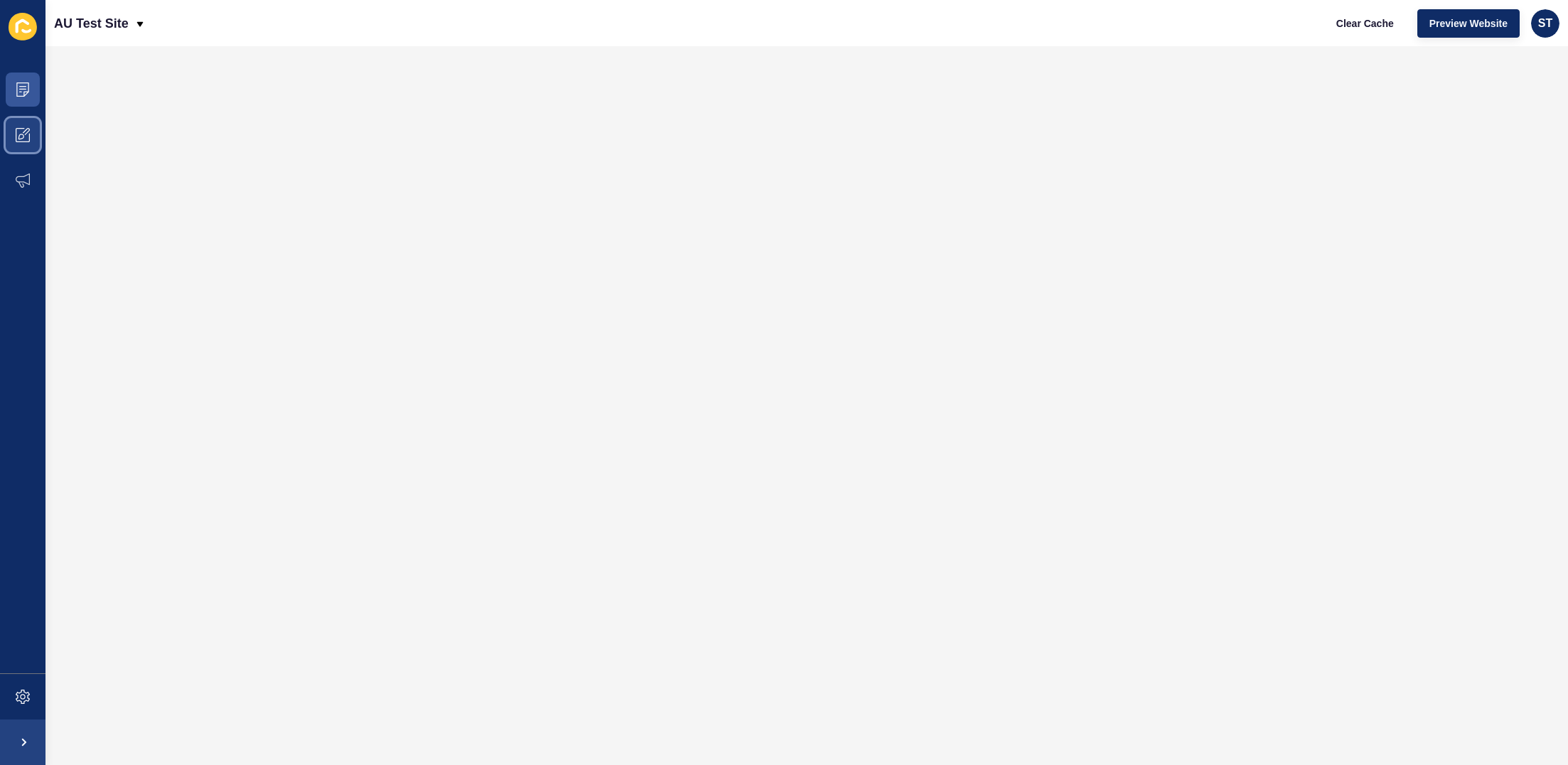
click at [17, 138] on icon at bounding box center [23, 135] width 14 height 14
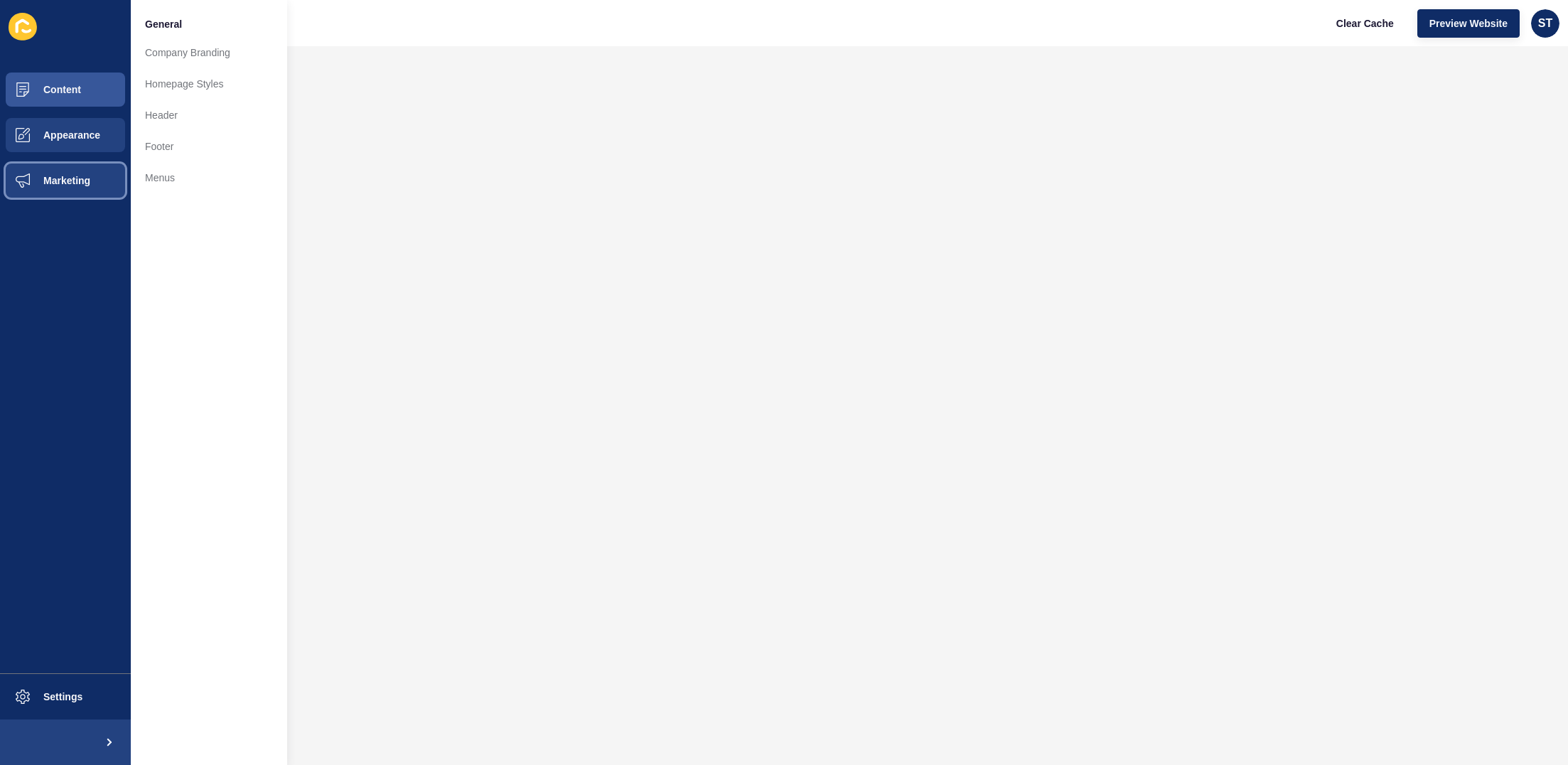
click at [101, 166] on button "Marketing" at bounding box center [65, 180] width 131 height 45
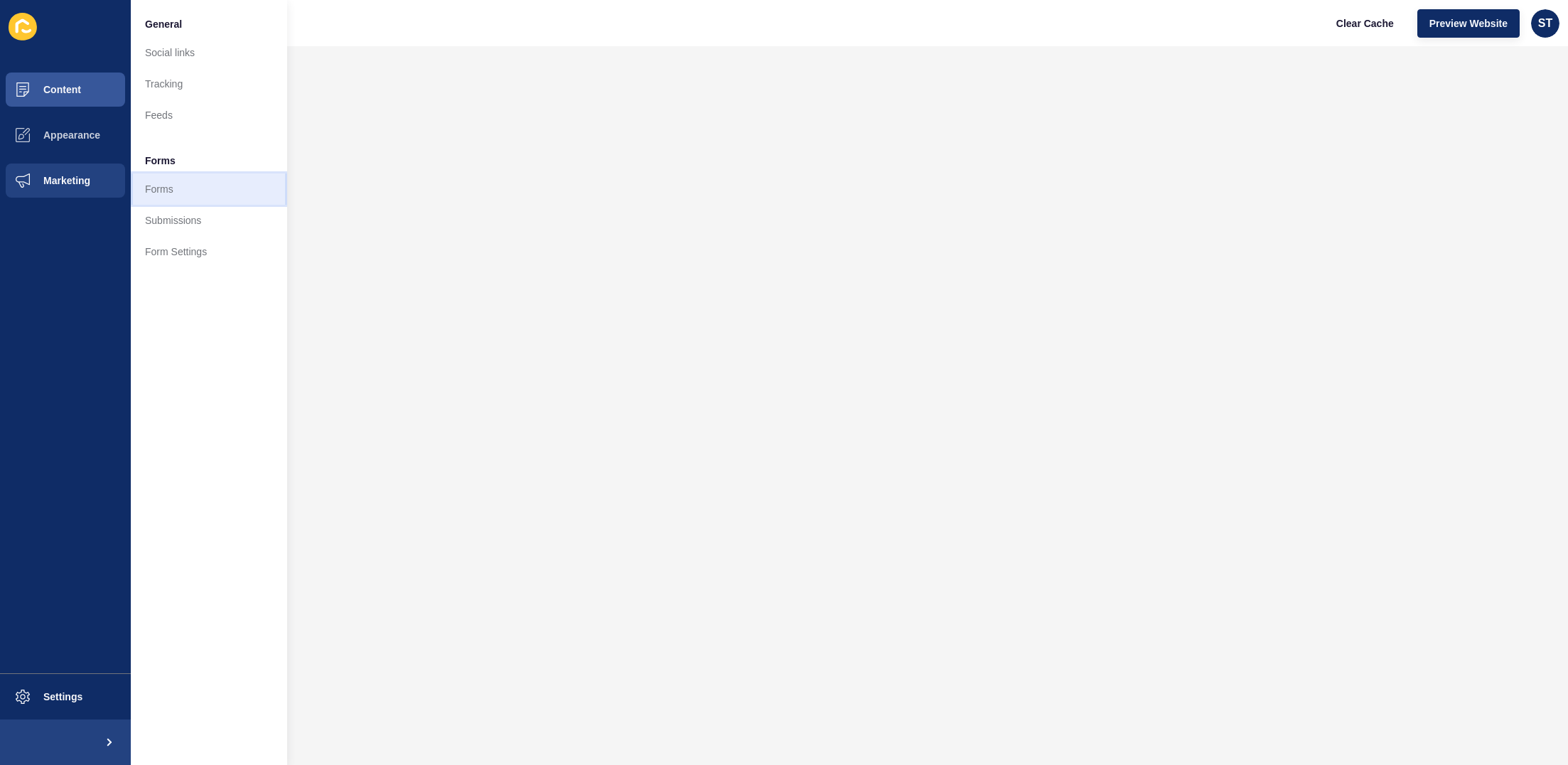
click at [177, 186] on link "Forms" at bounding box center [208, 188] width 157 height 31
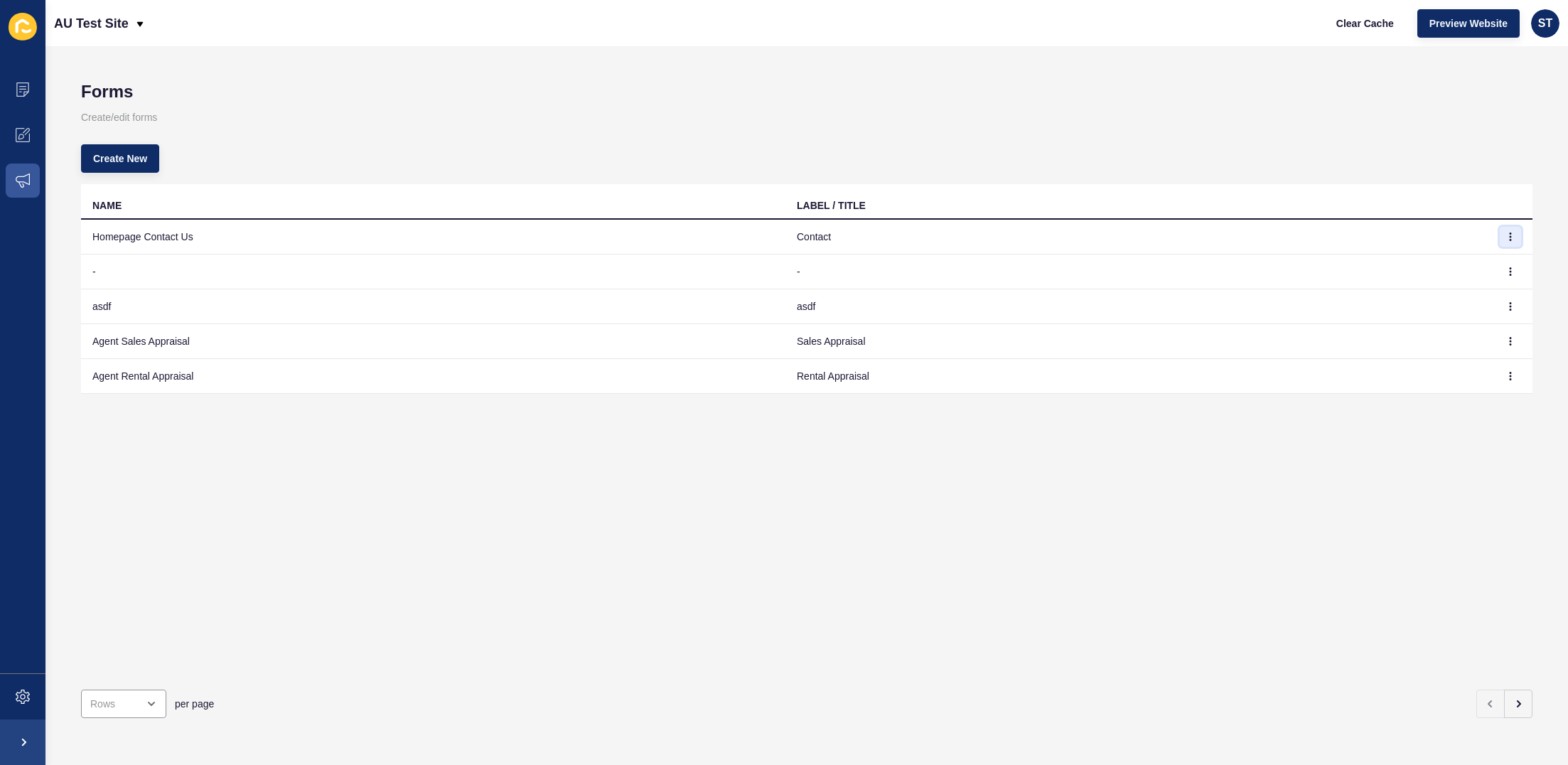
click at [1176, 229] on button "button" at bounding box center [1509, 237] width 21 height 20
click at [1176, 262] on link "Edit" at bounding box center [1471, 264] width 100 height 31
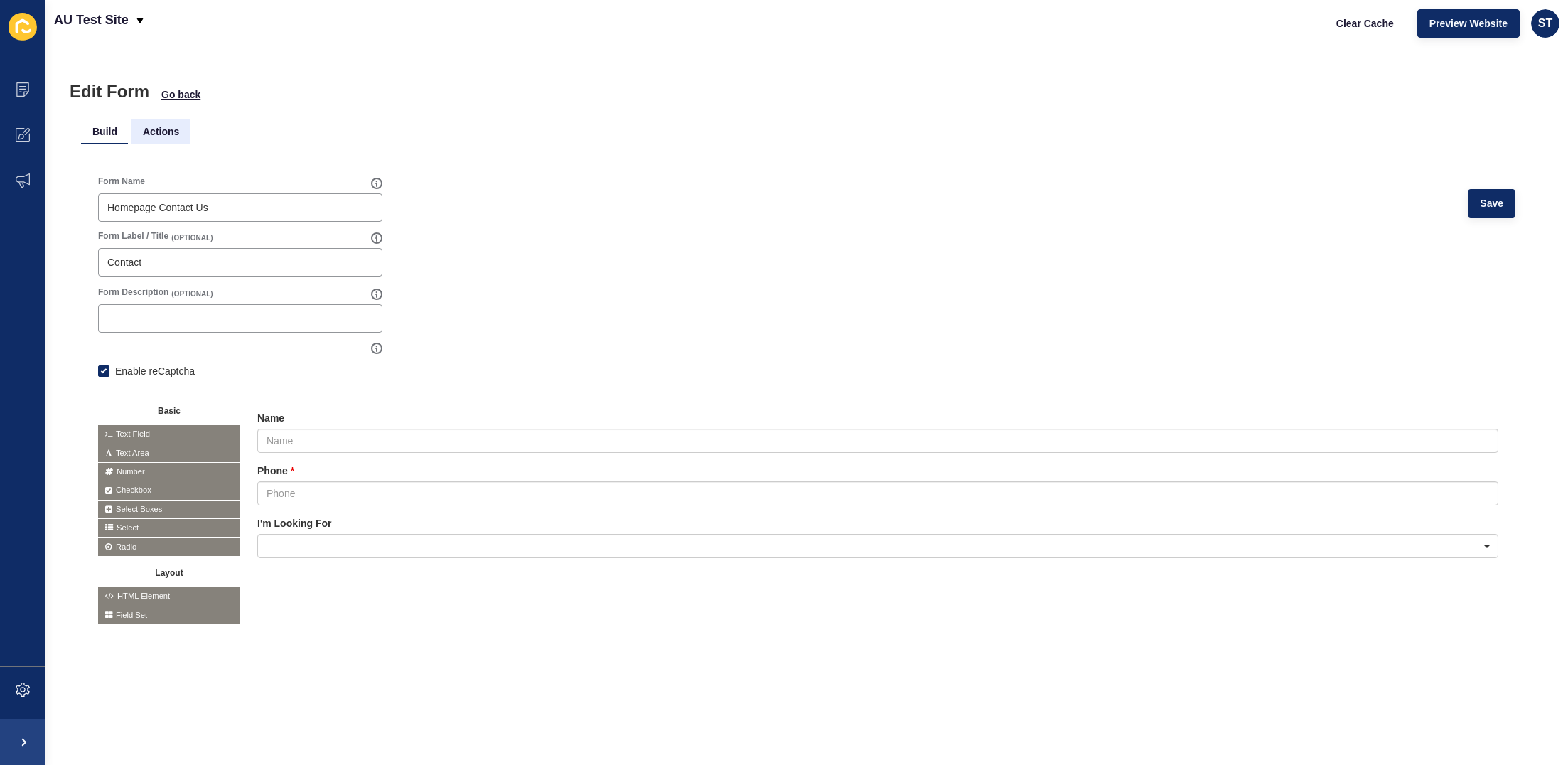
click at [177, 134] on li "Actions" at bounding box center [161, 131] width 59 height 26
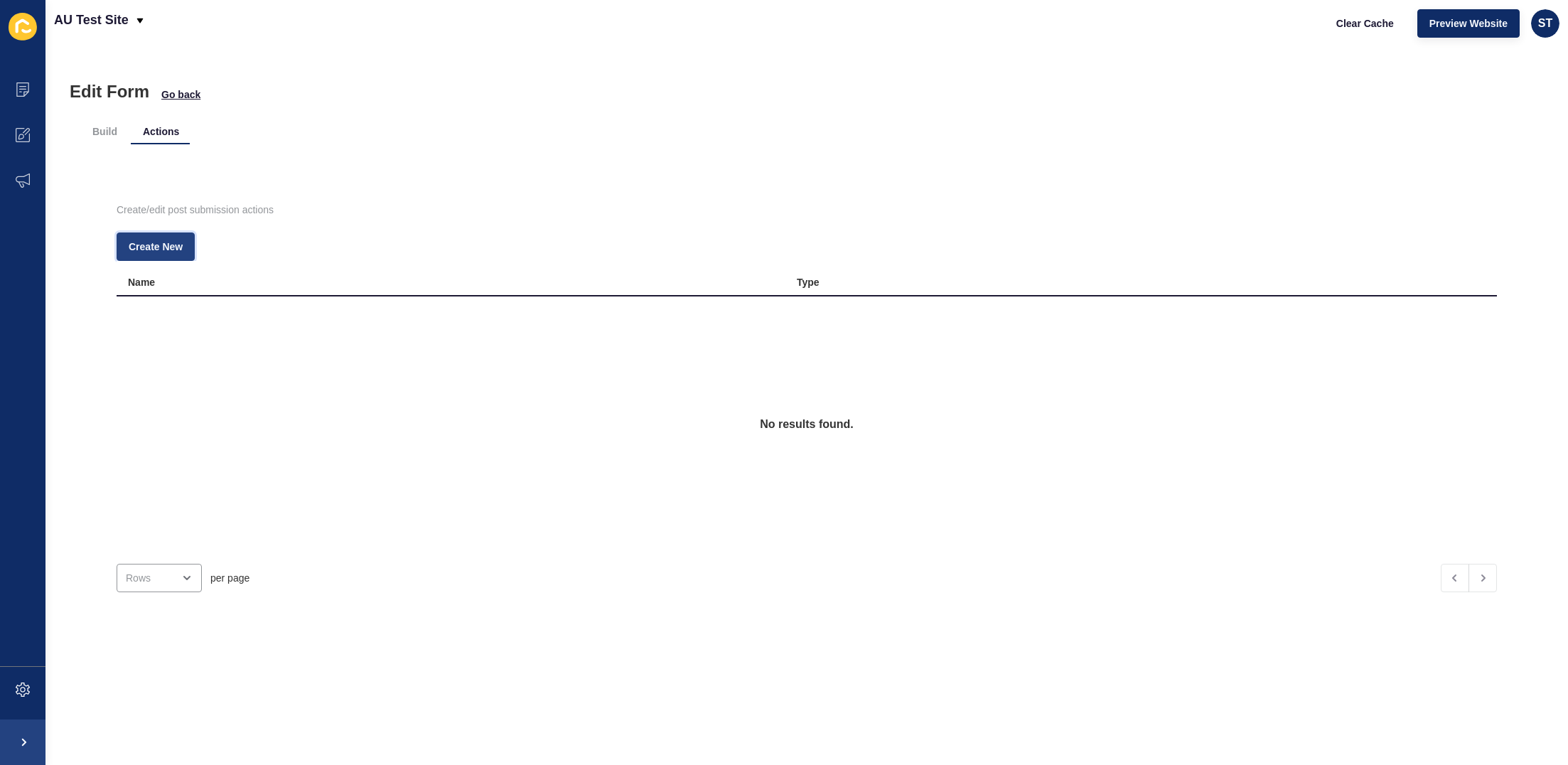
click at [172, 247] on span "Create New" at bounding box center [156, 246] width 54 height 14
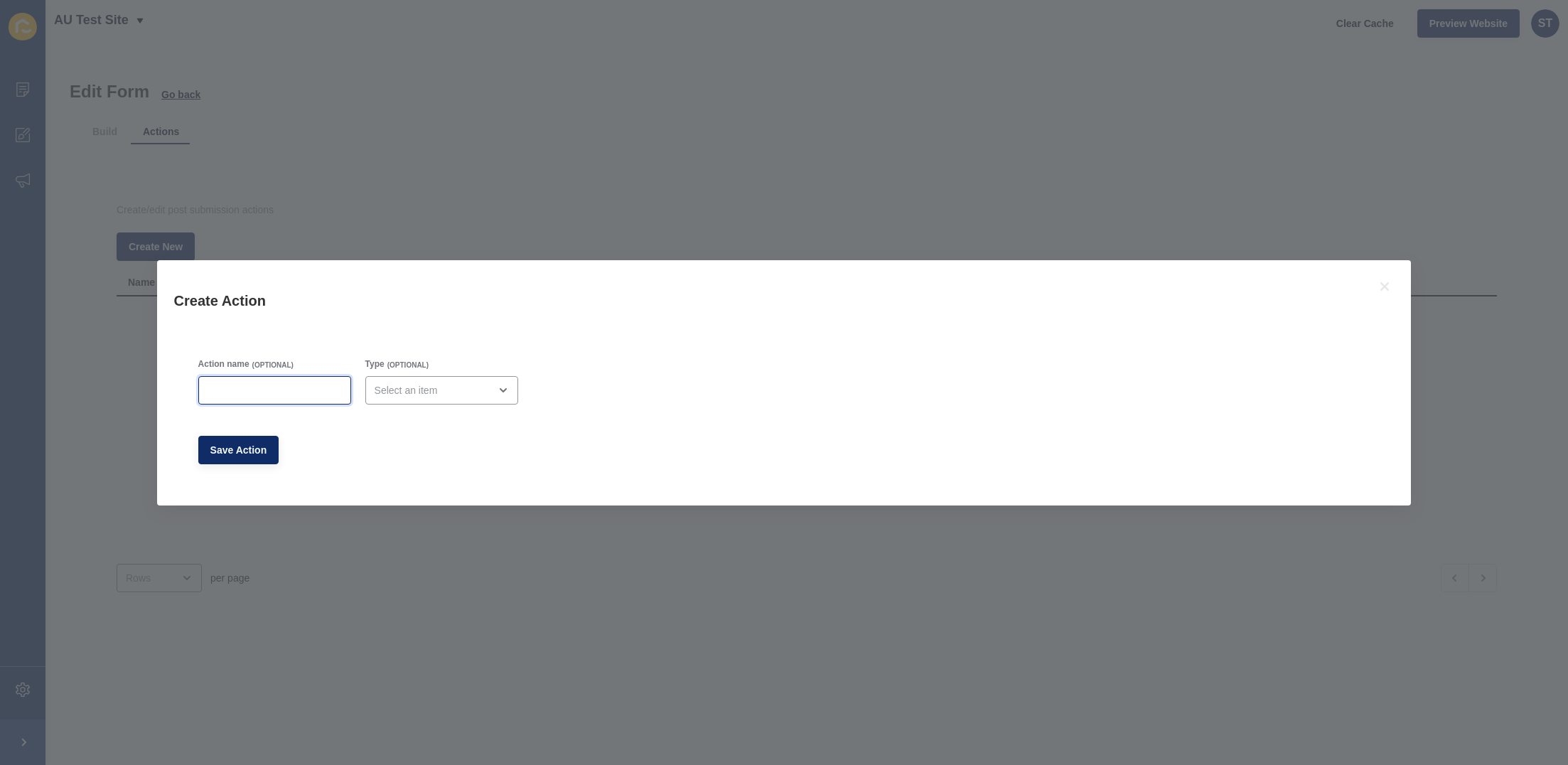
click at [291, 393] on input "Action name" at bounding box center [275, 390] width 134 height 14
type input "Submission"
click at [454, 379] on div "open menu" at bounding box center [441, 390] width 153 height 28
click at [415, 424] on span "Email" at bounding box center [422, 425] width 117 height 14
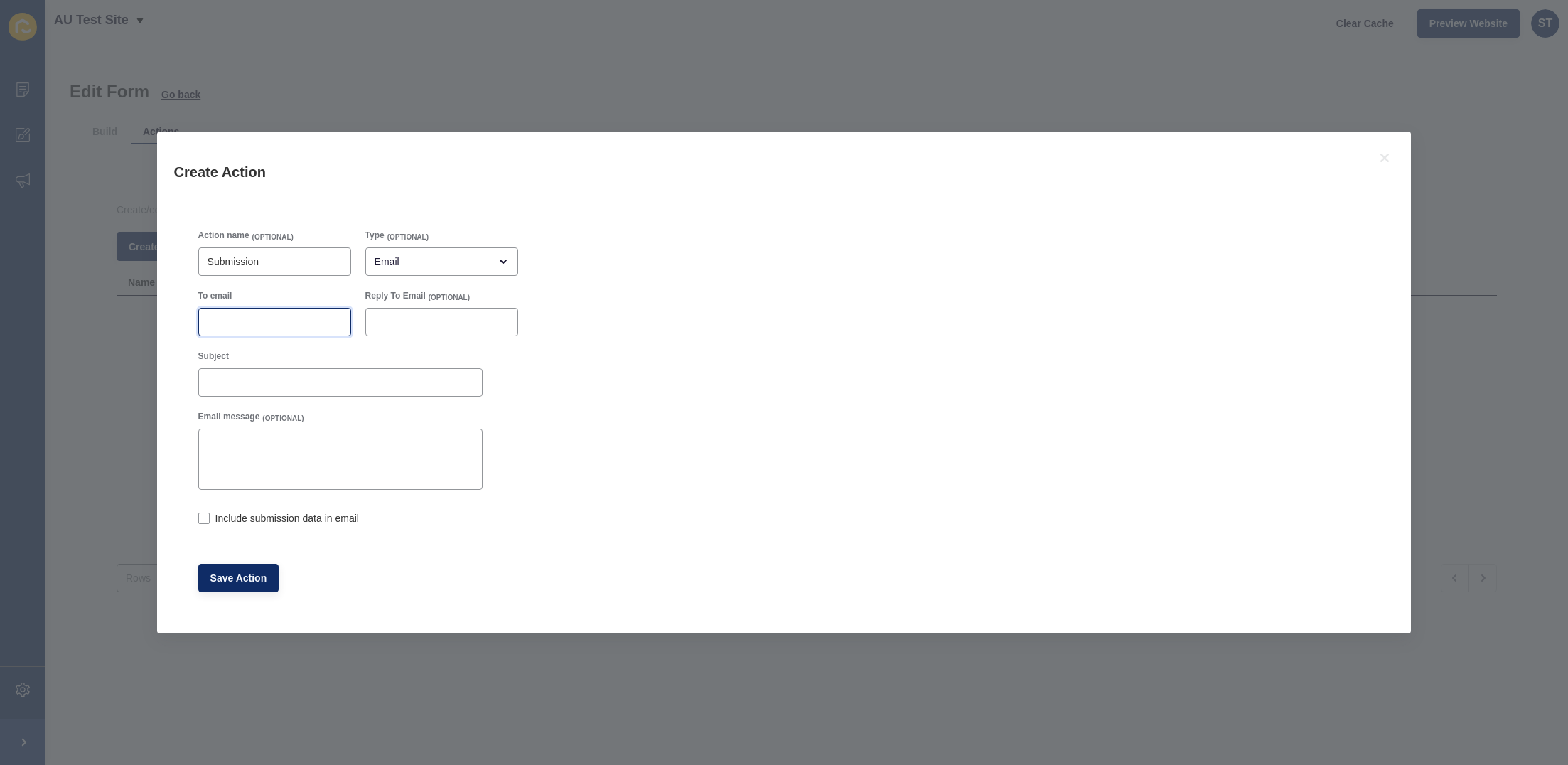
click at [234, 326] on input "To email" at bounding box center [275, 321] width 134 height 14
click at [456, 264] on div "Email" at bounding box center [431, 261] width 115 height 14
click at [432, 357] on span "Success Message" at bounding box center [422, 359] width 117 height 14
type input "Success Message"
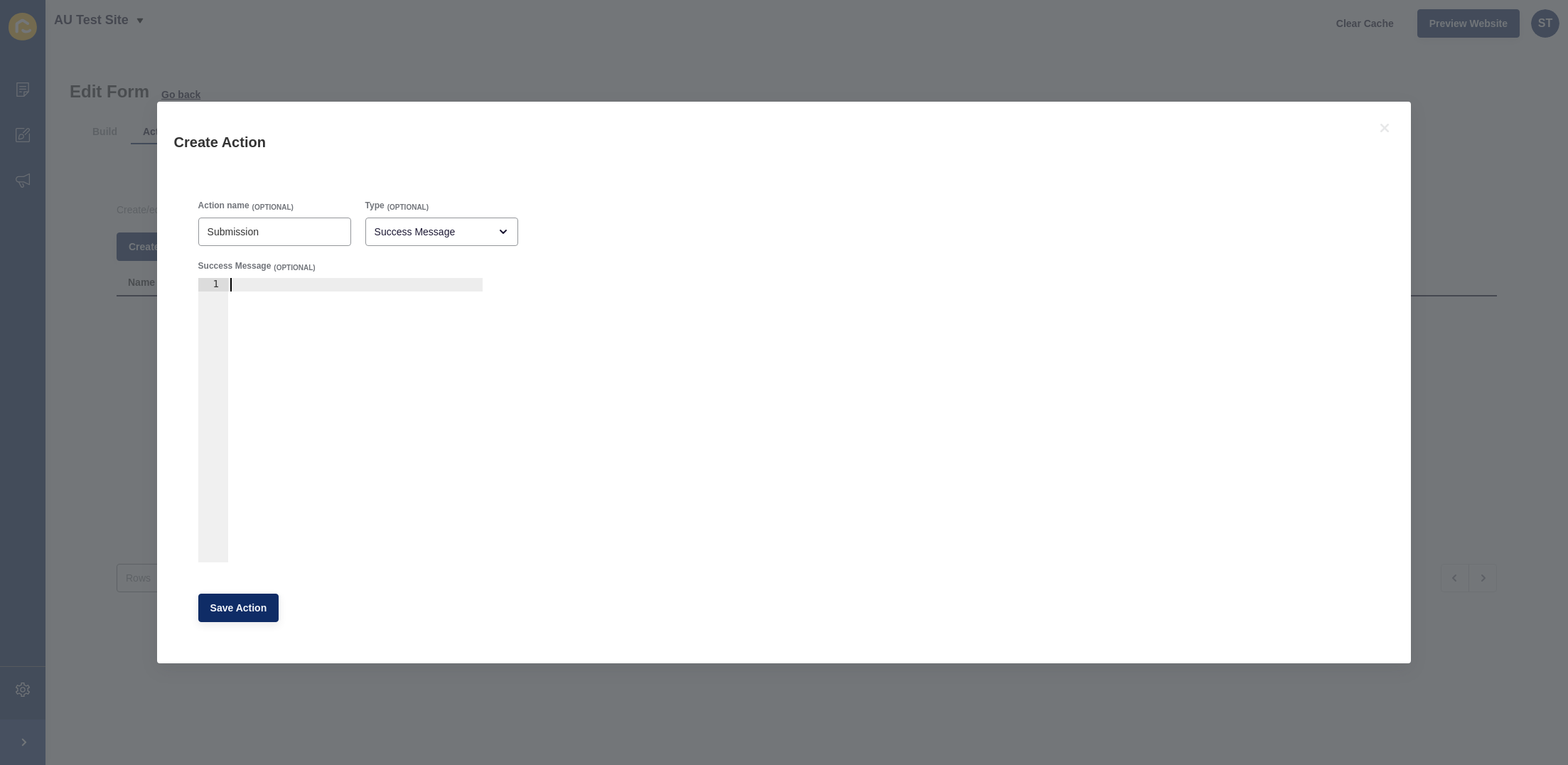
click at [332, 345] on div at bounding box center [355, 434] width 255 height 311
click at [461, 235] on div "Success Message" at bounding box center [431, 231] width 115 height 14
drag, startPoint x: 424, startPoint y: 263, endPoint x: 417, endPoint y: 262, distance: 7.1
click at [424, 263] on span "Email" at bounding box center [422, 267] width 117 height 14
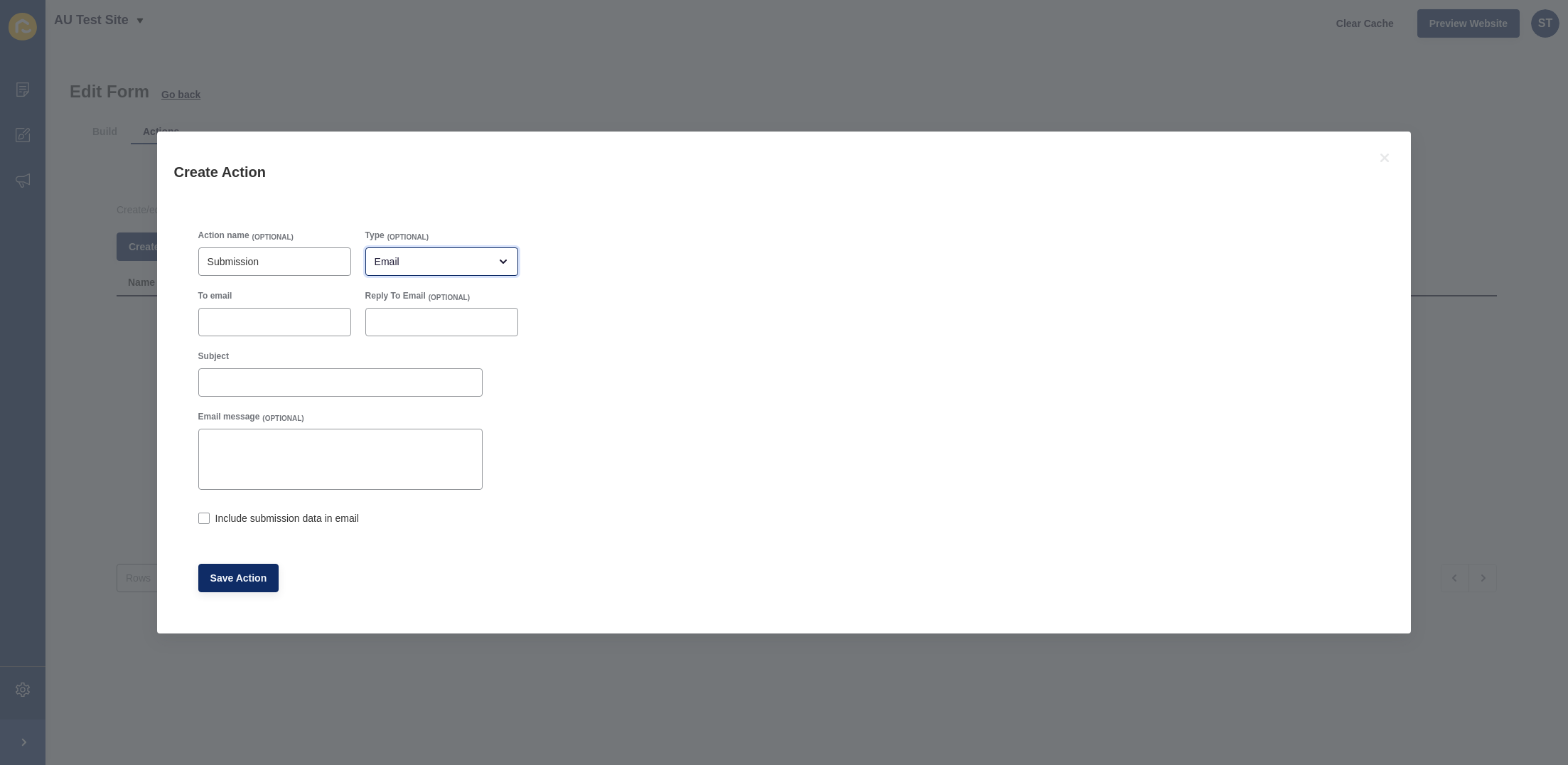
click at [424, 270] on div "Email" at bounding box center [441, 261] width 153 height 28
click at [421, 329] on span "Redirect" at bounding box center [422, 328] width 117 height 14
type input "Redirect"
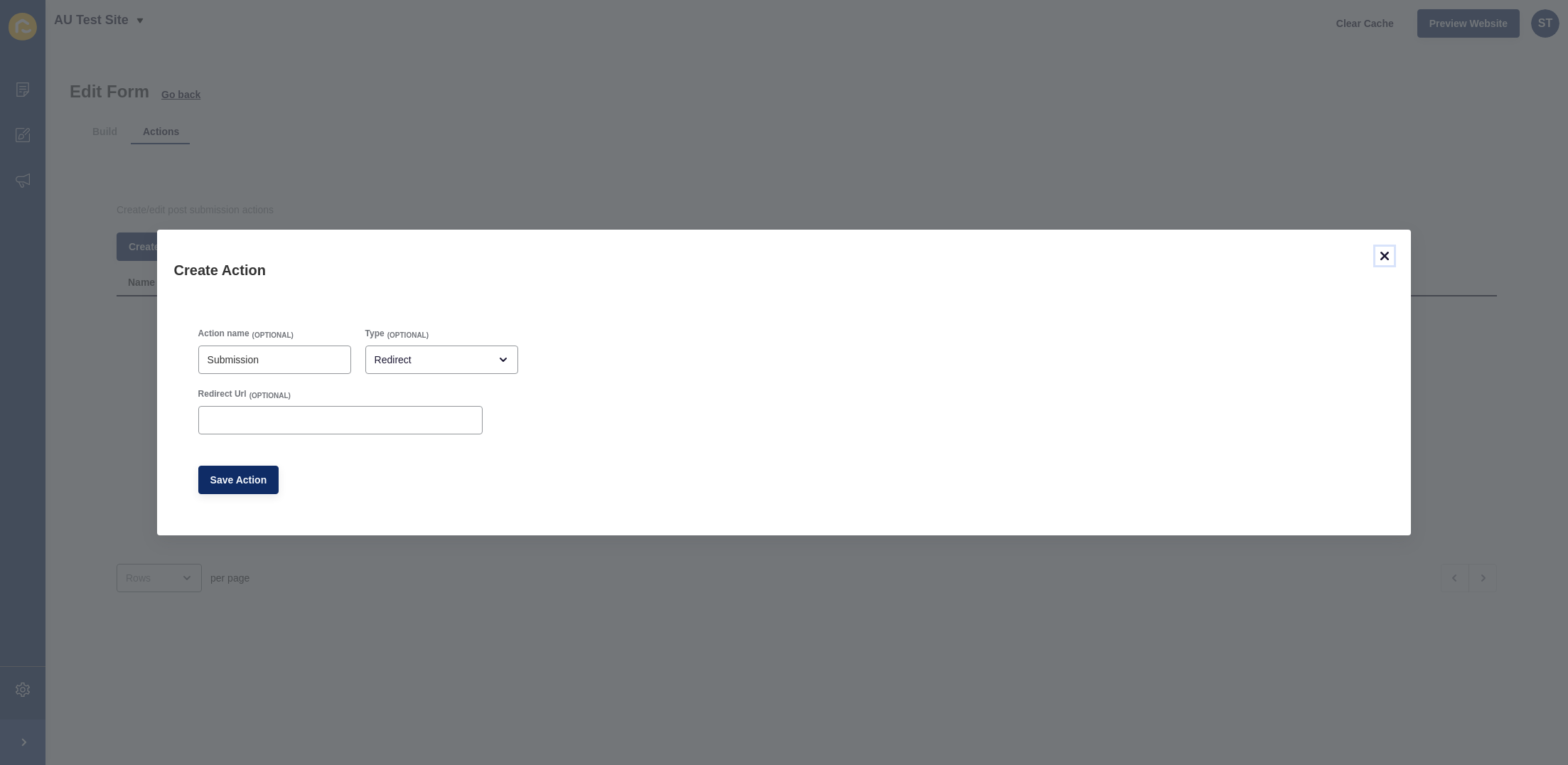
click at [1176, 253] on icon at bounding box center [1385, 256] width 8 height 8
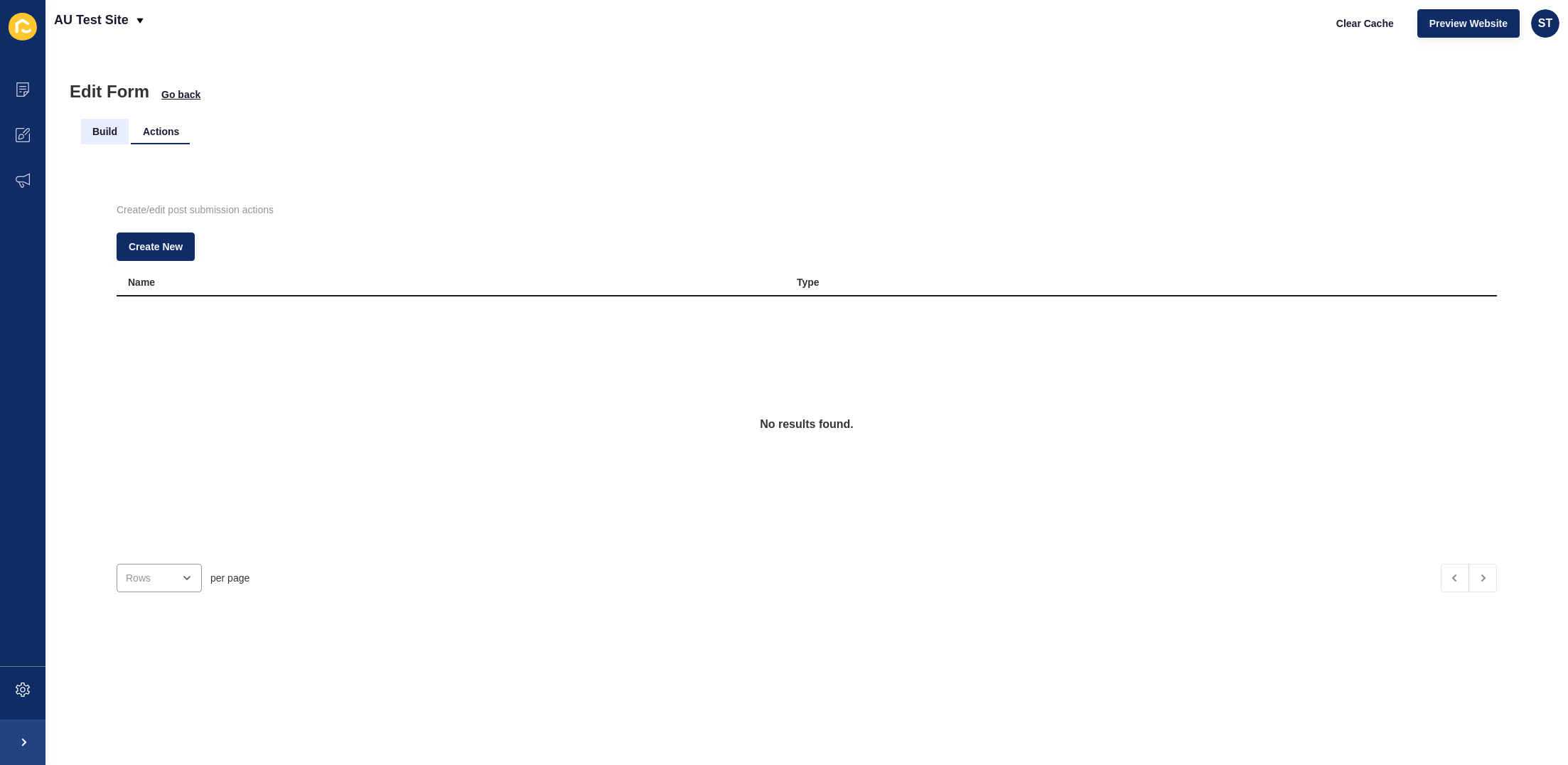
click at [109, 133] on li "Build" at bounding box center [105, 131] width 48 height 26
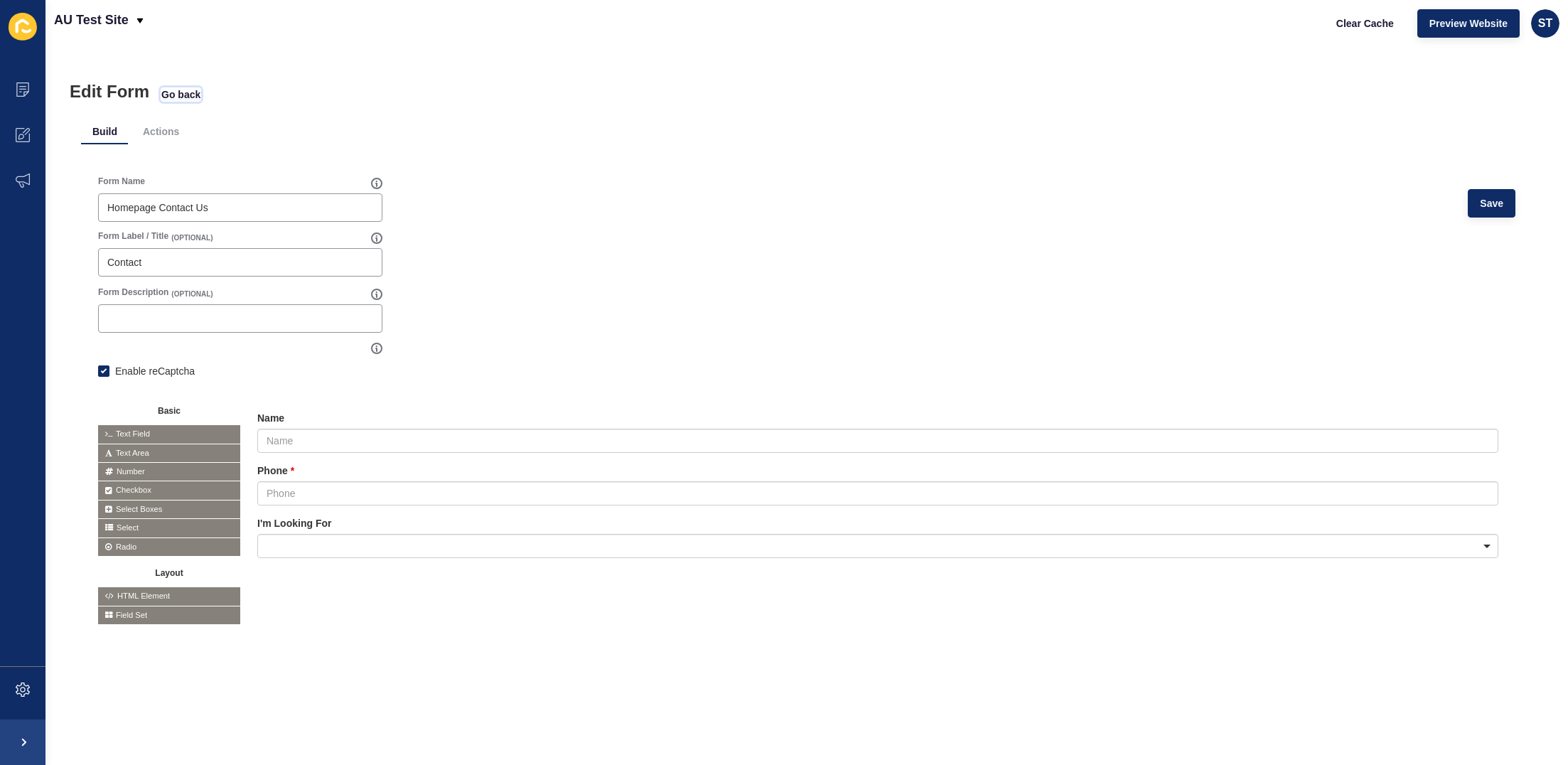
click at [181, 93] on span "Go back" at bounding box center [181, 94] width 39 height 14
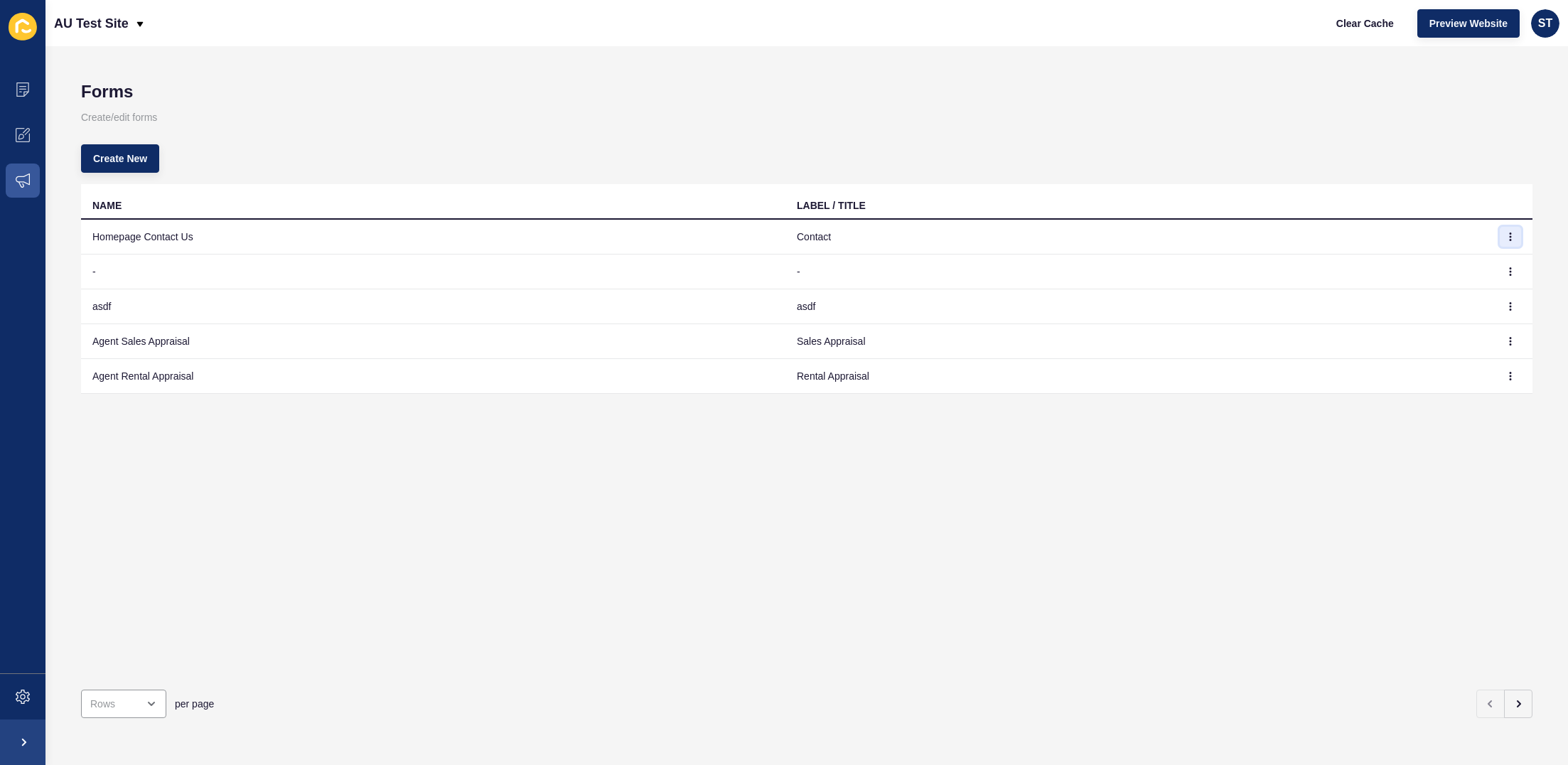
click at [1176, 235] on icon "button" at bounding box center [1510, 237] width 8 height 8
click at [1176, 261] on link "Edit" at bounding box center [1471, 264] width 100 height 31
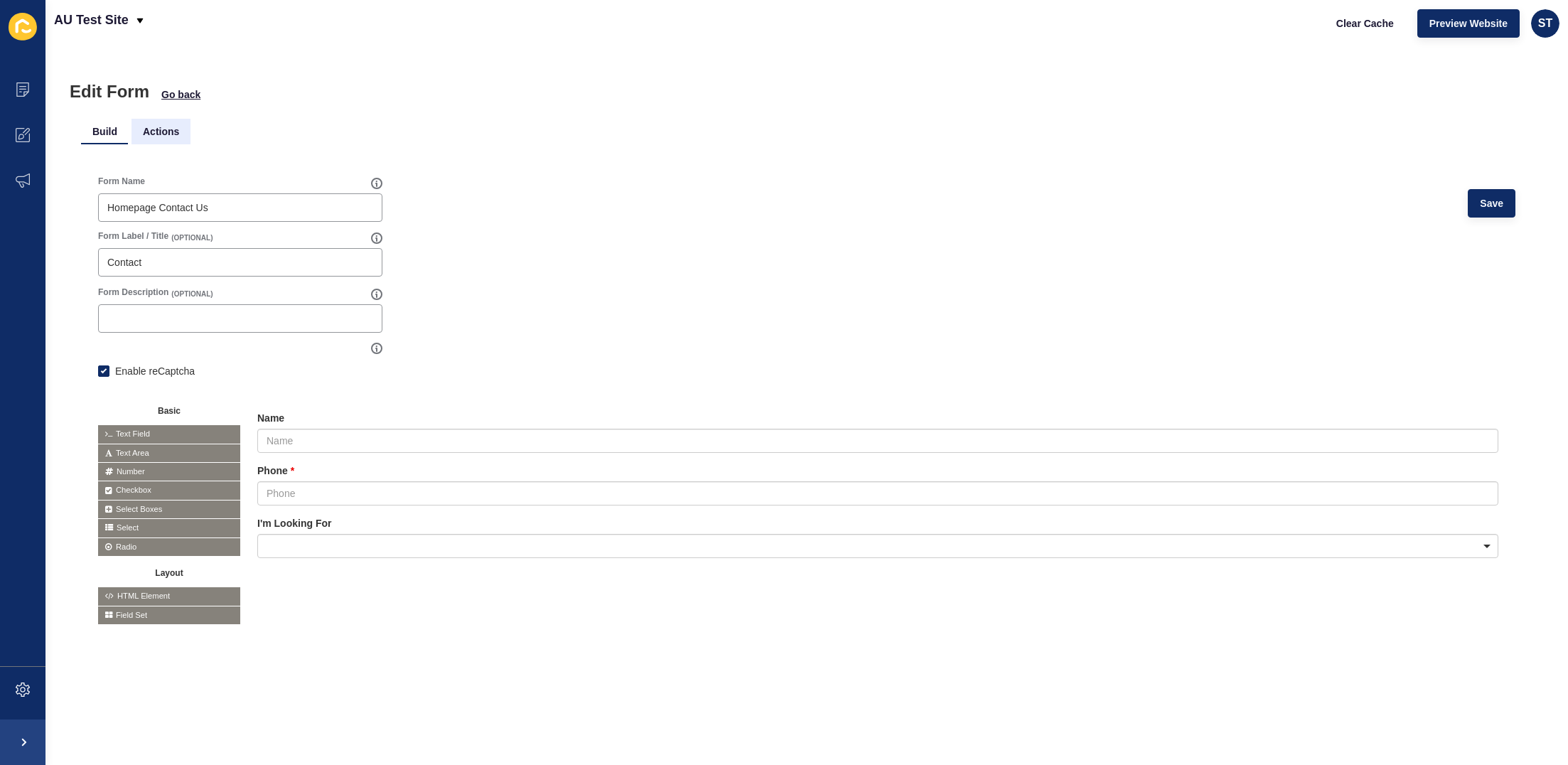
click at [164, 136] on li "Actions" at bounding box center [161, 131] width 59 height 26
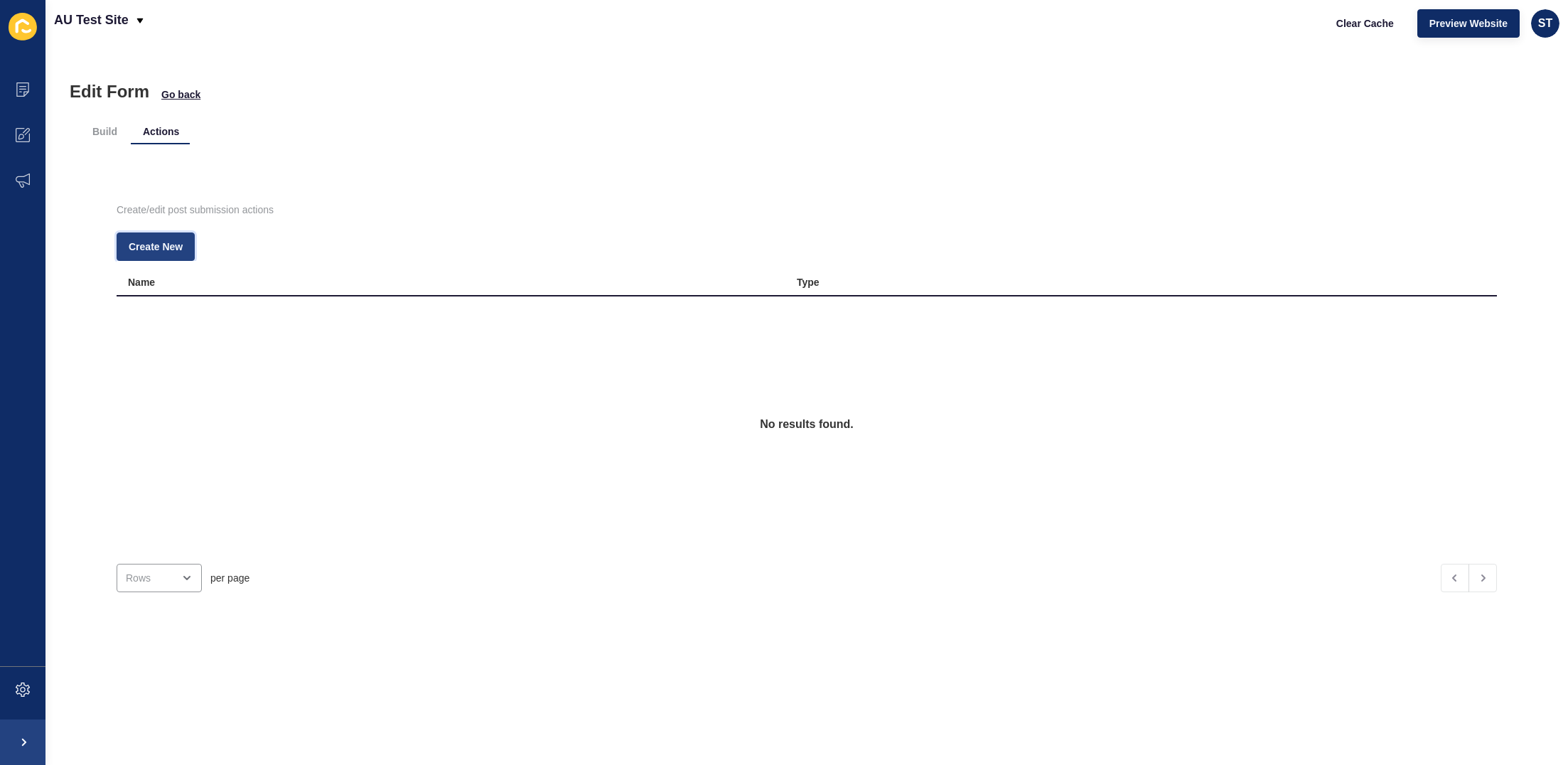
click at [172, 243] on span "Create New" at bounding box center [156, 246] width 54 height 14
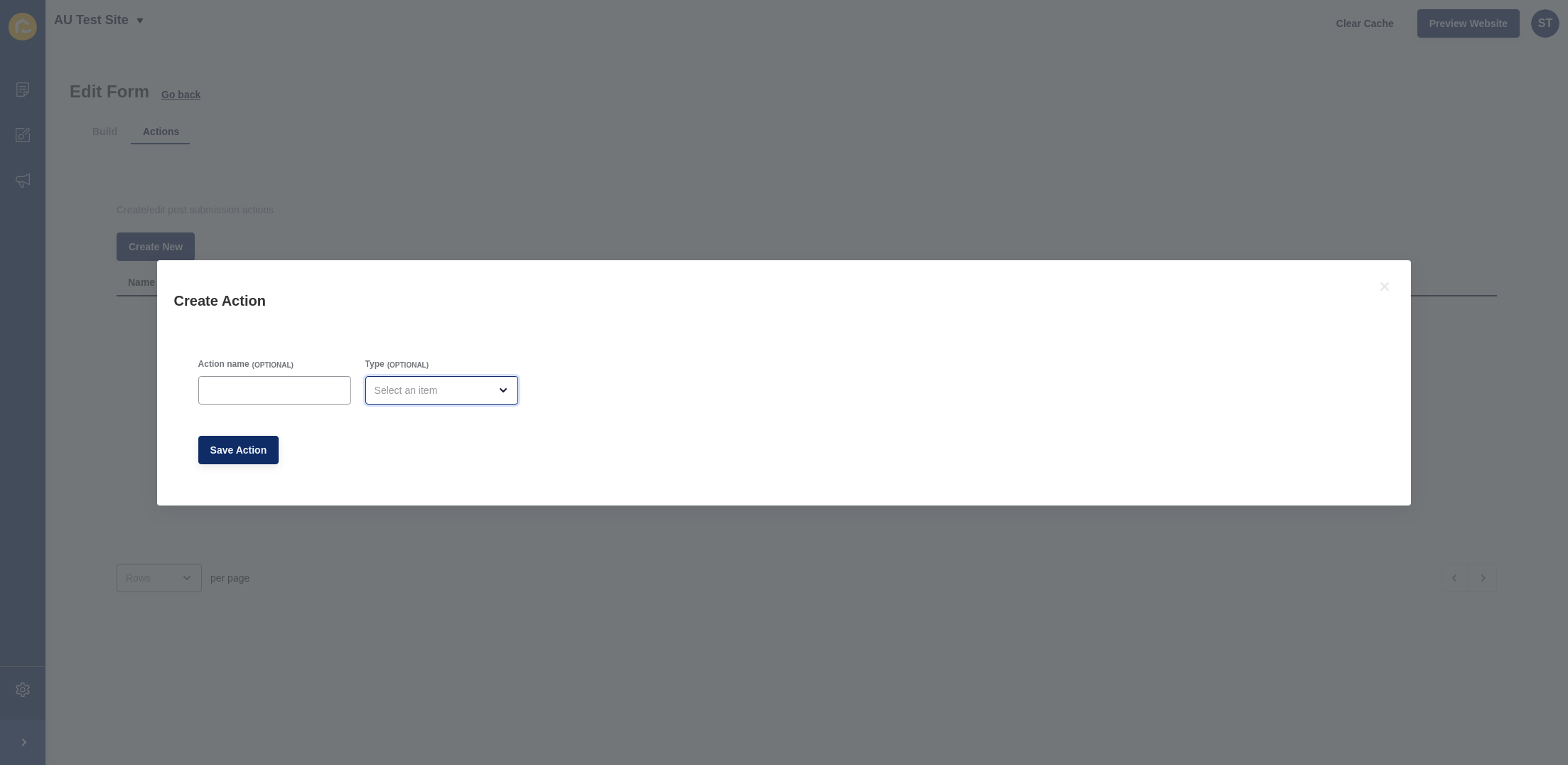
click at [417, 393] on div "open menu" at bounding box center [431, 390] width 115 height 14
click at [393, 424] on span "Email" at bounding box center [422, 425] width 117 height 14
type input "Email"
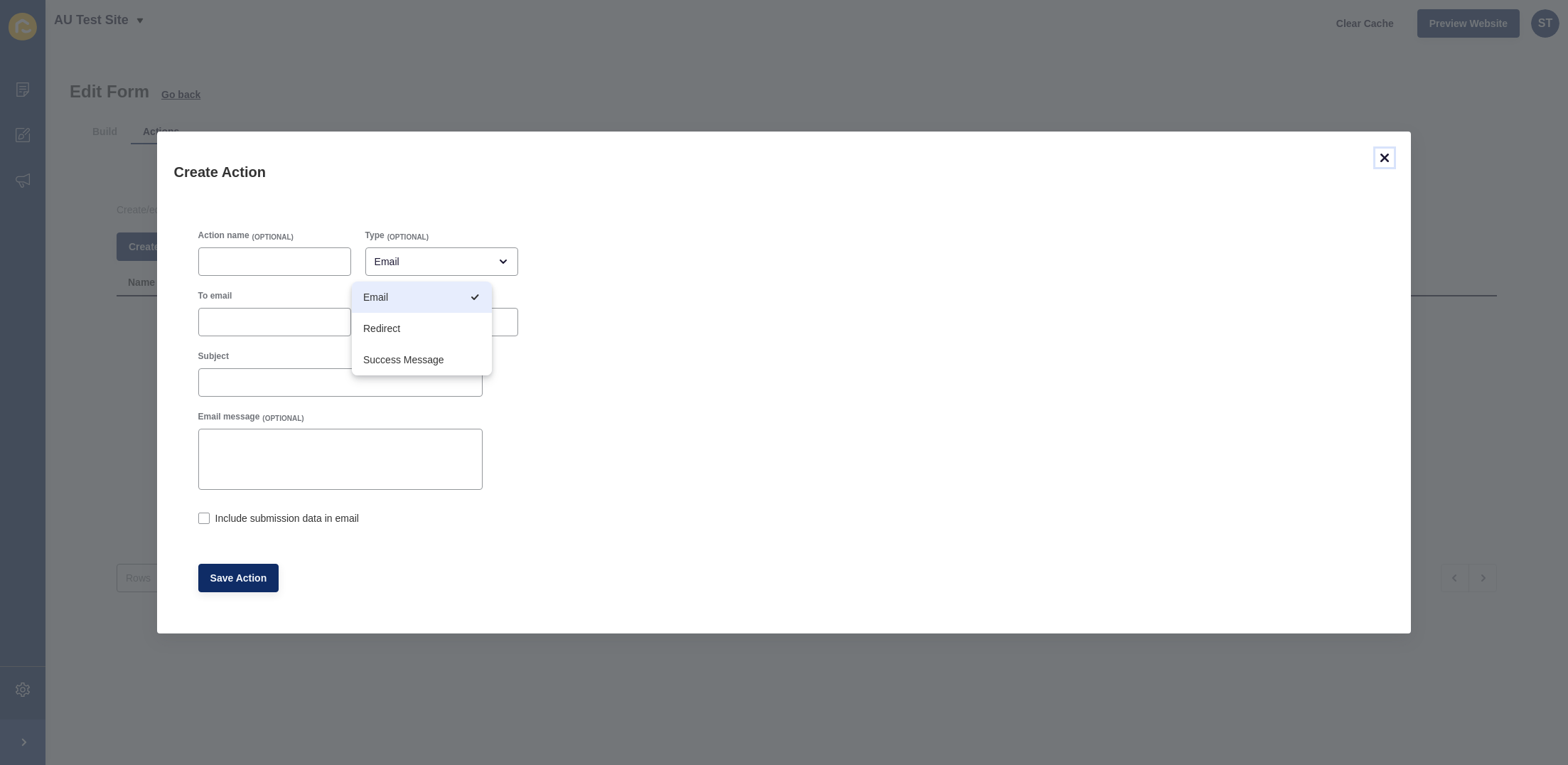
click at [1176, 154] on icon at bounding box center [1385, 157] width 8 height 8
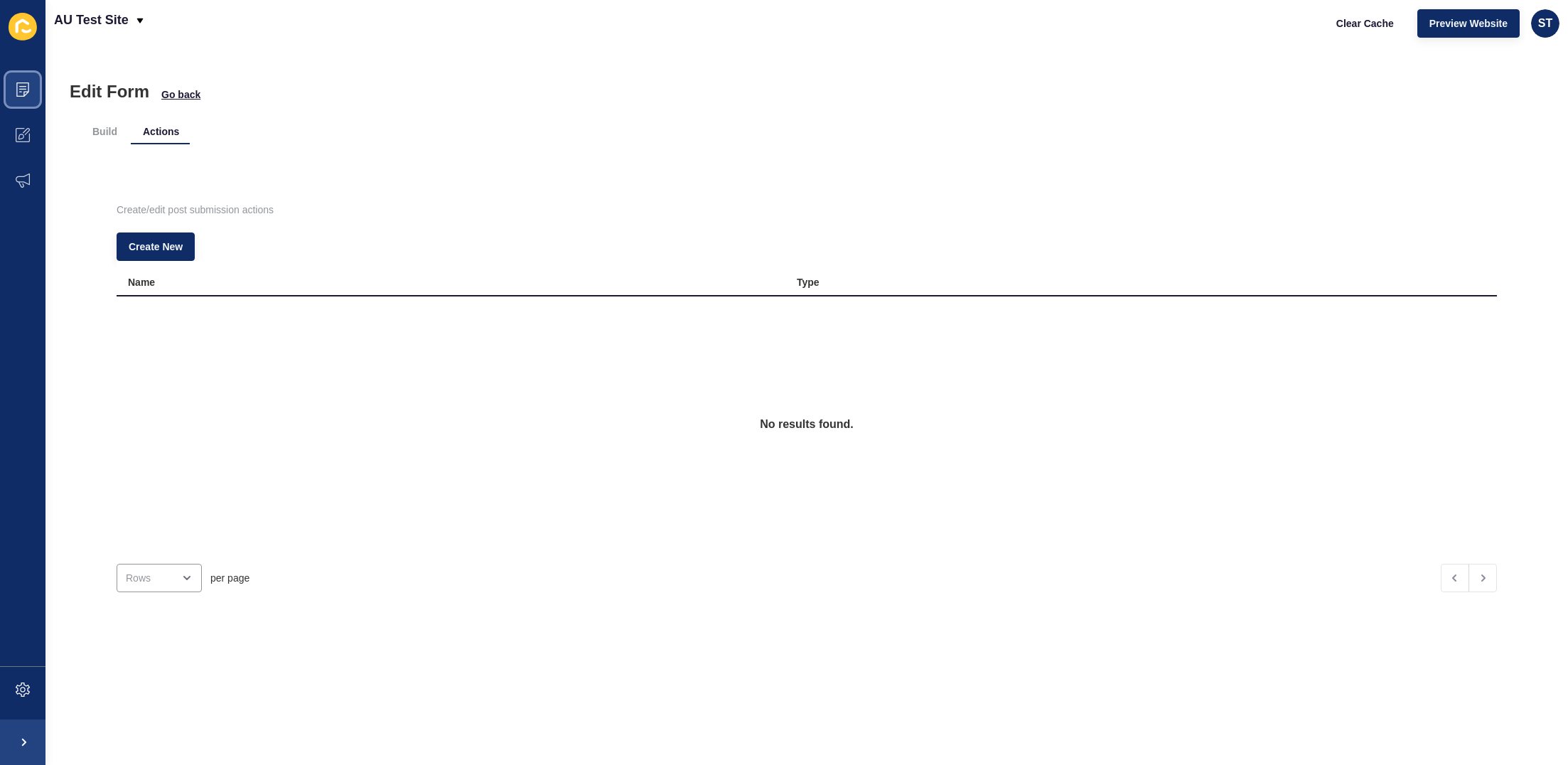
click at [27, 87] on icon at bounding box center [23, 89] width 14 height 14
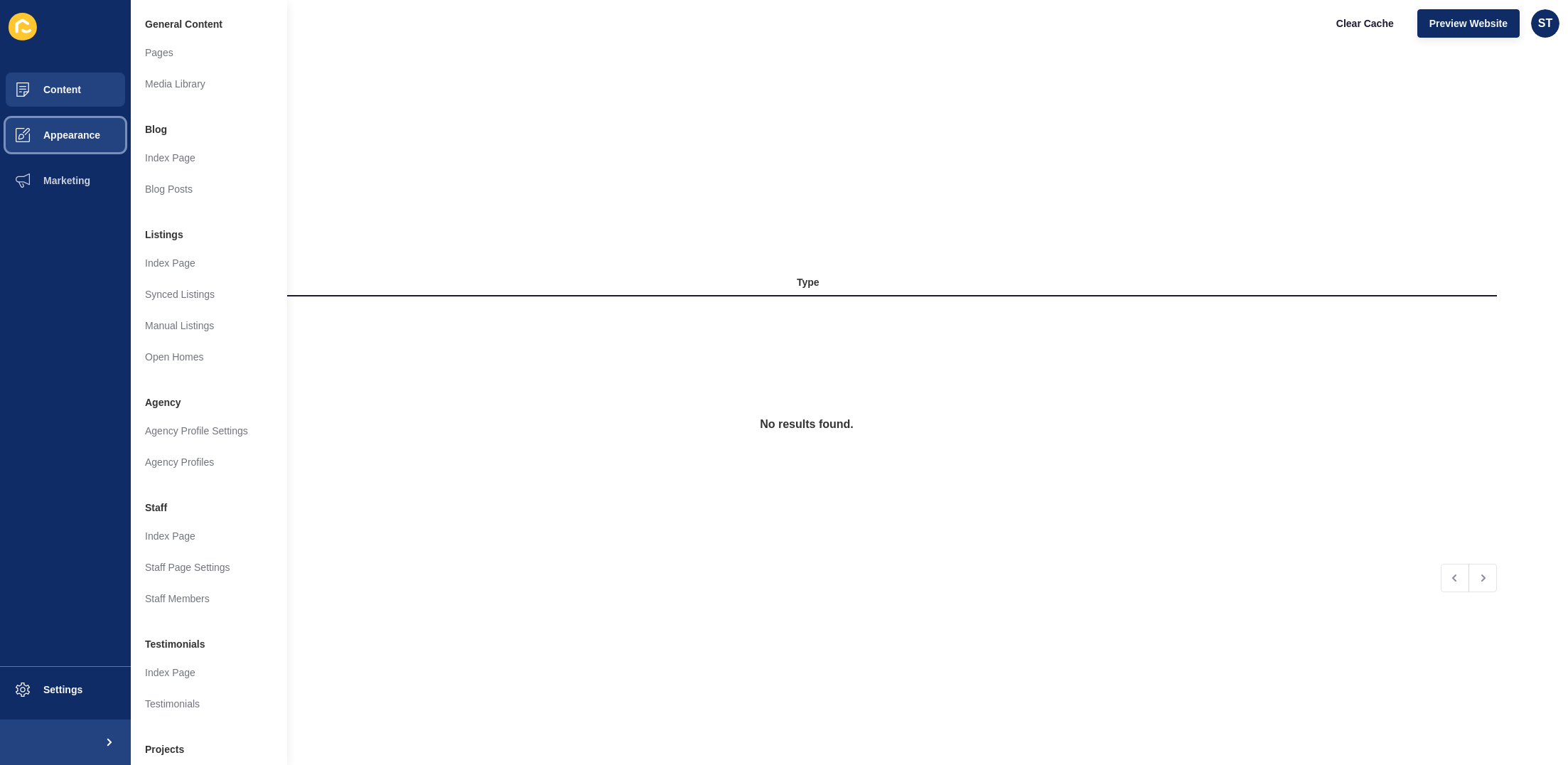
click at [28, 125] on span at bounding box center [23, 135] width 45 height 45
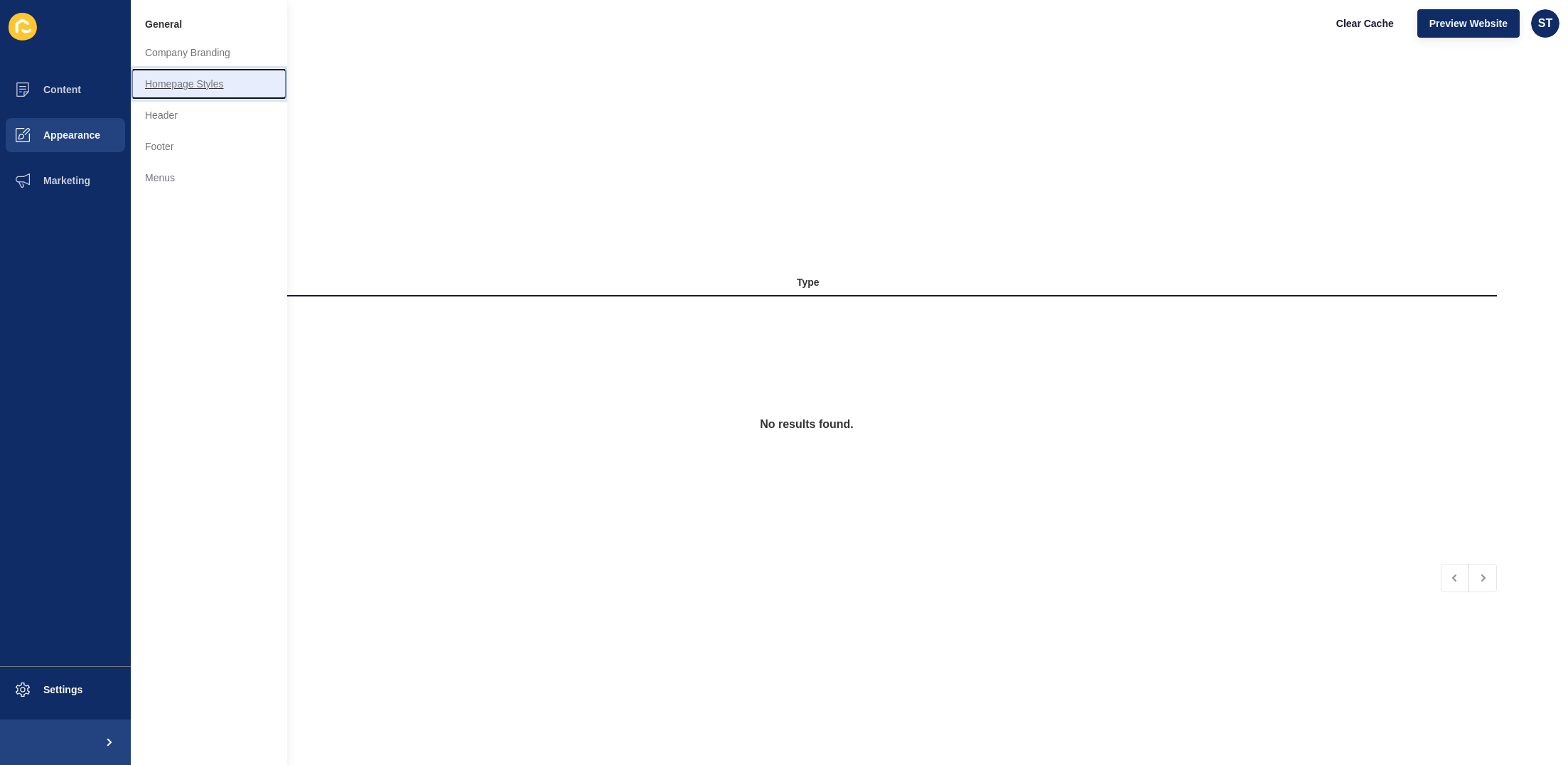
click at [215, 80] on link "Homepage Styles" at bounding box center [208, 84] width 157 height 31
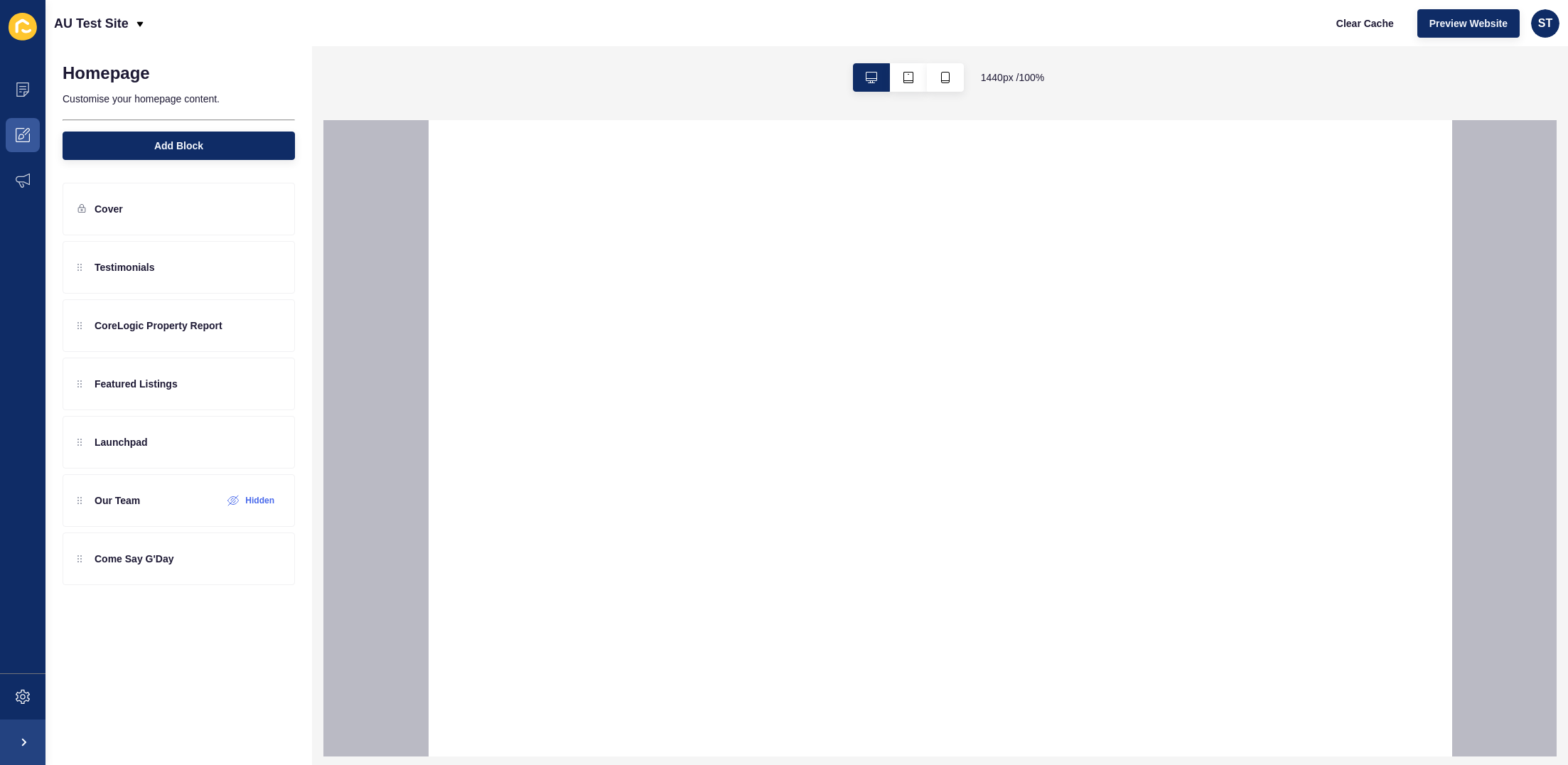
select select
